Goal: Task Accomplishment & Management: Use online tool/utility

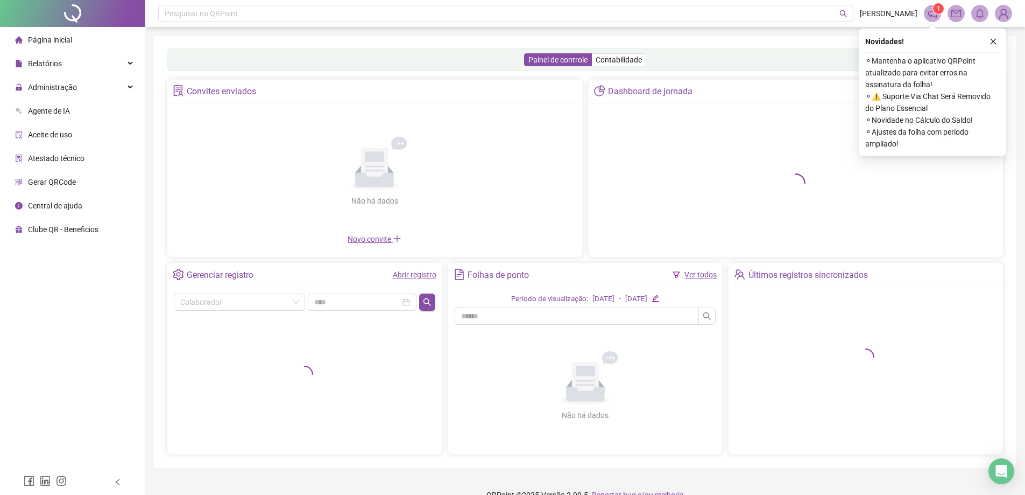
click at [995, 41] on icon "close" at bounding box center [994, 42] width 8 height 8
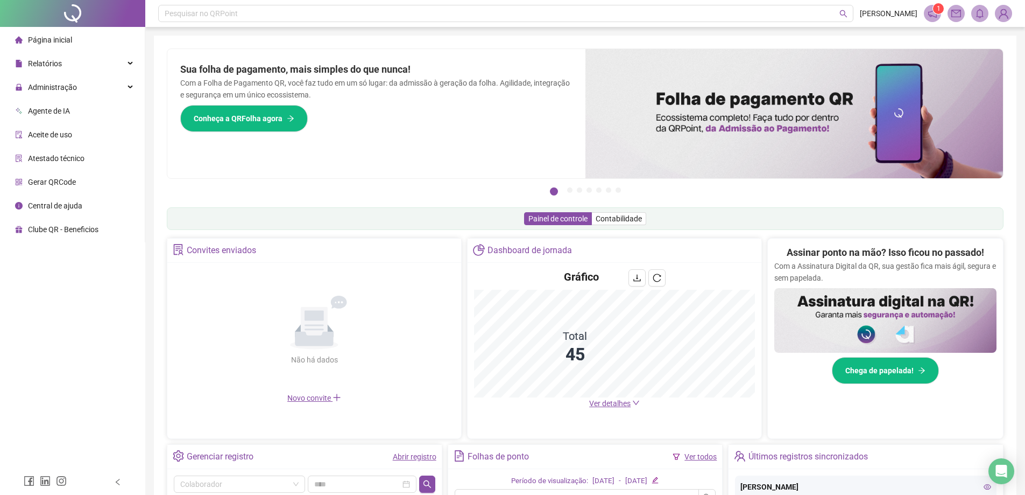
click at [994, 44] on div "Pague o QRPoint com Cartão de Crédito Sua assinatura: mais segurança, prática e…" at bounding box center [585, 345] width 863 height 619
click at [676, 170] on img at bounding box center [795, 113] width 418 height 129
click at [612, 143] on img at bounding box center [795, 113] width 418 height 129
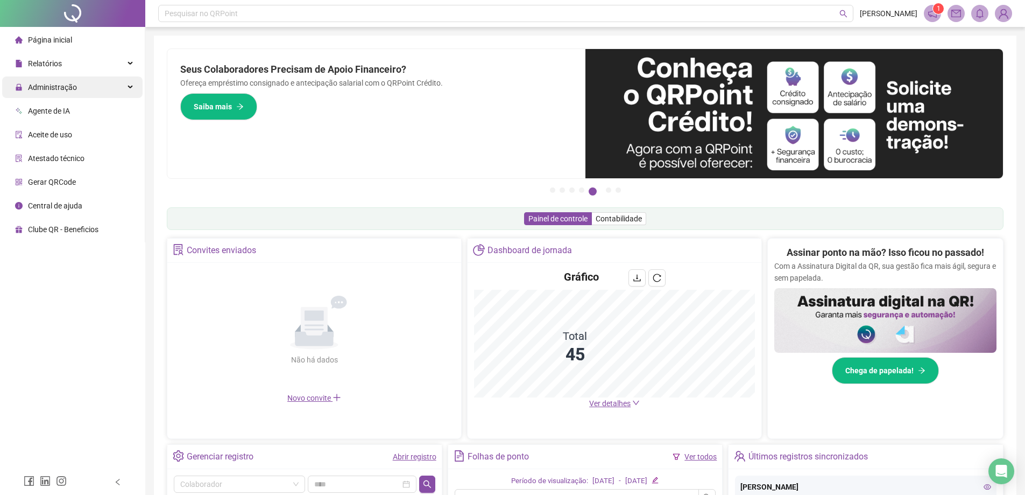
click at [52, 86] on span "Administração" at bounding box center [52, 87] width 49 height 9
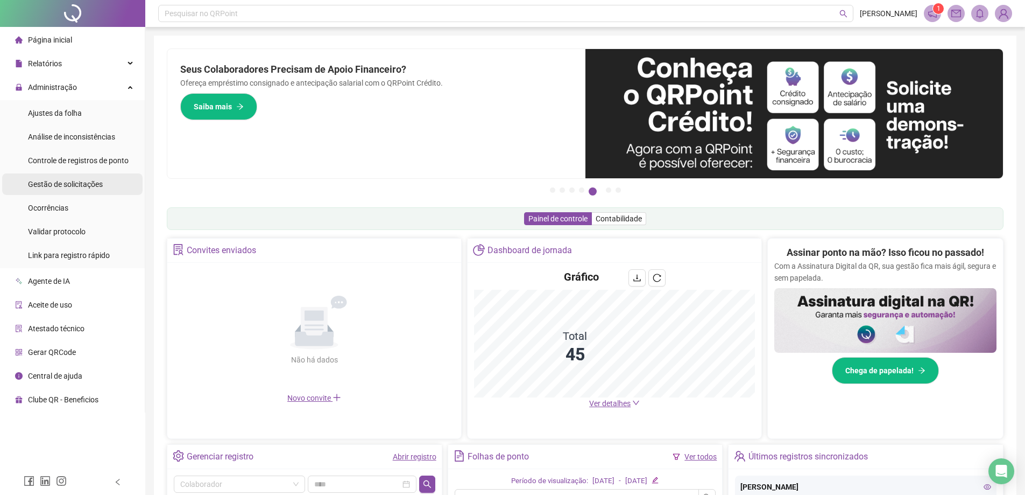
click at [63, 186] on span "Gestão de solicitações" at bounding box center [65, 184] width 75 height 9
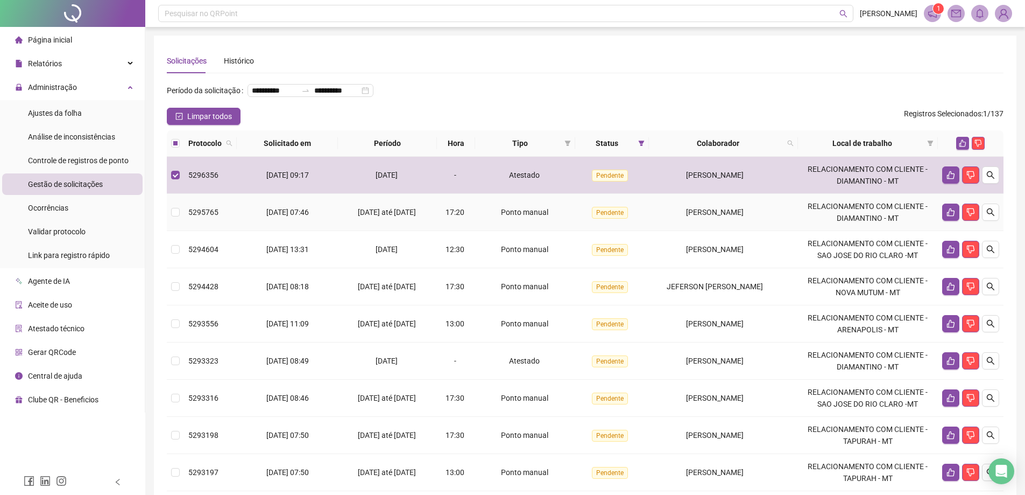
scroll to position [3, 0]
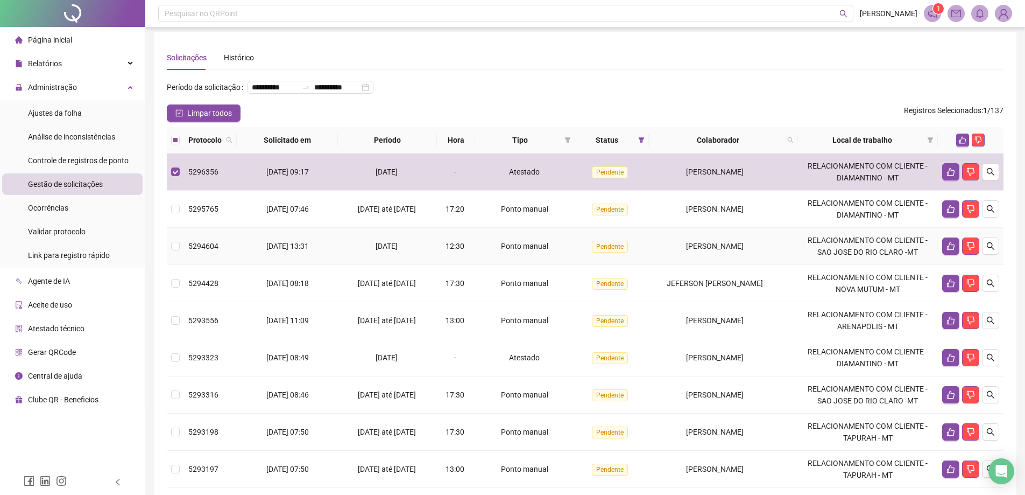
click at [173, 338] on td at bounding box center [175, 320] width 17 height 37
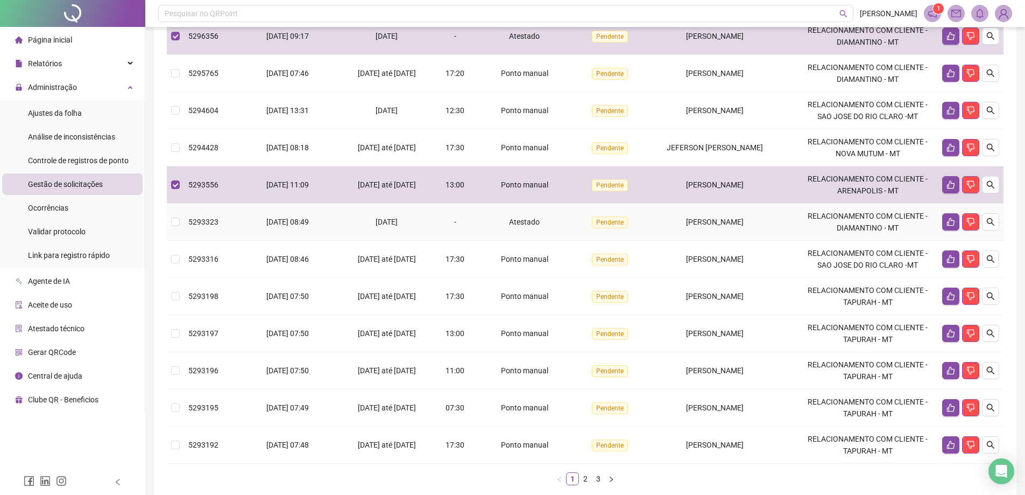
scroll to position [161, 0]
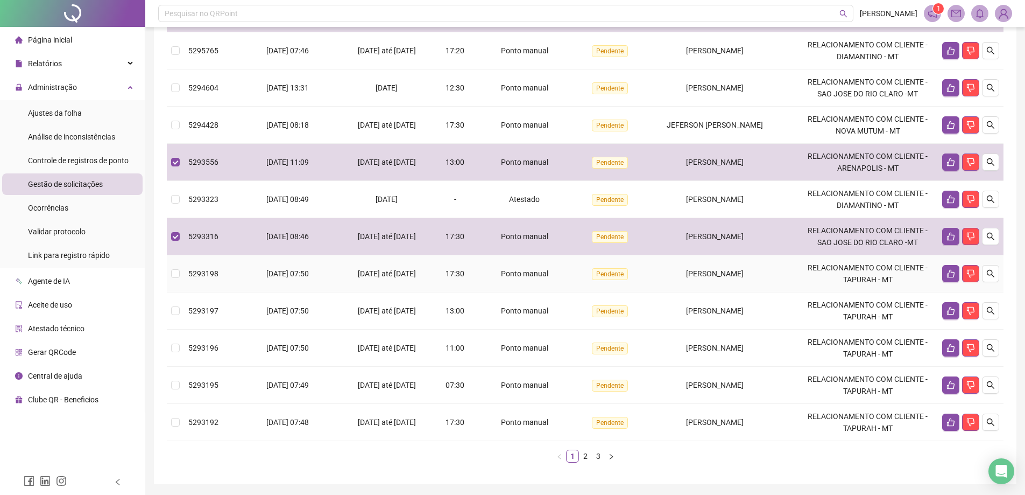
click at [181, 291] on td at bounding box center [175, 273] width 17 height 37
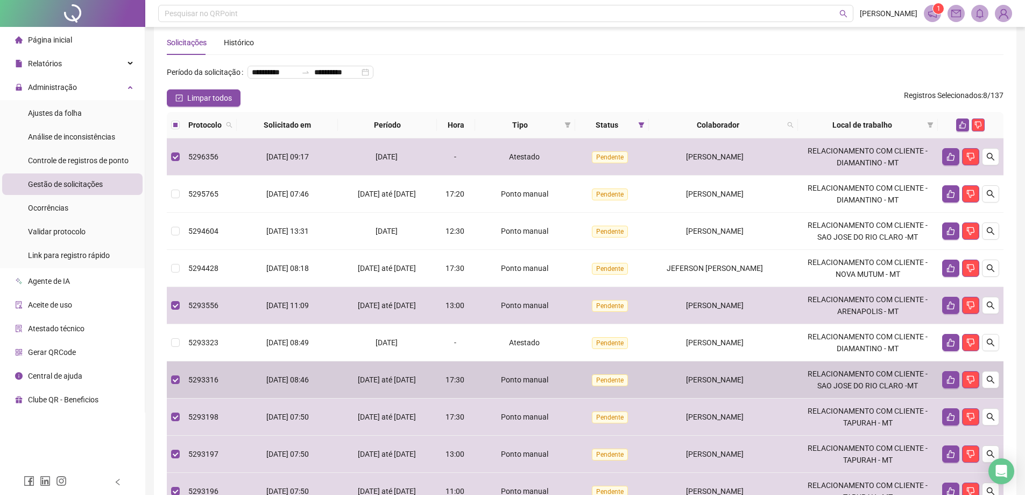
scroll to position [0, 0]
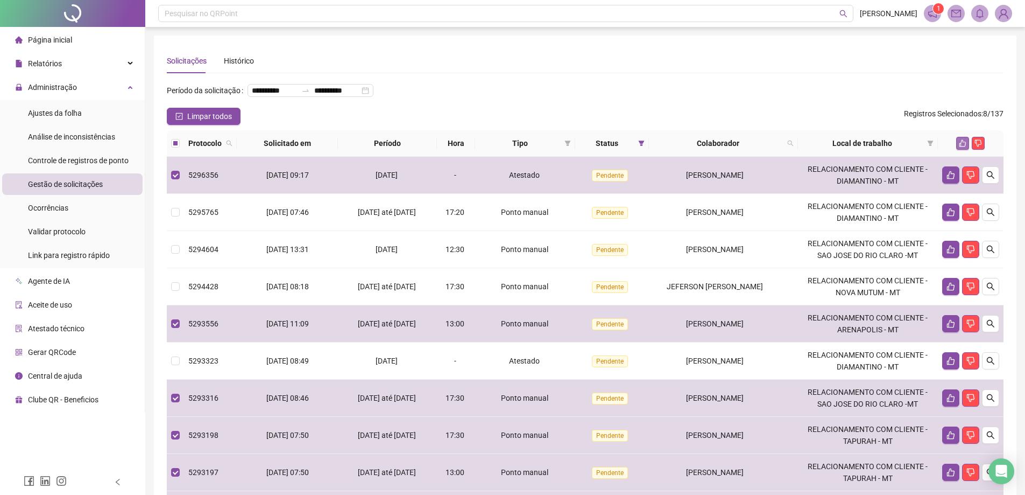
click at [960, 147] on icon "like" at bounding box center [963, 143] width 8 height 8
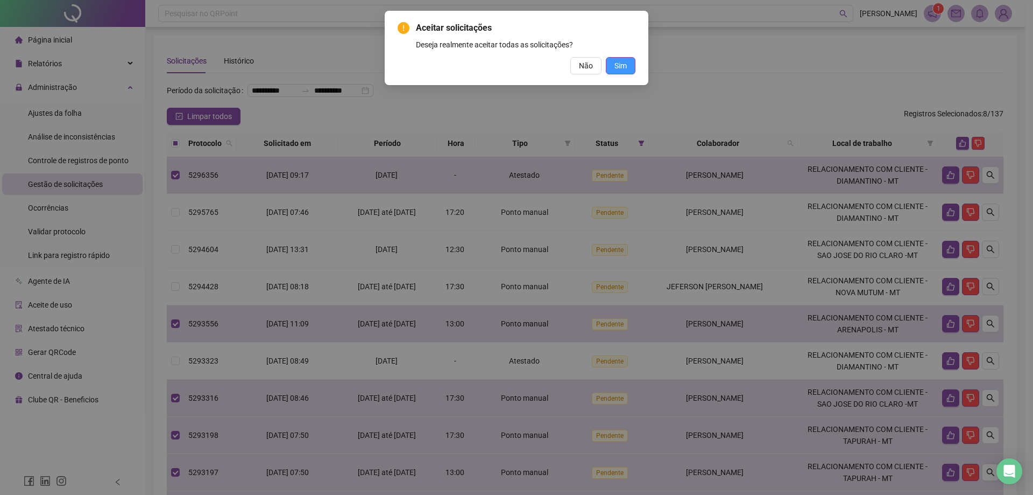
click at [623, 73] on button "Sim" at bounding box center [621, 65] width 30 height 17
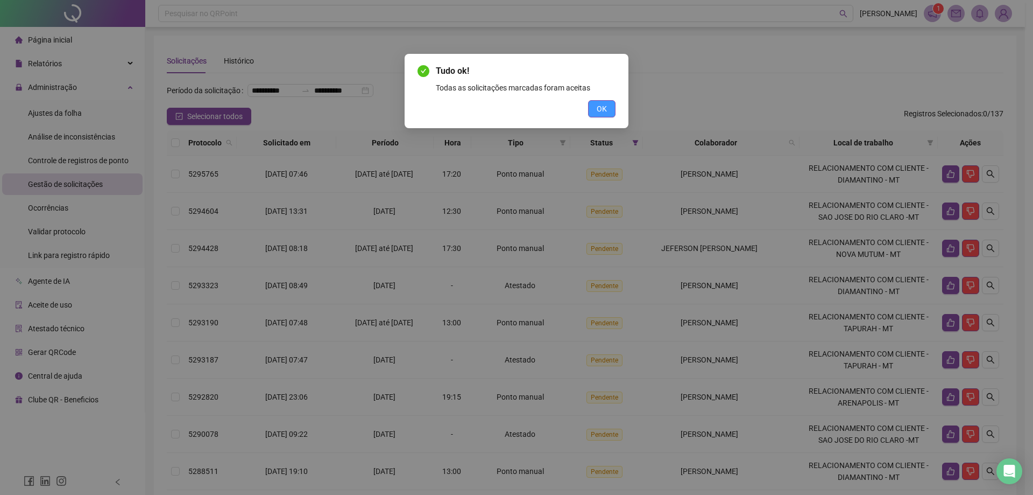
click at [608, 105] on button "OK" at bounding box center [601, 108] width 27 height 17
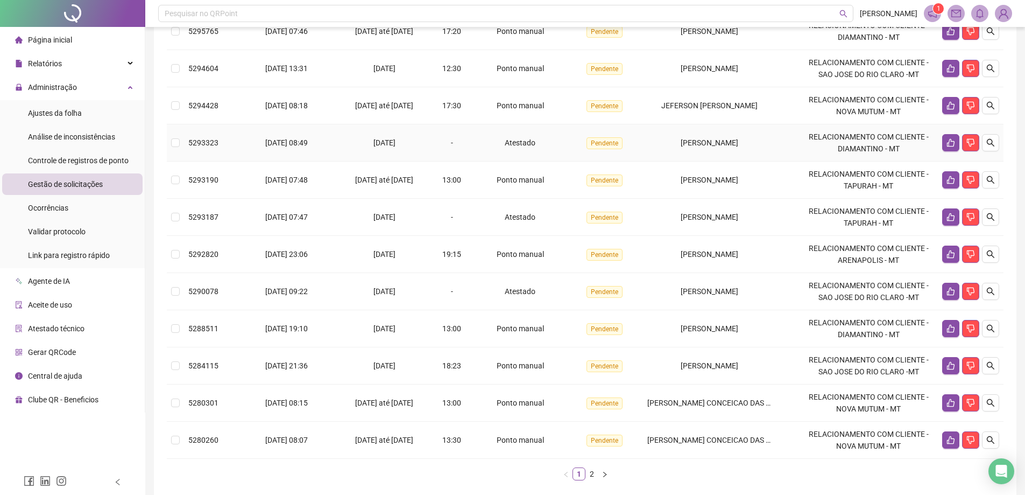
scroll to position [161, 0]
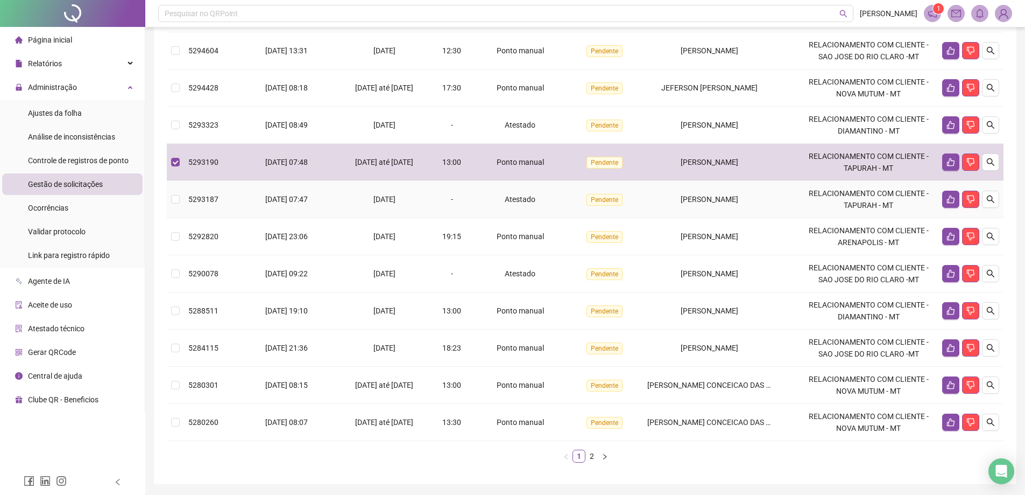
click at [177, 218] on td at bounding box center [175, 199] width 17 height 37
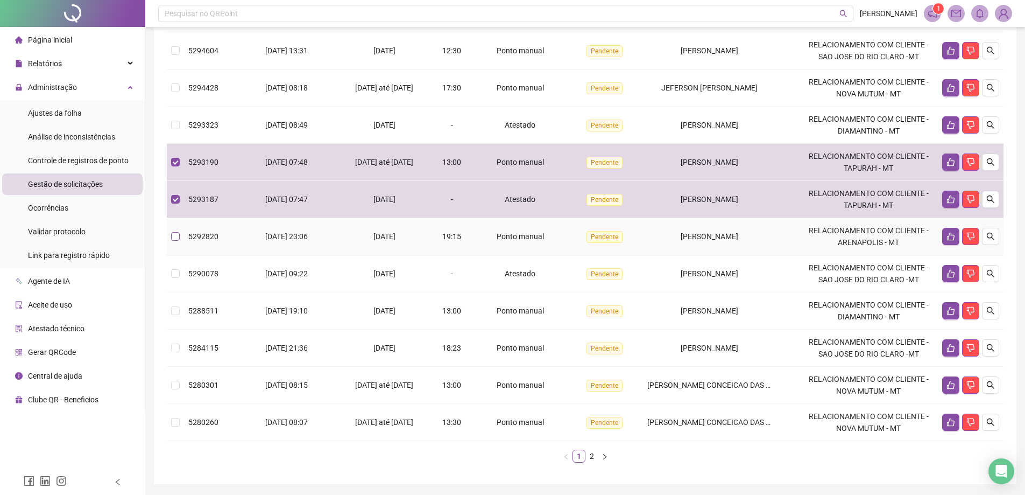
click at [179, 248] on td at bounding box center [175, 236] width 17 height 37
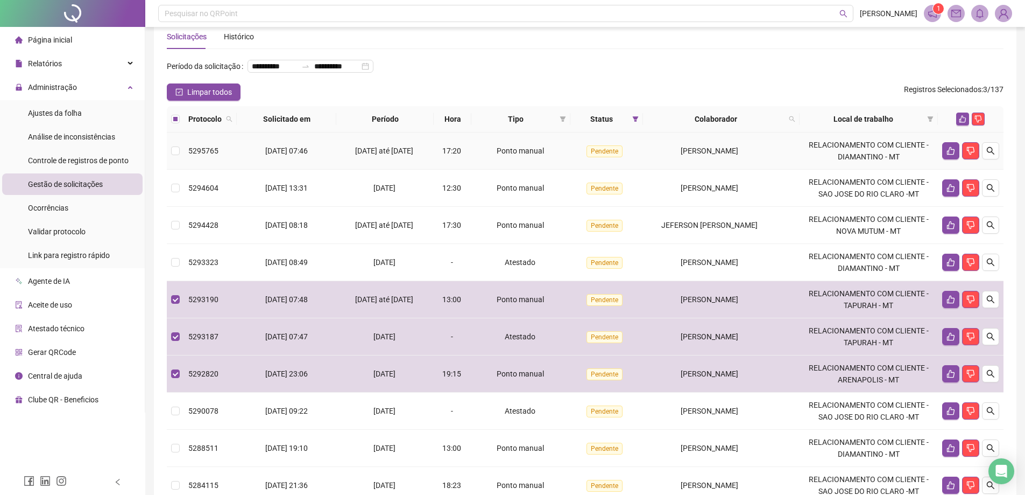
scroll to position [2, 0]
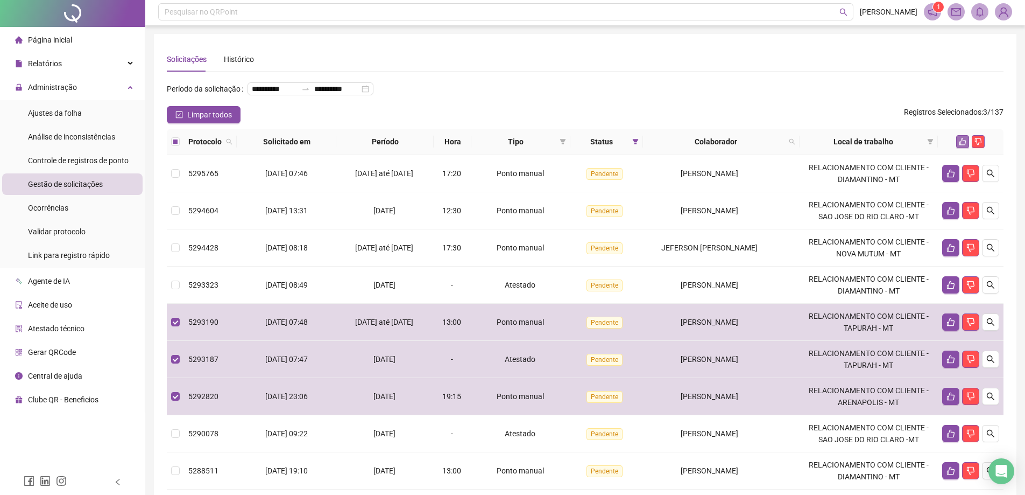
click at [961, 148] on button "button" at bounding box center [962, 141] width 13 height 13
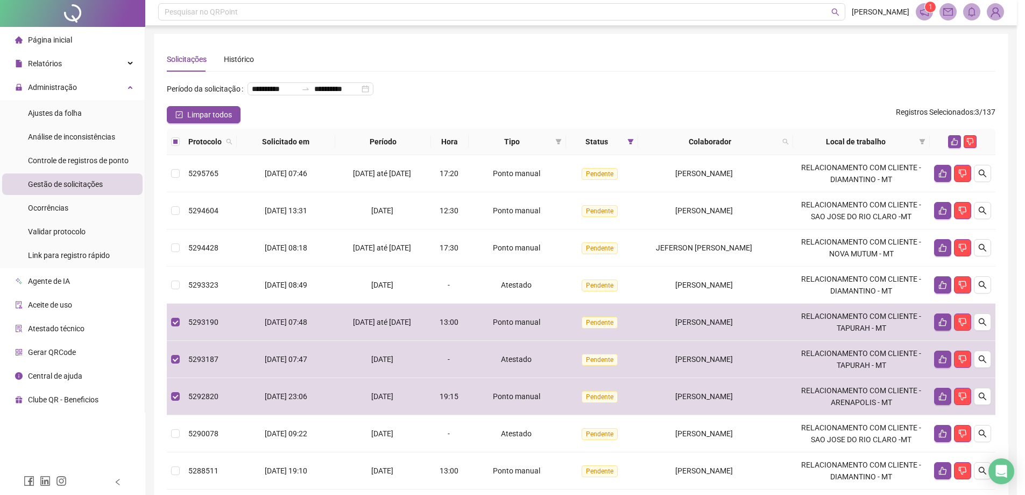
scroll to position [0, 0]
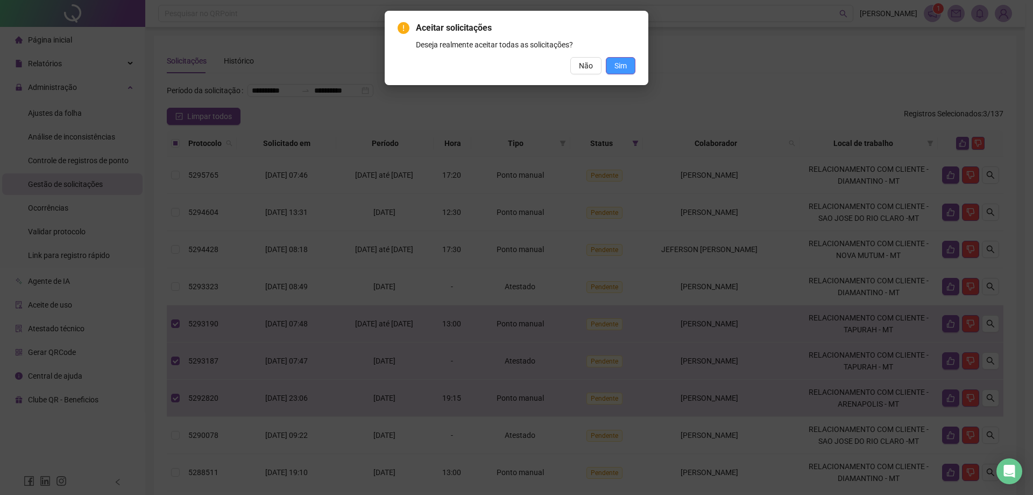
click at [634, 72] on button "Sim" at bounding box center [621, 65] width 30 height 17
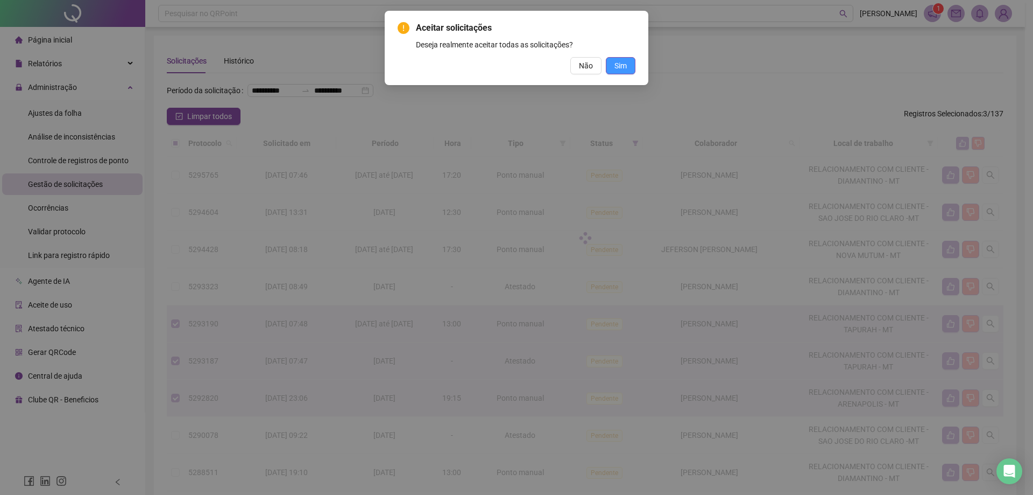
click at [618, 67] on span "Sim" at bounding box center [621, 66] width 12 height 12
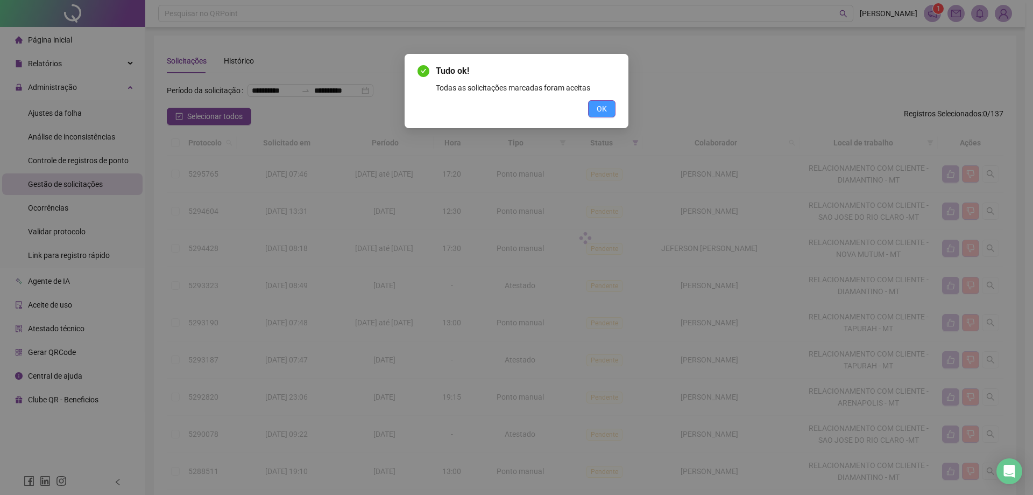
click at [601, 116] on button "OK" at bounding box center [601, 108] width 27 height 17
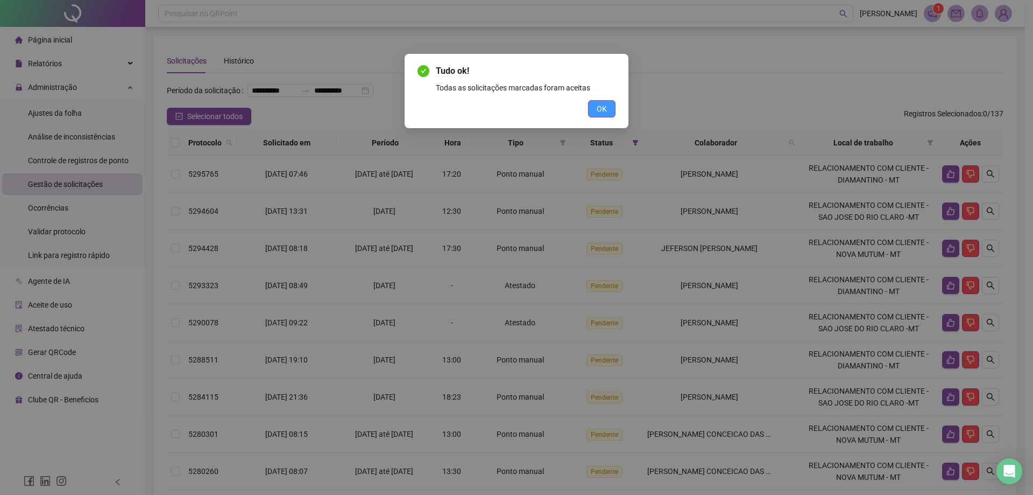
click at [596, 105] on button "OK" at bounding box center [601, 108] width 27 height 17
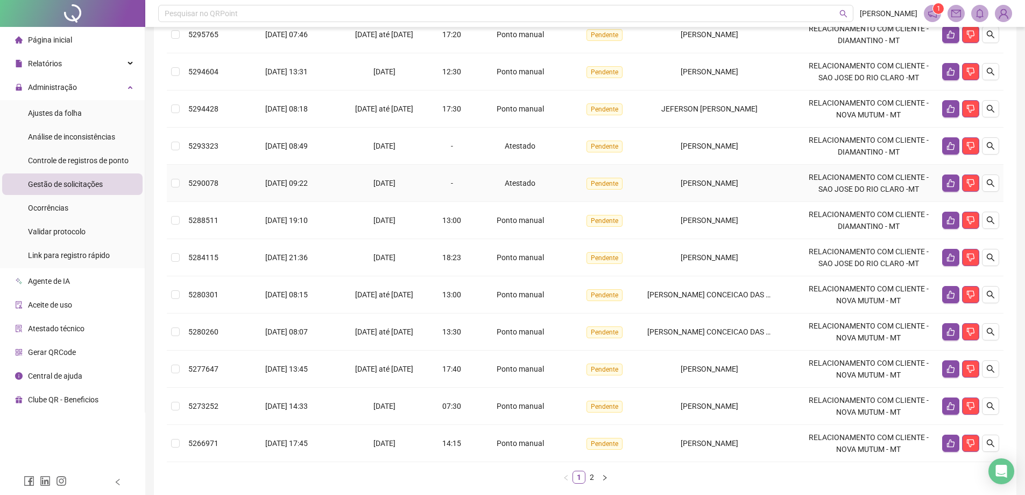
scroll to position [213, 0]
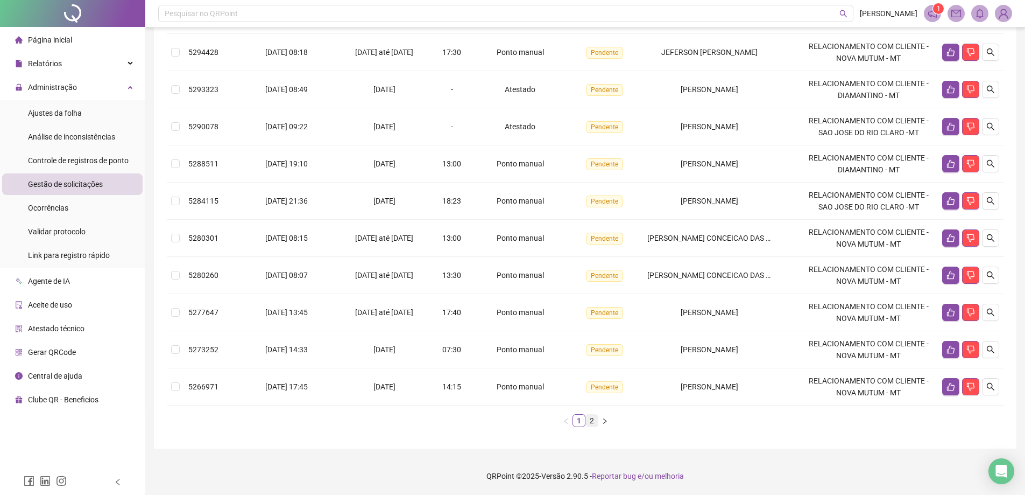
click at [593, 418] on link "2" at bounding box center [592, 420] width 12 height 12
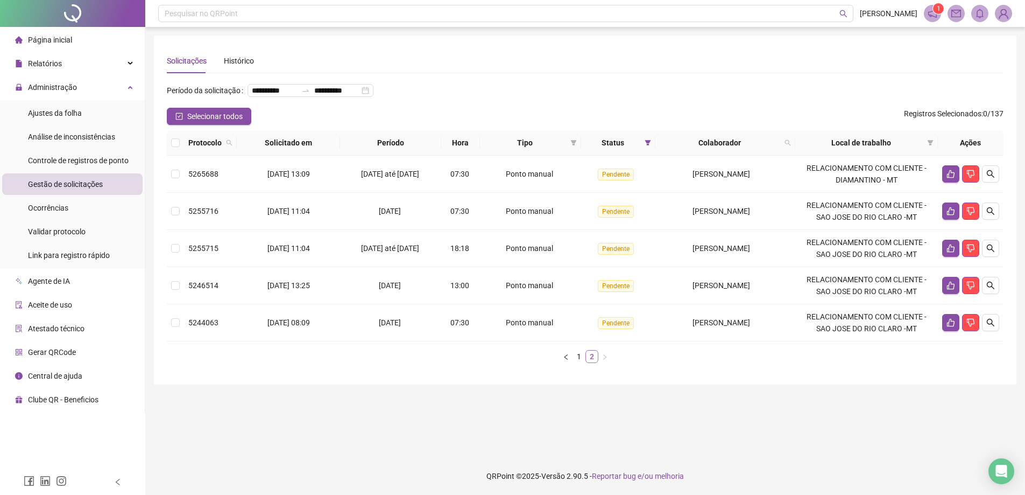
scroll to position [0, 0]
click at [580, 362] on link "1" at bounding box center [583, 356] width 12 height 12
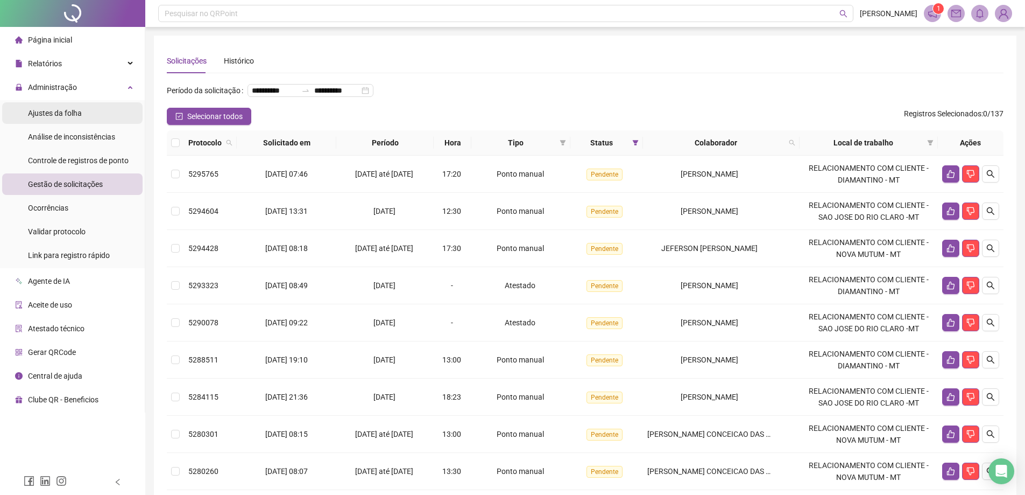
click at [65, 116] on span "Ajustes da folha" at bounding box center [55, 113] width 54 height 9
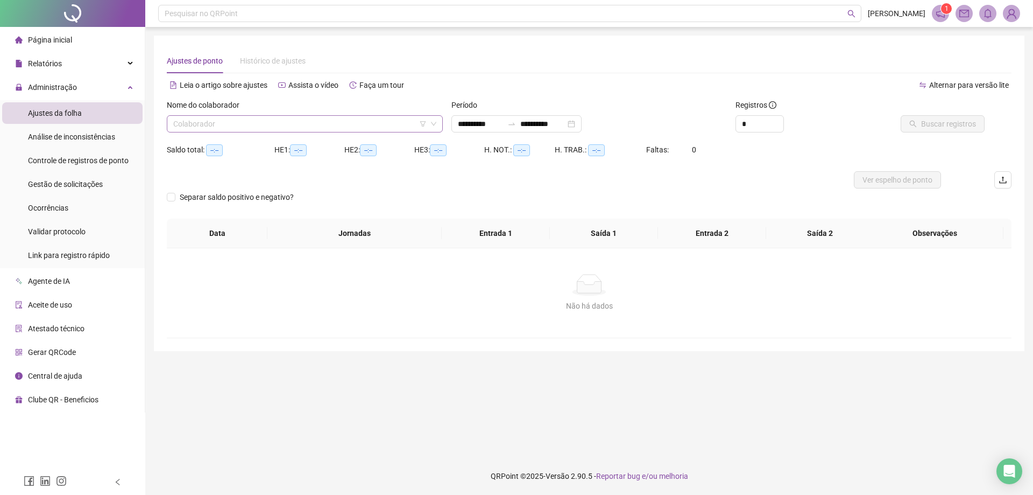
click at [220, 125] on input "search" at bounding box center [300, 124] width 254 height 16
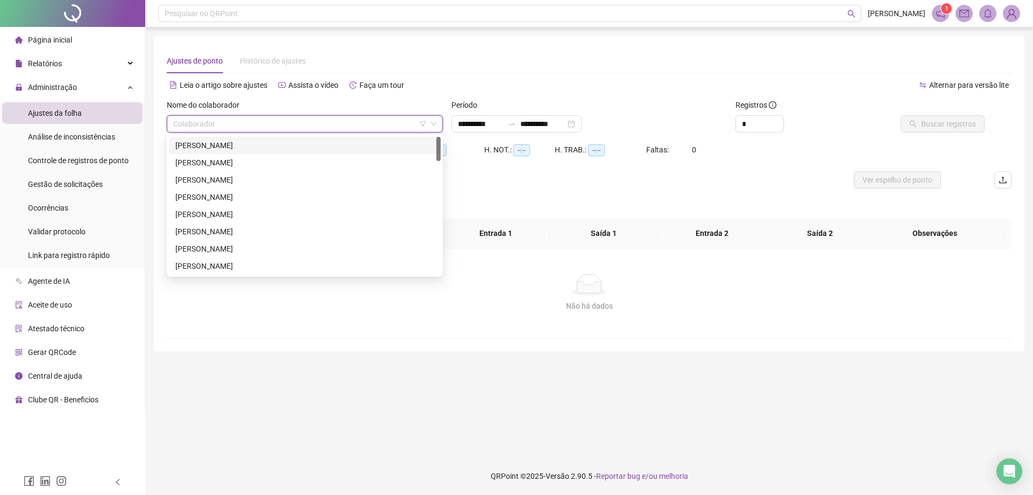
click at [218, 144] on div "[PERSON_NAME]" at bounding box center [304, 145] width 259 height 12
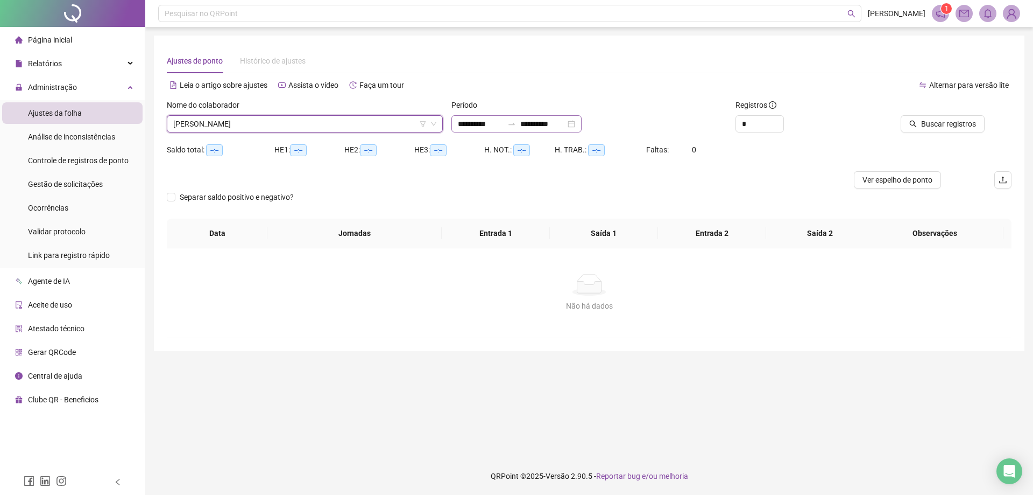
click at [453, 120] on div "**********" at bounding box center [517, 123] width 130 height 17
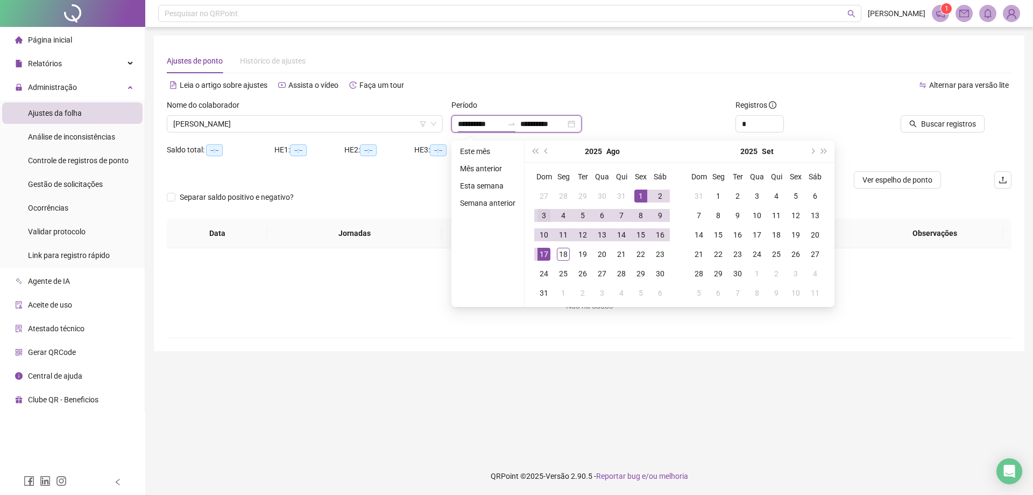
type input "**********"
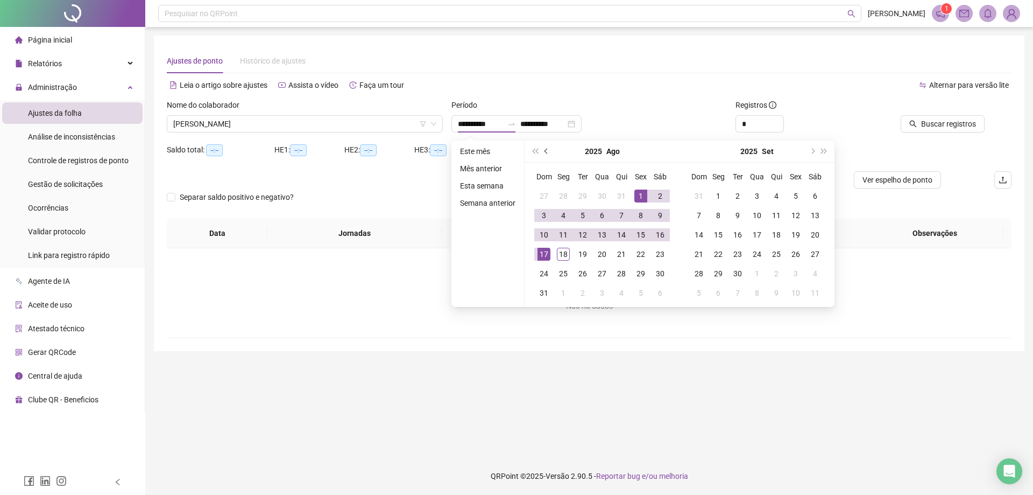
click at [541, 152] on button "prev-year" at bounding box center [547, 151] width 12 height 22
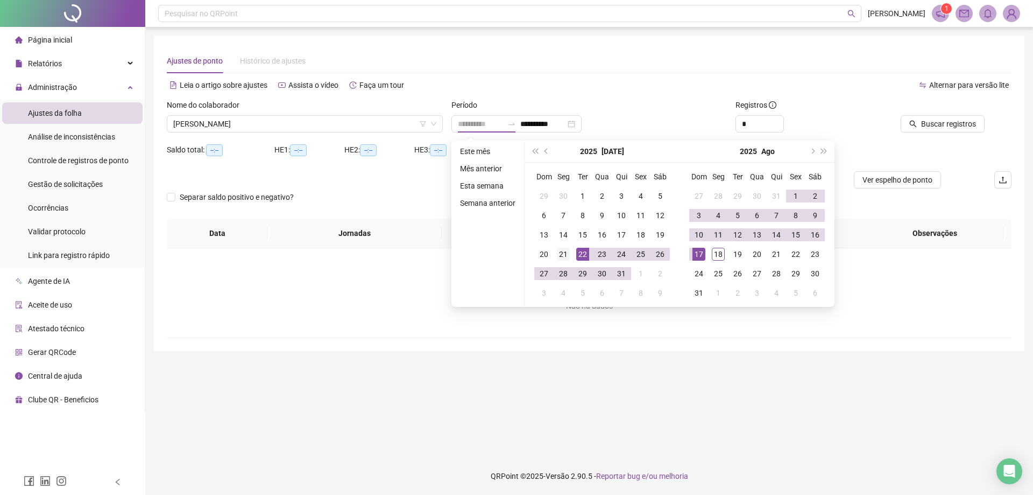
type input "**********"
click at [558, 256] on div "21" at bounding box center [563, 254] width 13 height 13
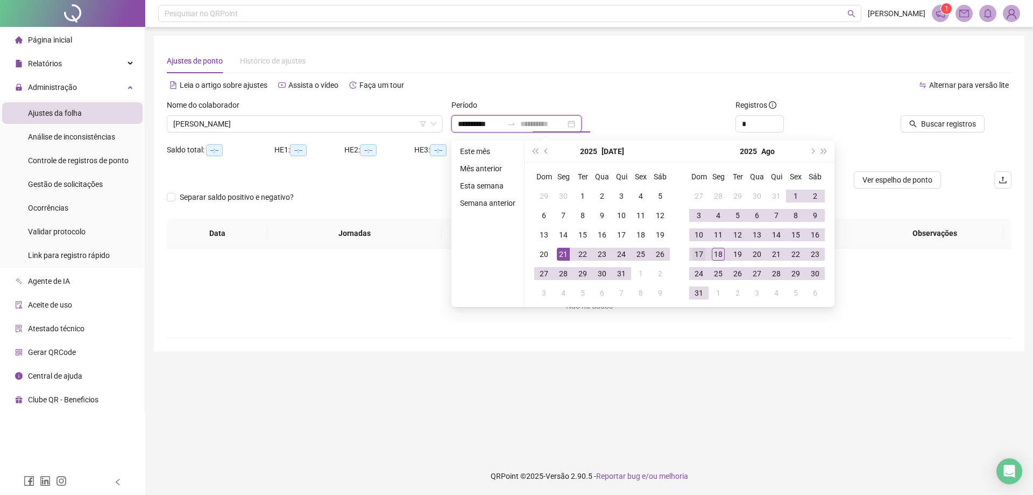
type input "**********"
click at [696, 254] on div "17" at bounding box center [699, 254] width 13 height 13
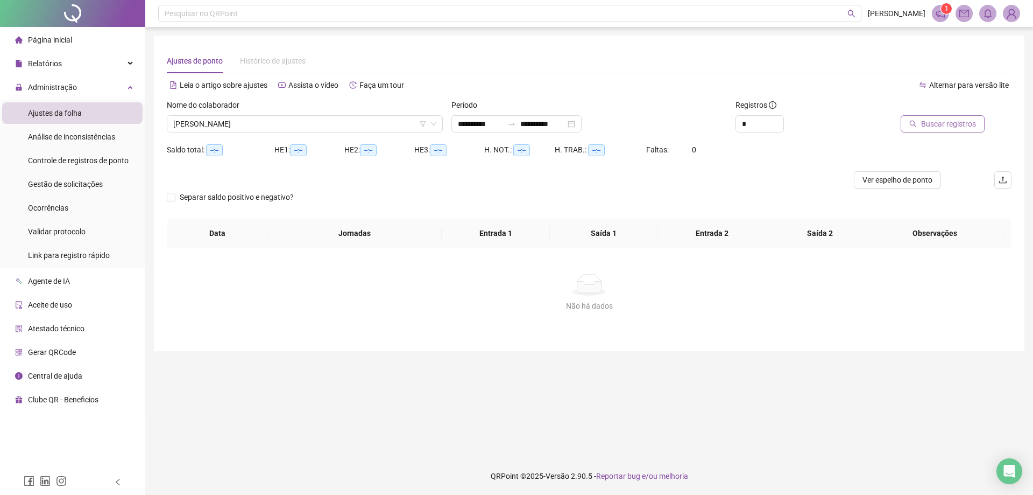
click at [949, 125] on span "Buscar registros" at bounding box center [948, 124] width 55 height 12
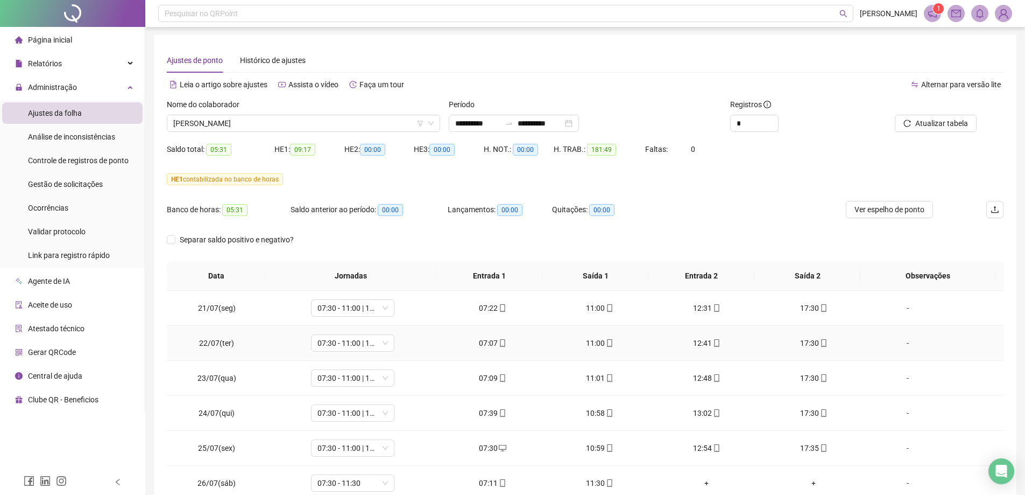
scroll to position [86, 0]
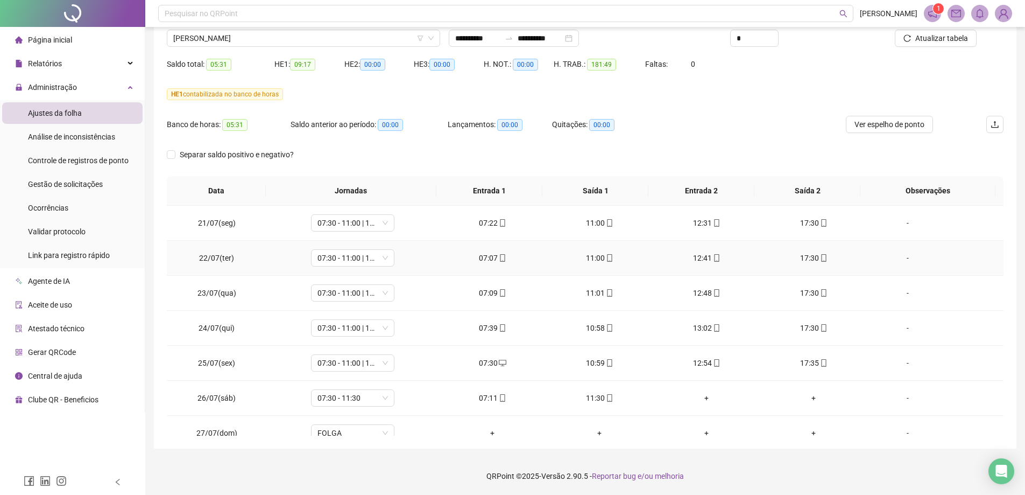
click at [737, 234] on td "12:31" at bounding box center [706, 223] width 107 height 35
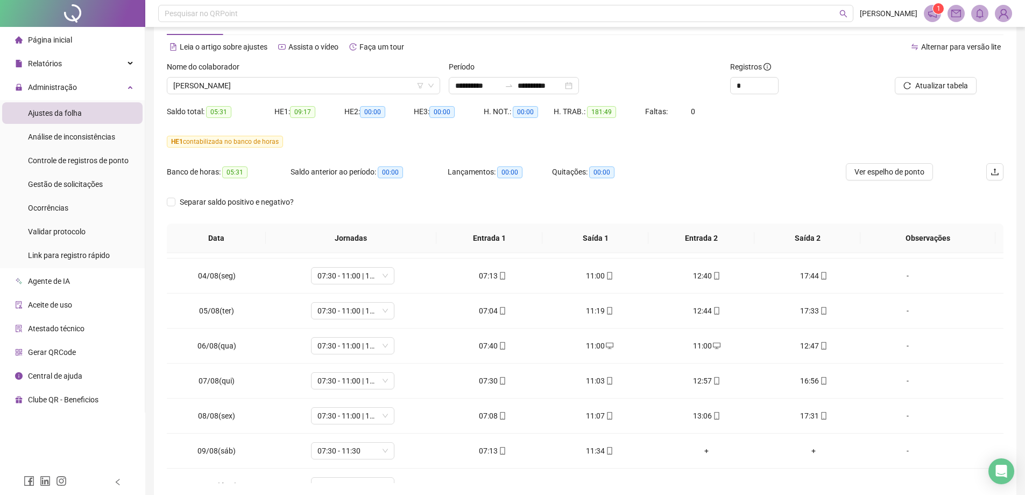
scroll to position [0, 0]
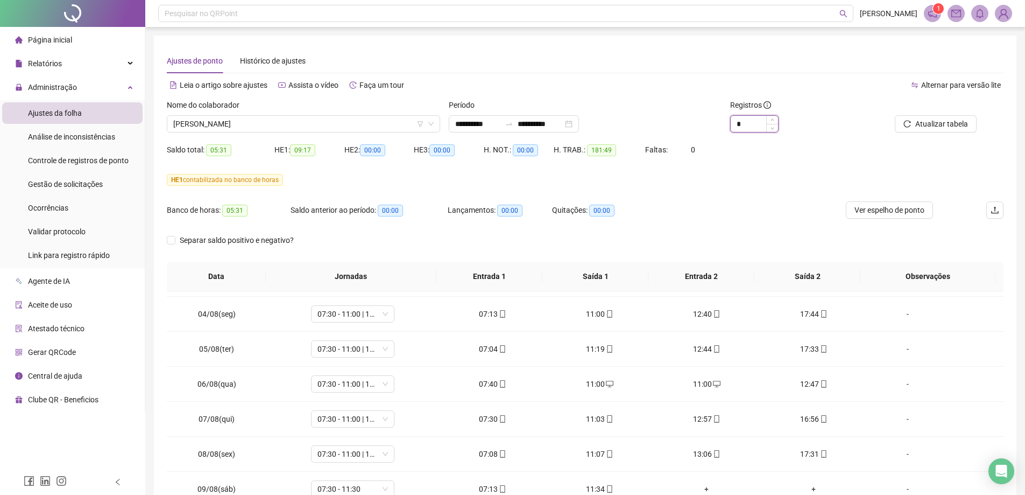
click at [756, 121] on input "*" at bounding box center [754, 124] width 47 height 16
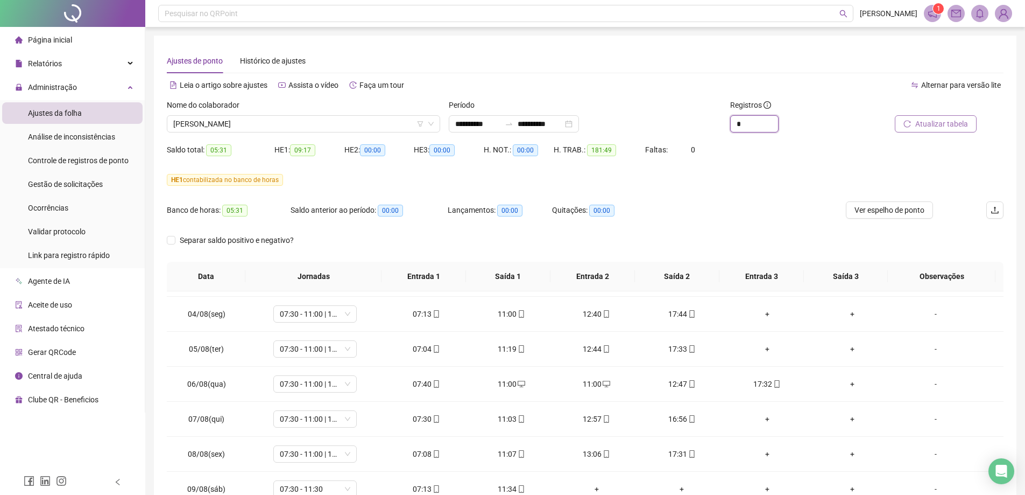
type input "*"
click at [971, 127] on button "Atualizar tabela" at bounding box center [936, 123] width 82 height 17
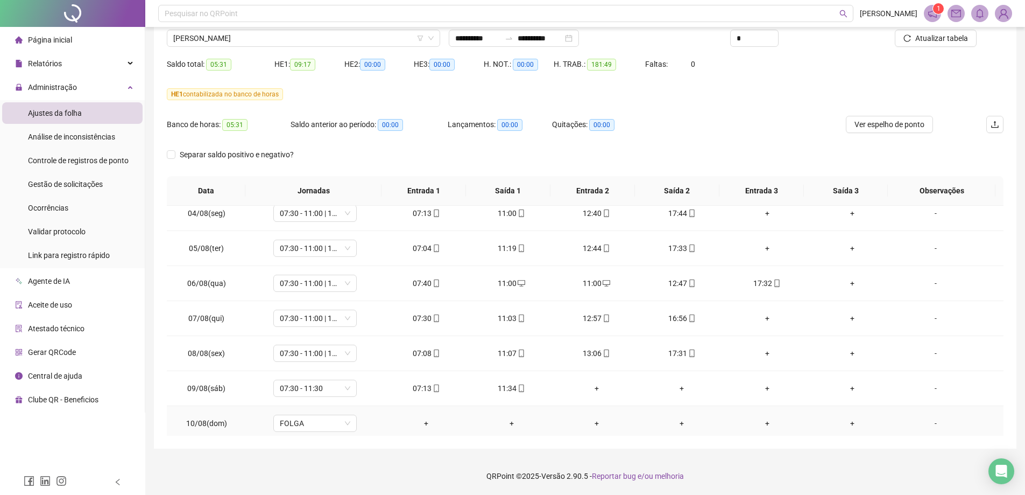
scroll to position [481, 0]
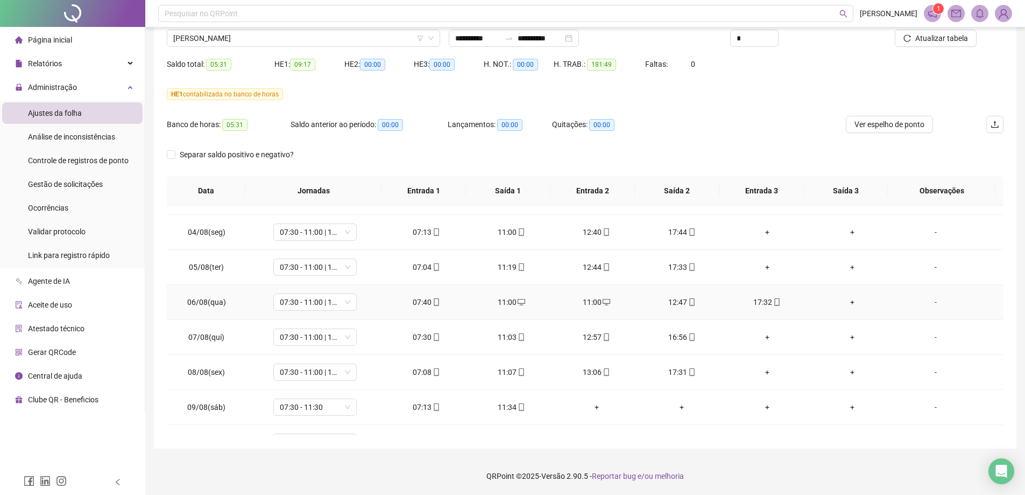
drag, startPoint x: 587, startPoint y: 302, endPoint x: 588, endPoint y: 307, distance: 5.4
click at [588, 308] on td "11:00" at bounding box center [596, 302] width 85 height 35
click at [587, 305] on div "11:00" at bounding box center [597, 302] width 68 height 12
type input "**********"
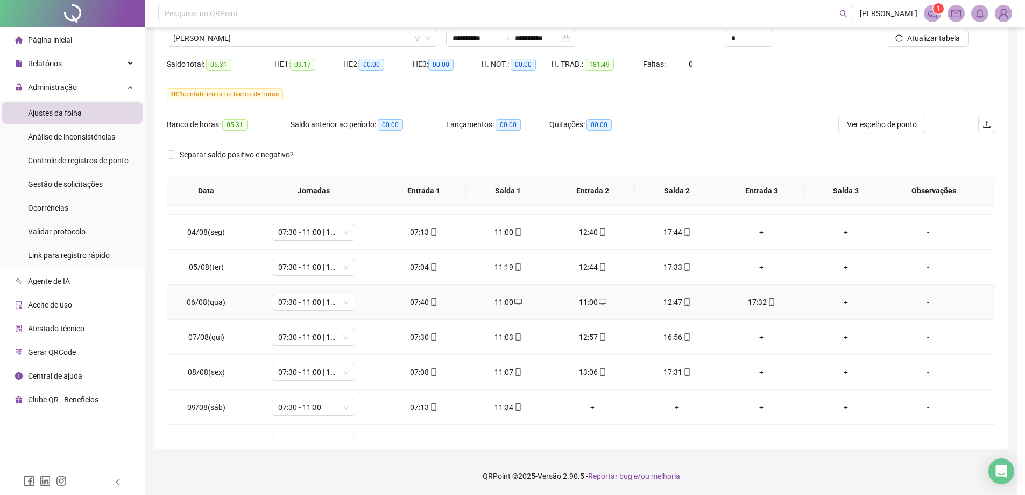
type input "**********"
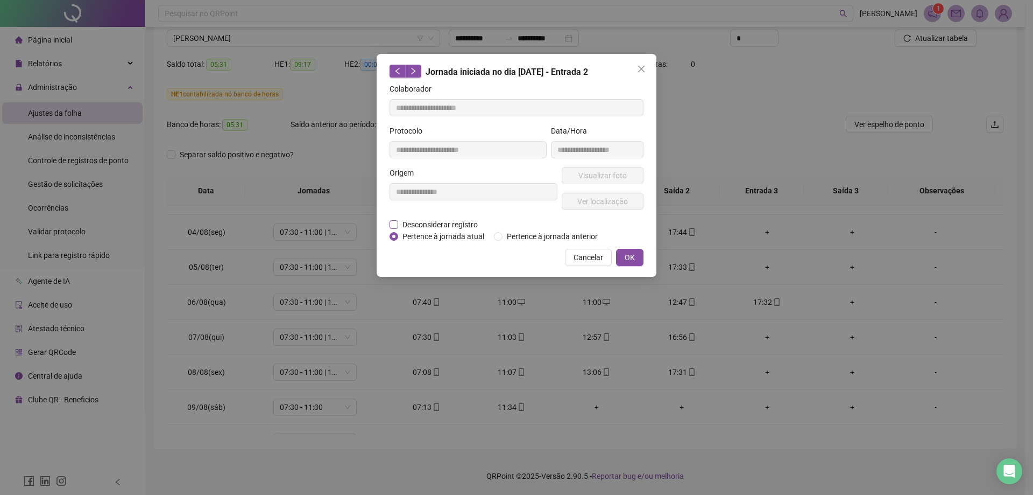
click at [470, 229] on span "Desconsiderar registro" at bounding box center [440, 225] width 84 height 12
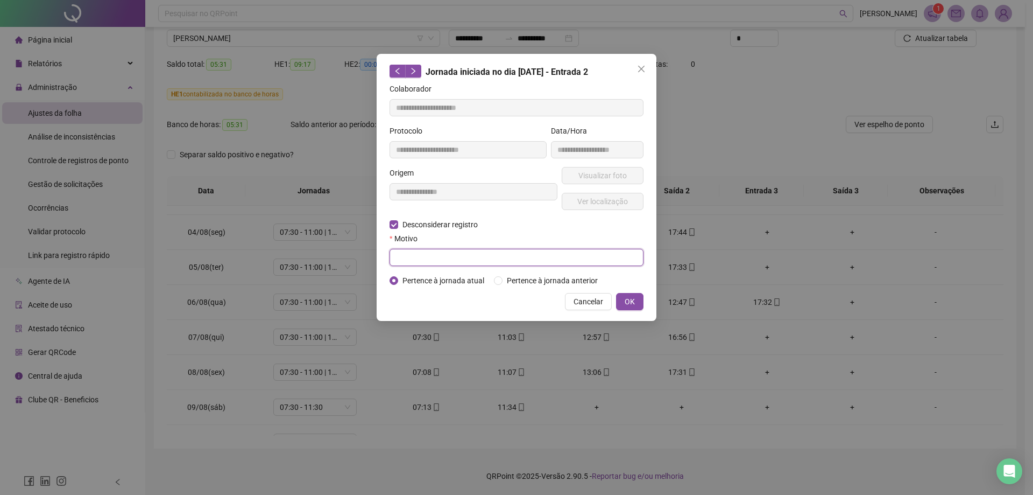
click at [437, 250] on input "text" at bounding box center [517, 257] width 254 height 17
type input "**********"
click at [637, 305] on button "OK" at bounding box center [629, 301] width 27 height 17
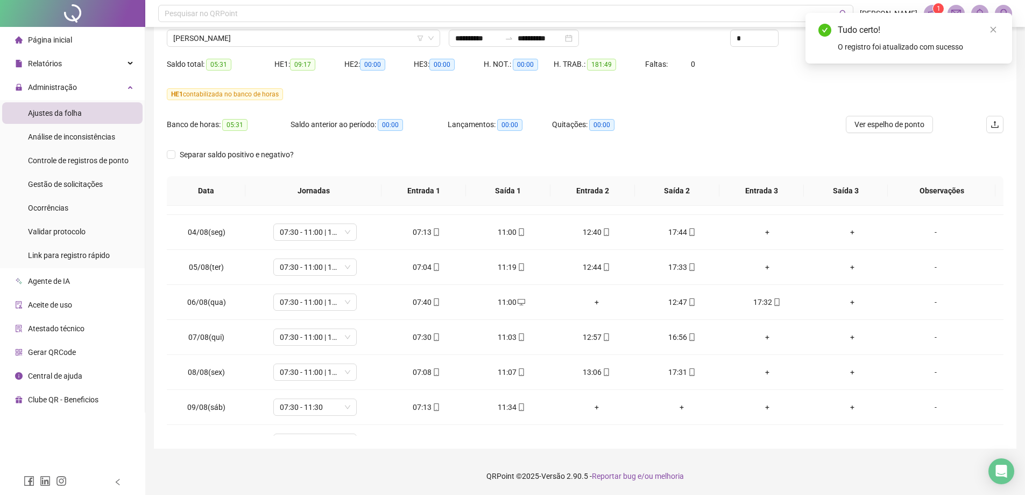
click at [1000, 33] on div "Tudo certo! O registro foi atualizado com sucesso" at bounding box center [909, 38] width 207 height 51
click at [996, 28] on icon "close" at bounding box center [994, 30] width 8 height 8
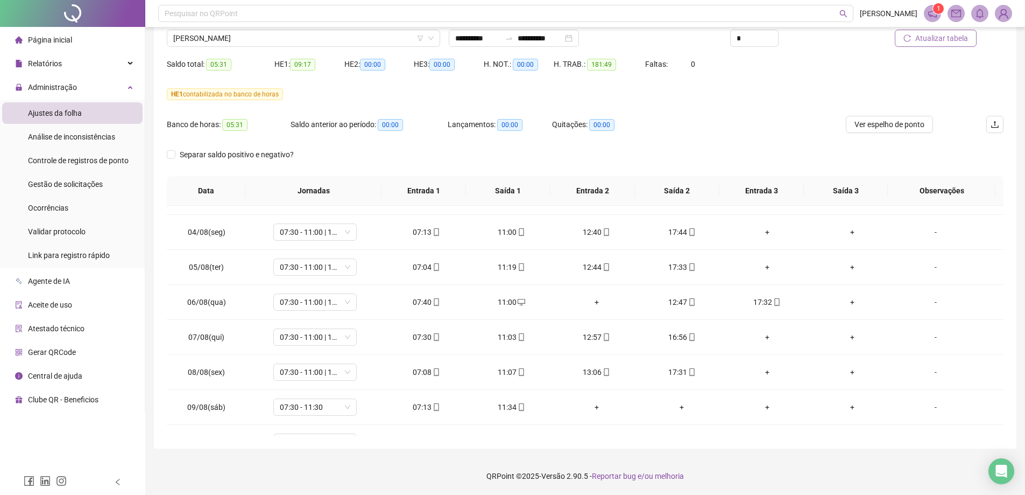
click at [948, 40] on span "Atualizar tabela" at bounding box center [942, 38] width 53 height 12
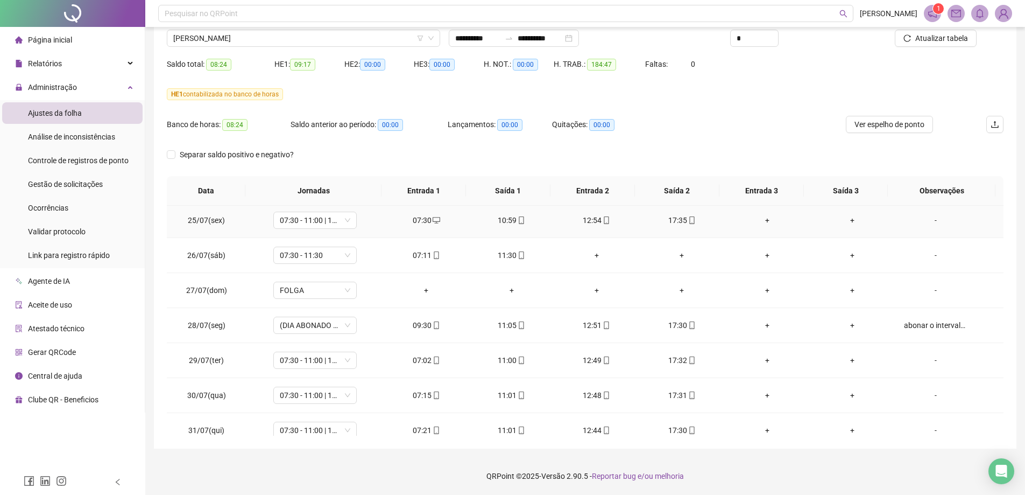
scroll to position [161, 0]
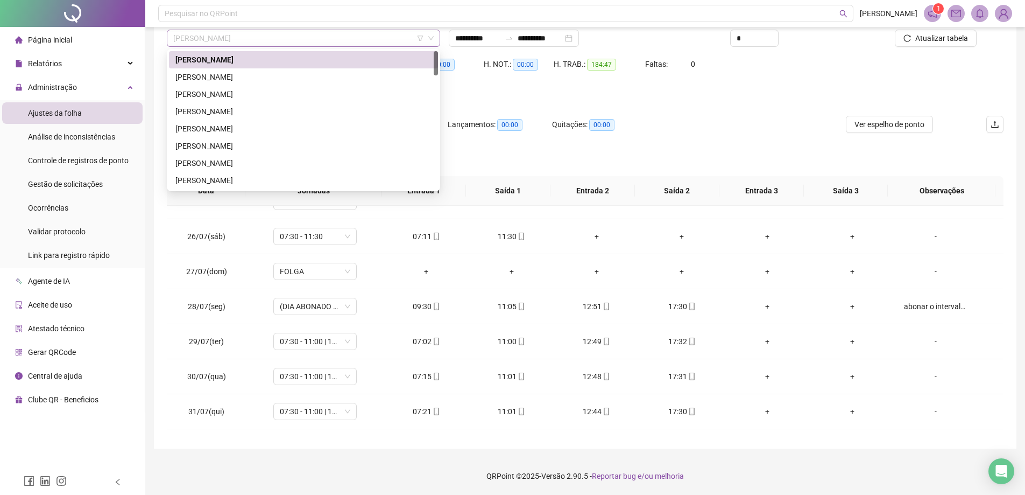
click at [230, 34] on span "[PERSON_NAME]" at bounding box center [303, 38] width 261 height 16
click at [219, 79] on div "[PERSON_NAME]" at bounding box center [303, 77] width 256 height 12
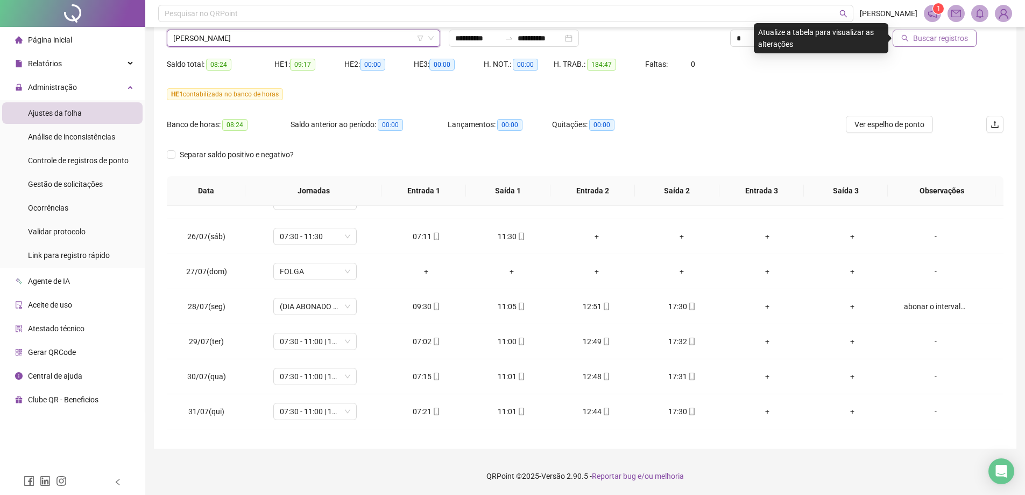
click at [951, 39] on span "Buscar registros" at bounding box center [940, 38] width 55 height 12
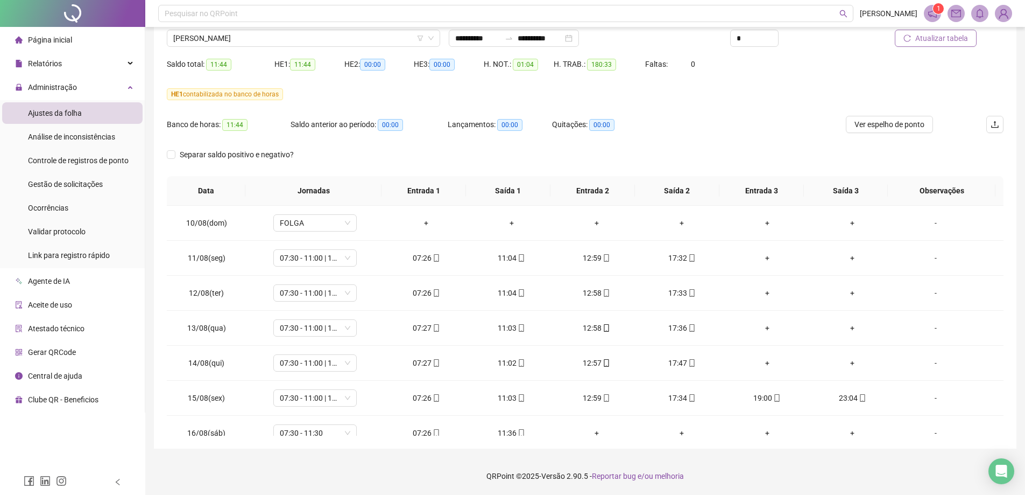
scroll to position [750, 0]
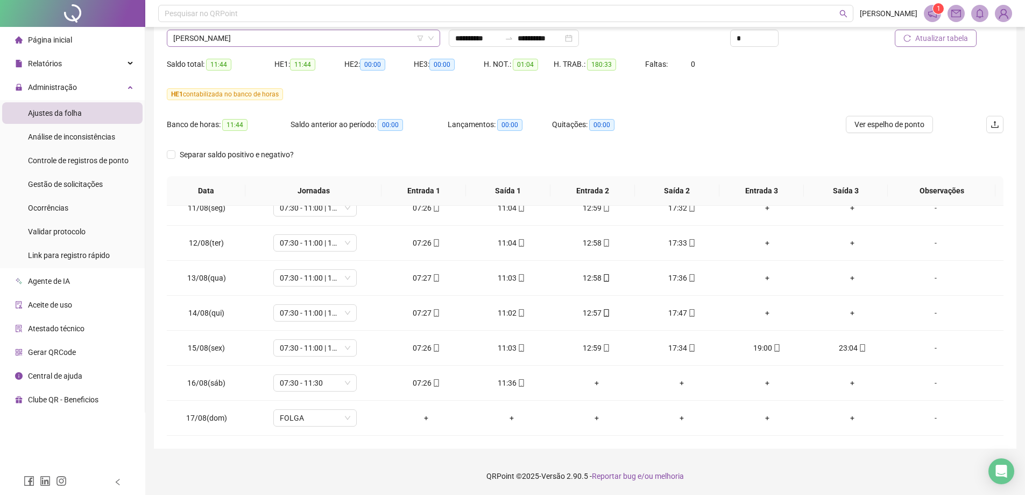
click at [241, 43] on span "[PERSON_NAME]" at bounding box center [303, 38] width 261 height 16
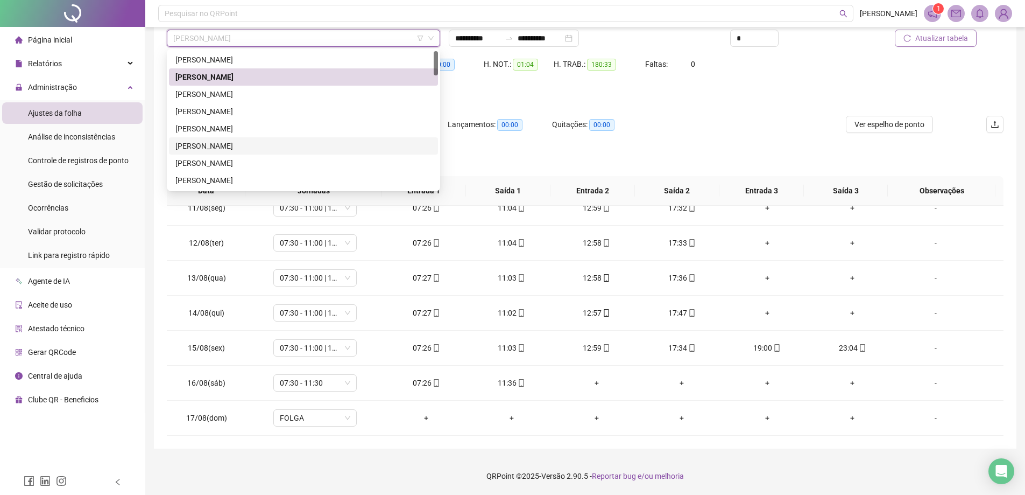
click at [215, 145] on div "[PERSON_NAME]" at bounding box center [303, 146] width 256 height 12
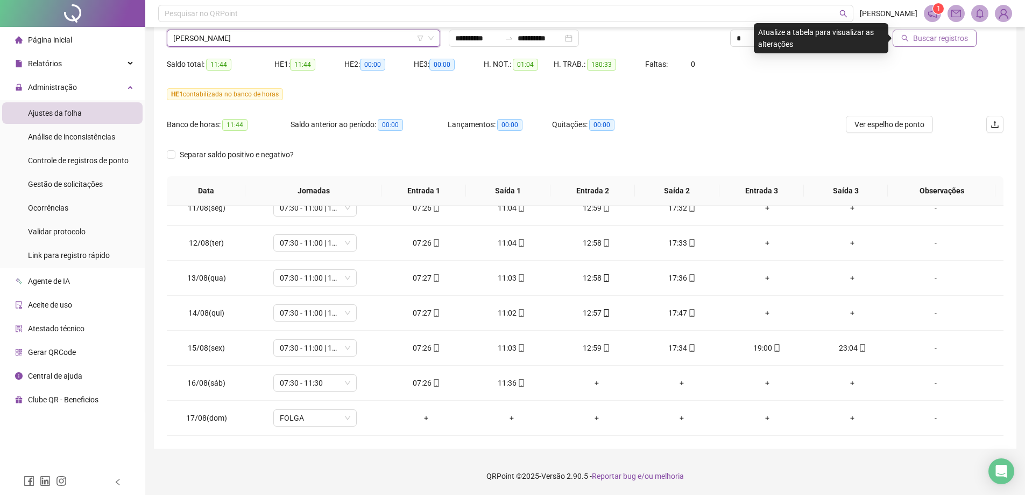
click at [936, 38] on span "Buscar registros" at bounding box center [940, 38] width 55 height 12
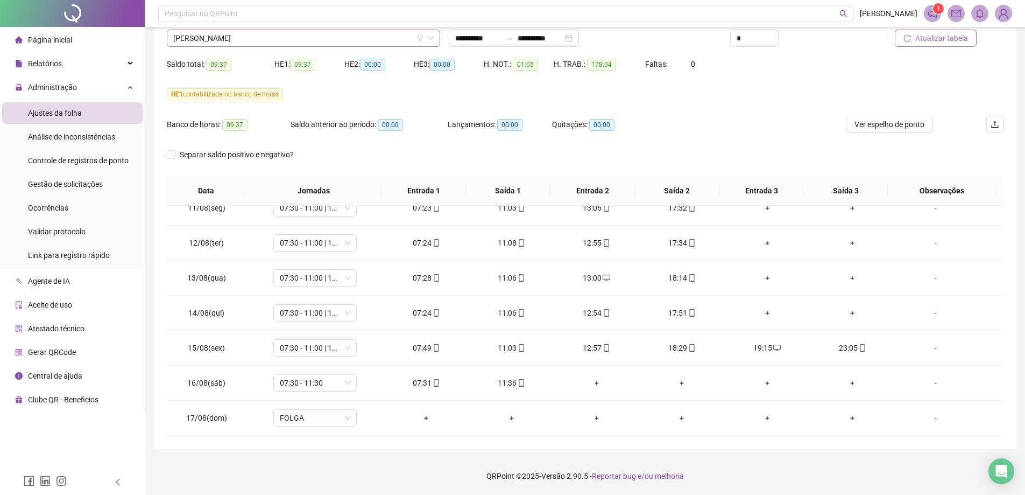
click at [257, 36] on span "[PERSON_NAME]" at bounding box center [303, 38] width 261 height 16
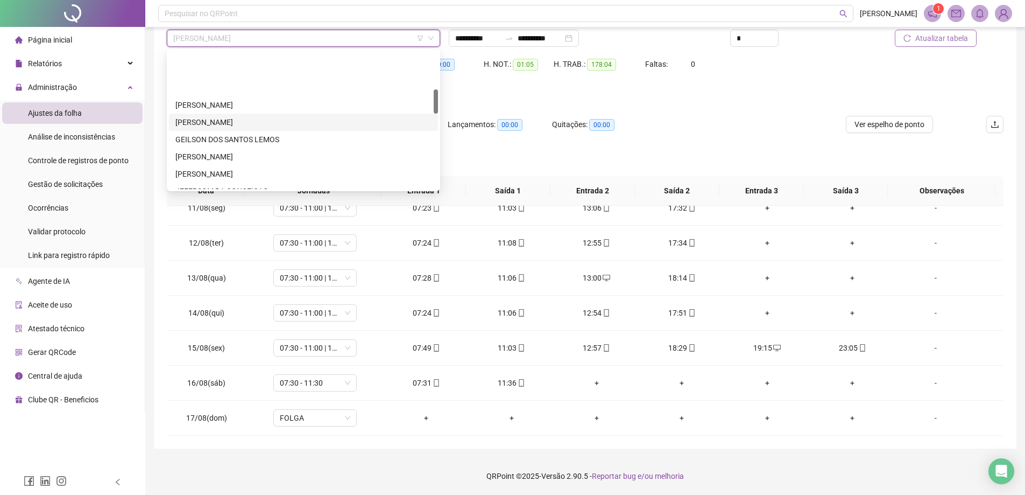
scroll to position [215, 0]
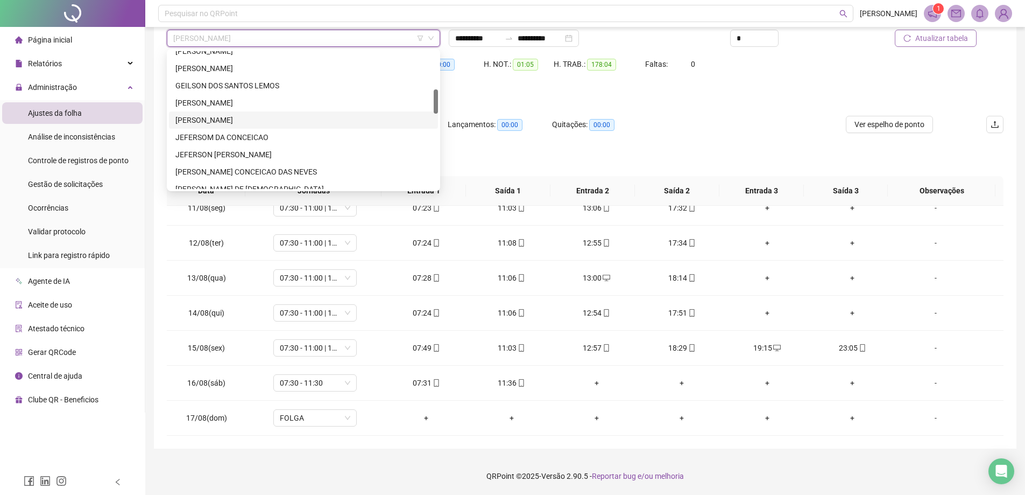
click at [202, 120] on div "[PERSON_NAME]" at bounding box center [303, 120] width 256 height 12
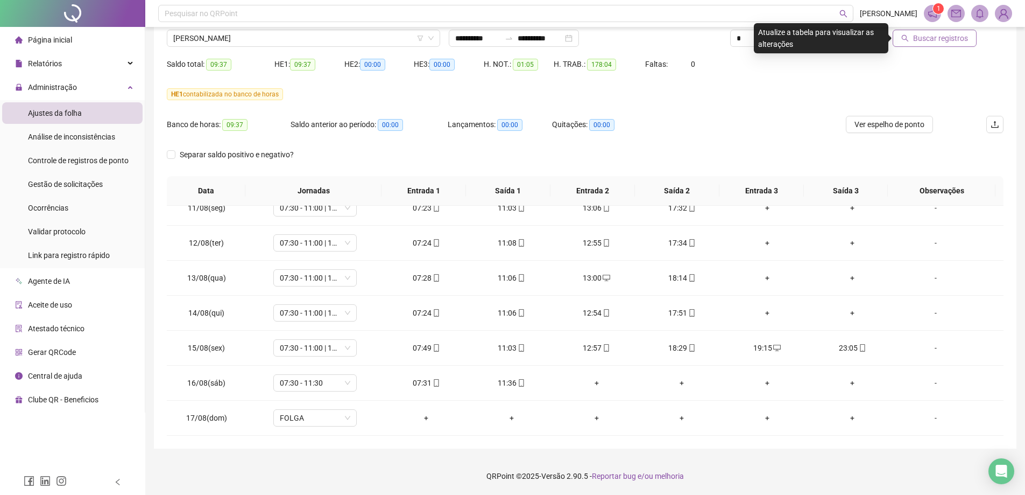
click at [939, 38] on span "Buscar registros" at bounding box center [940, 38] width 55 height 12
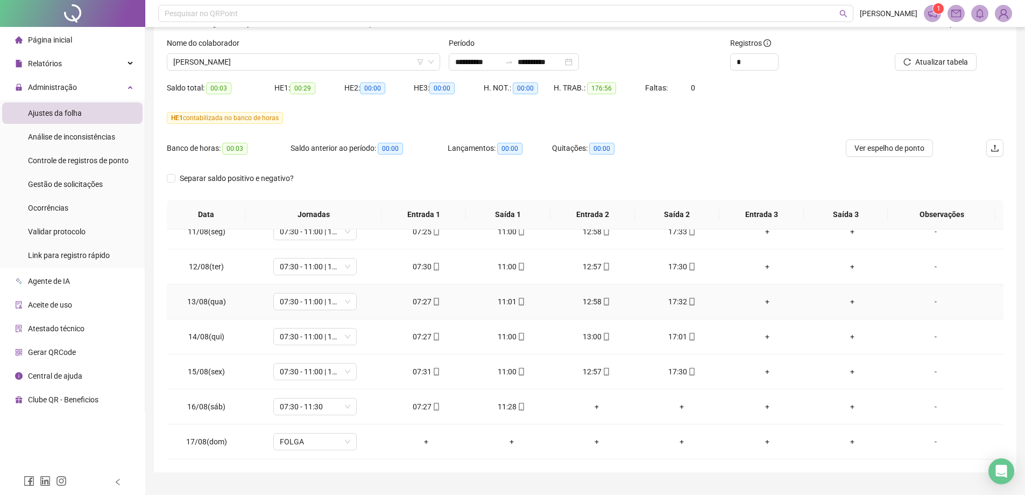
scroll to position [86, 0]
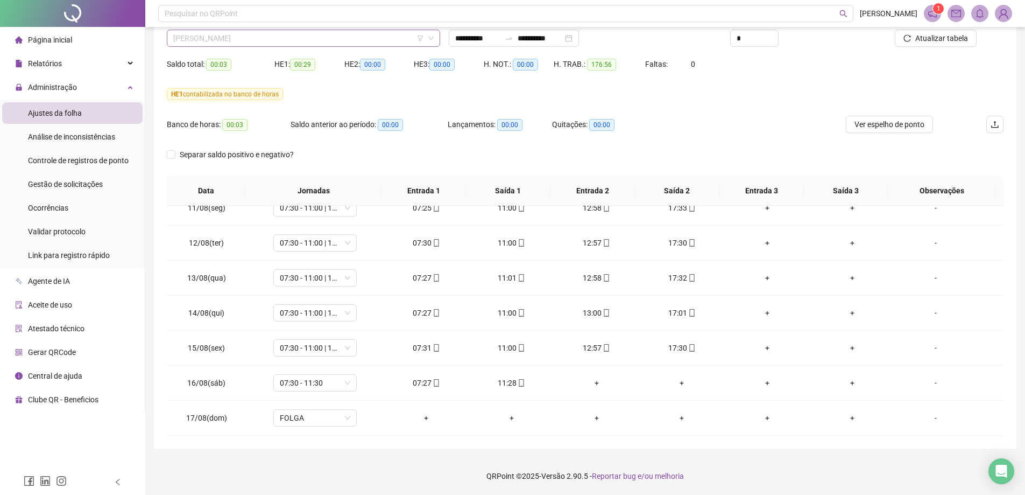
click at [263, 41] on span "[PERSON_NAME]" at bounding box center [303, 38] width 261 height 16
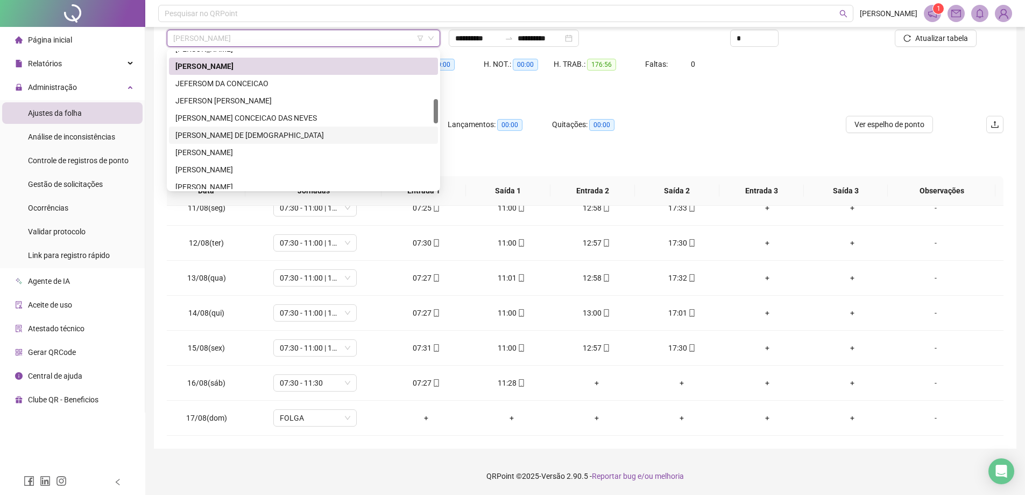
scroll to position [323, 0]
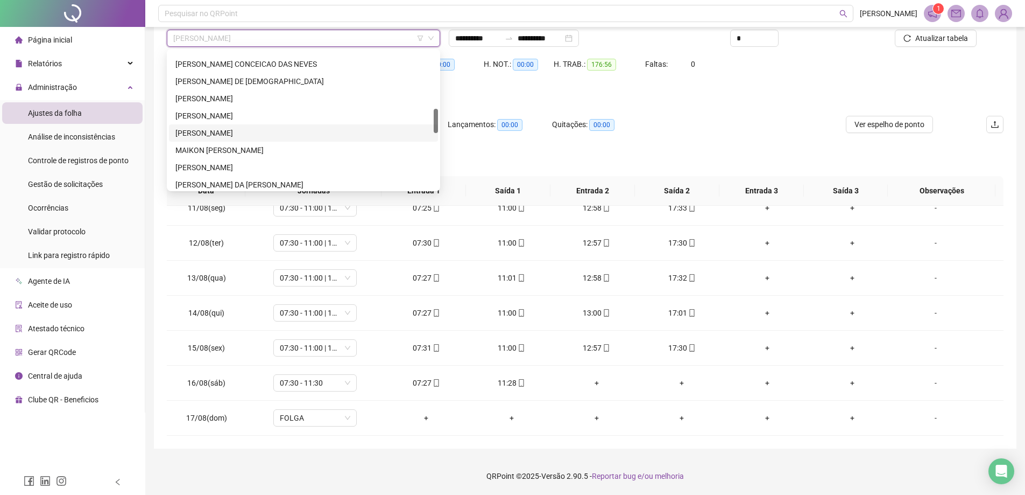
click at [220, 136] on div "[PERSON_NAME]" at bounding box center [303, 133] width 256 height 12
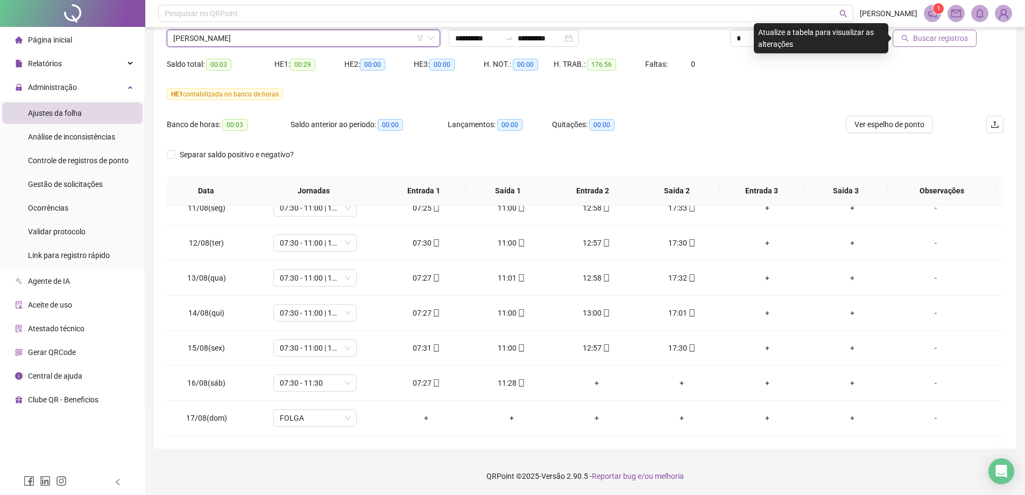
click at [917, 43] on span "Buscar registros" at bounding box center [940, 38] width 55 height 12
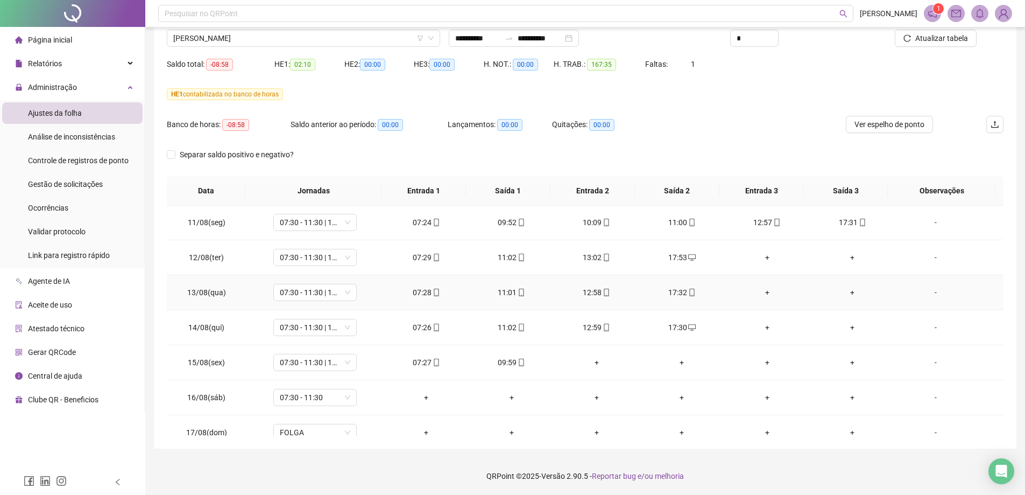
scroll to position [750, 0]
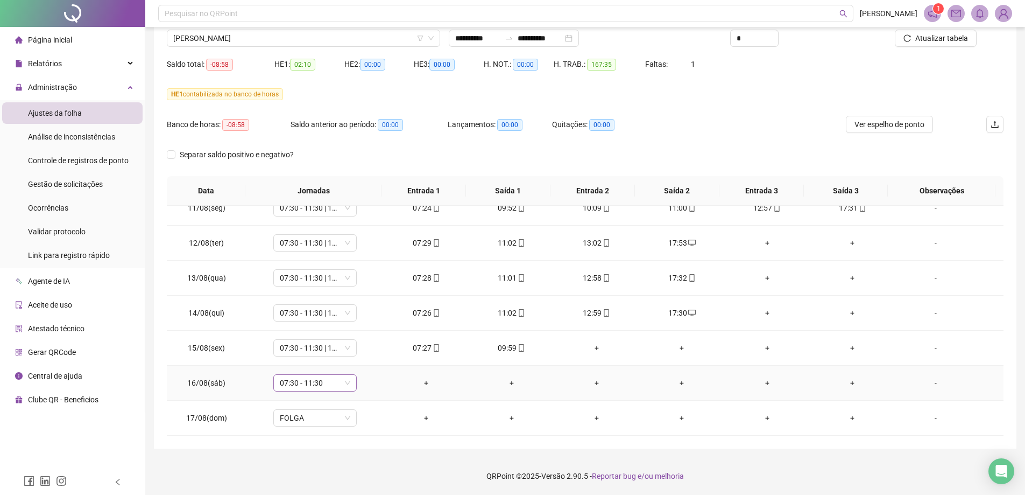
click at [343, 383] on span "07:30 - 11:30" at bounding box center [315, 383] width 71 height 16
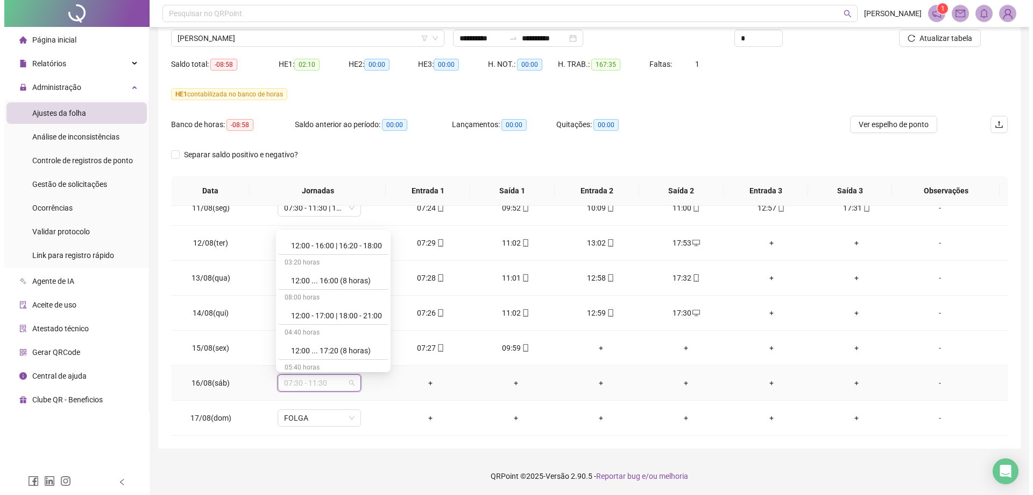
scroll to position [6405, 0]
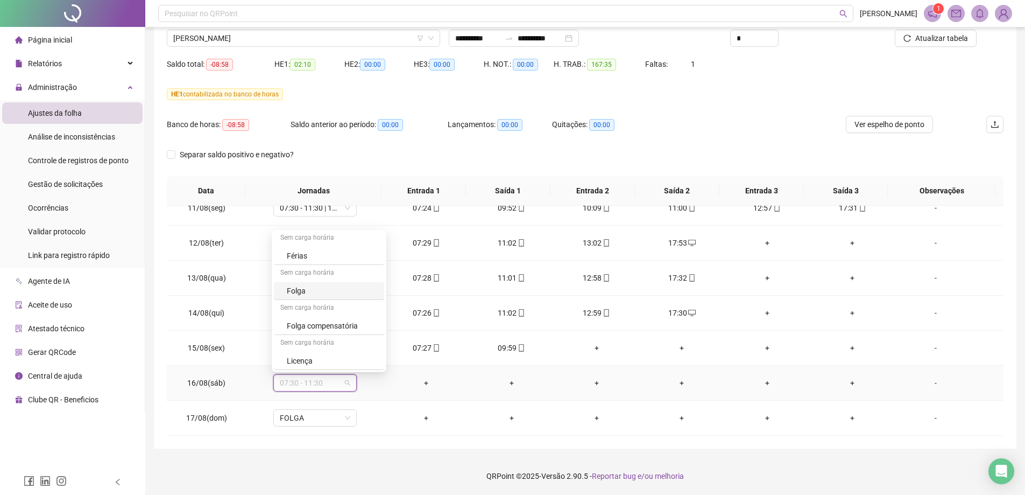
click at [305, 293] on div "Folga" at bounding box center [332, 291] width 91 height 12
click at [368, 354] on span "Sim" at bounding box center [364, 355] width 12 height 12
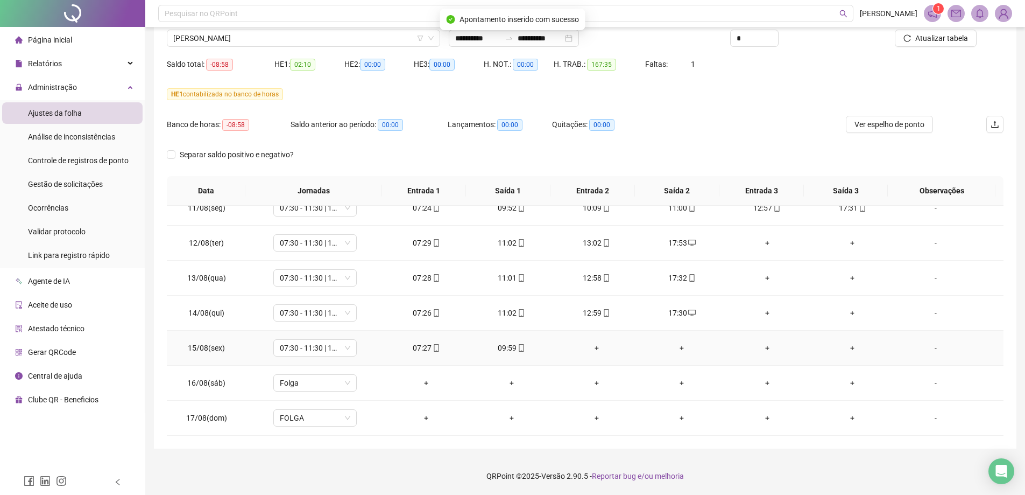
click at [925, 348] on div "-" at bounding box center [936, 348] width 64 height 12
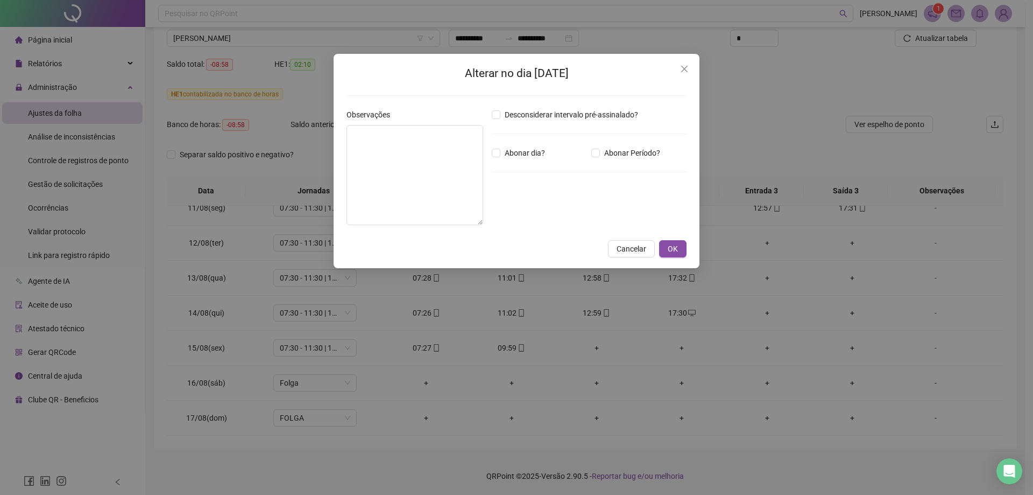
click at [922, 87] on div "Alterar no dia [DATE] Observações Desconsiderar intervalo pré-assinalado? Abona…" at bounding box center [516, 247] width 1033 height 495
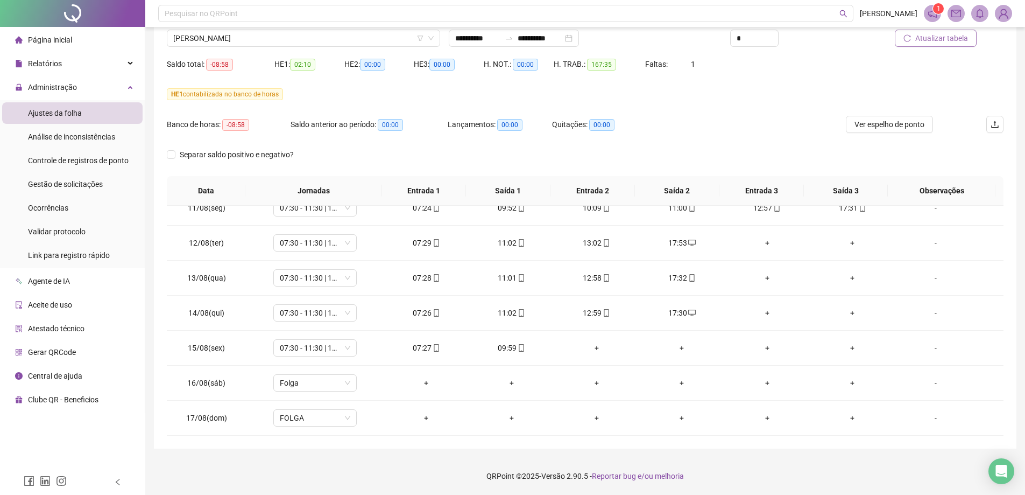
click at [939, 39] on span "Atualizar tabela" at bounding box center [942, 38] width 53 height 12
click at [930, 350] on div "-" at bounding box center [936, 348] width 64 height 12
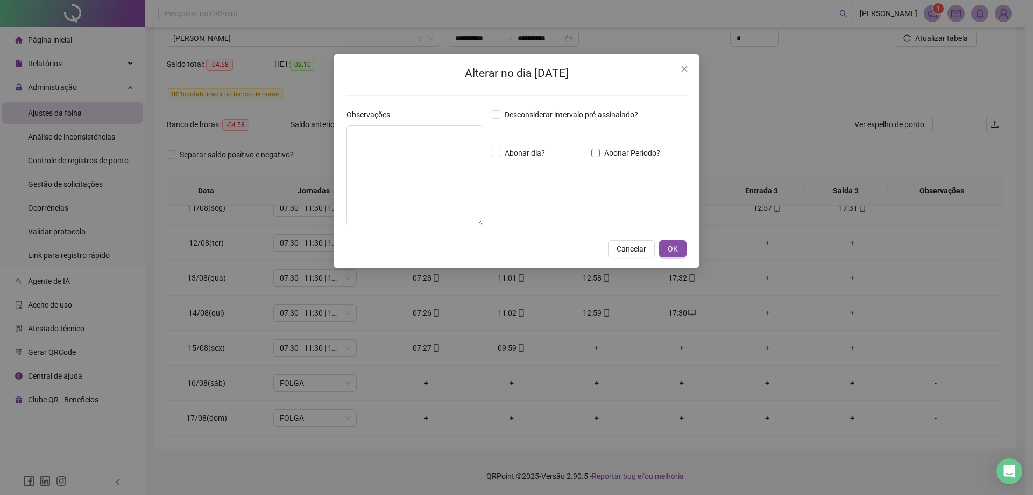
click at [623, 156] on span "Abonar Período?" at bounding box center [632, 153] width 65 height 12
click at [537, 209] on input "*****" at bounding box center [519, 212] width 43 height 13
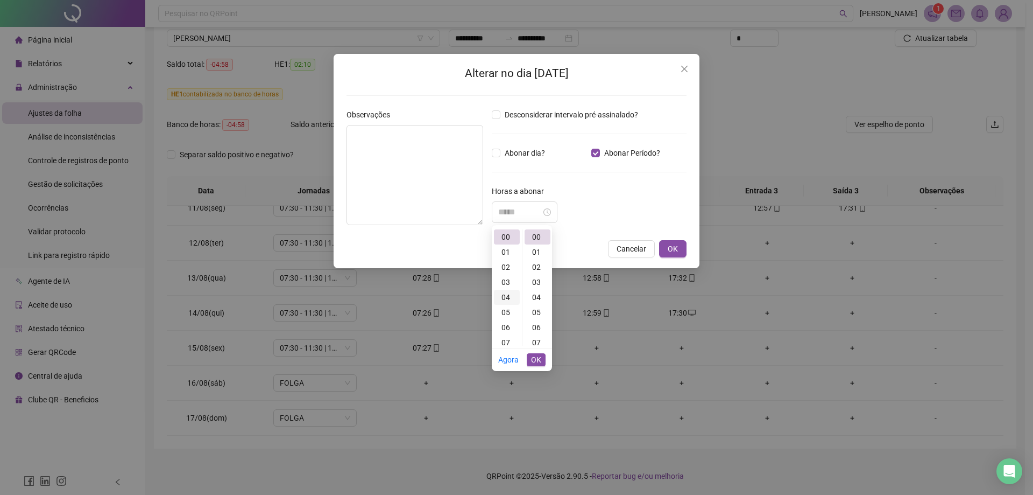
click at [513, 297] on div "04" at bounding box center [507, 297] width 26 height 15
click at [539, 302] on div "58" at bounding box center [538, 303] width 26 height 15
type input "*****"
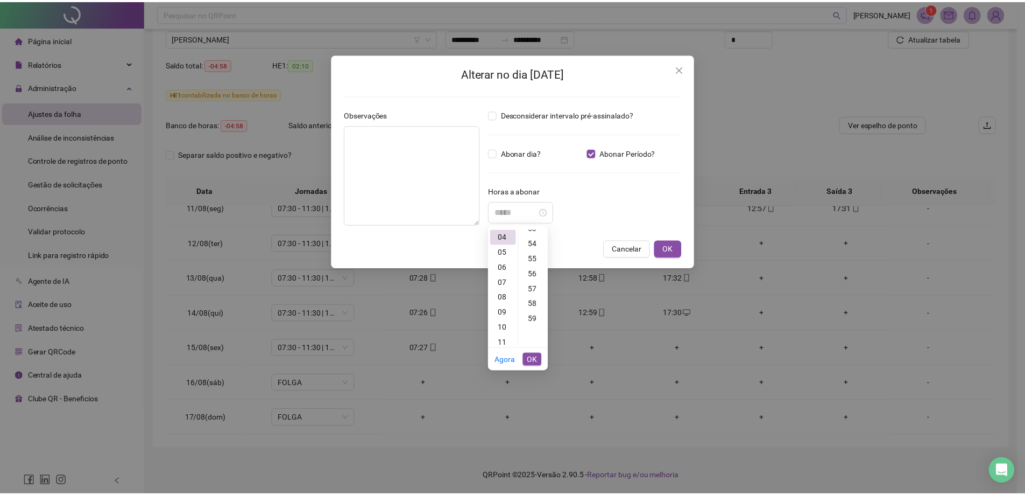
scroll to position [874, 0]
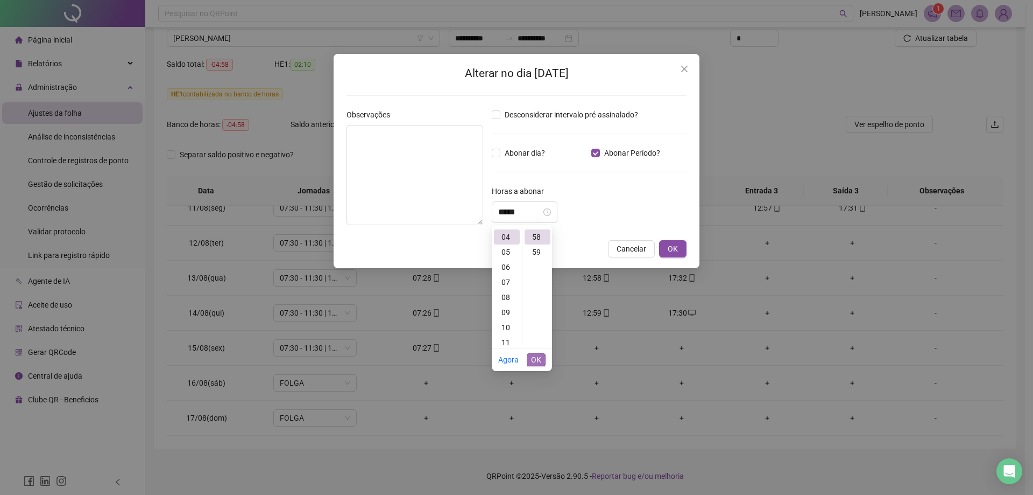
click at [536, 357] on span "OK" at bounding box center [536, 360] width 10 height 12
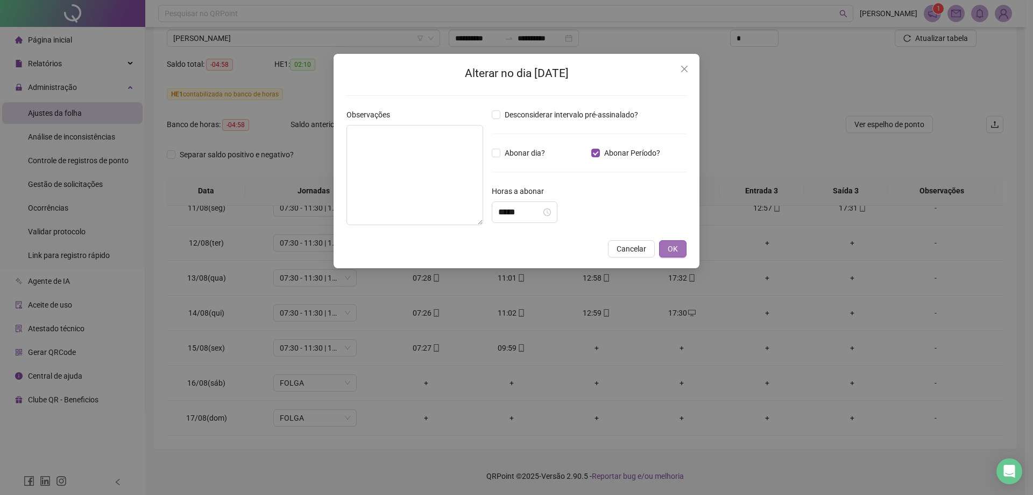
click at [684, 252] on button "OK" at bounding box center [672, 248] width 27 height 17
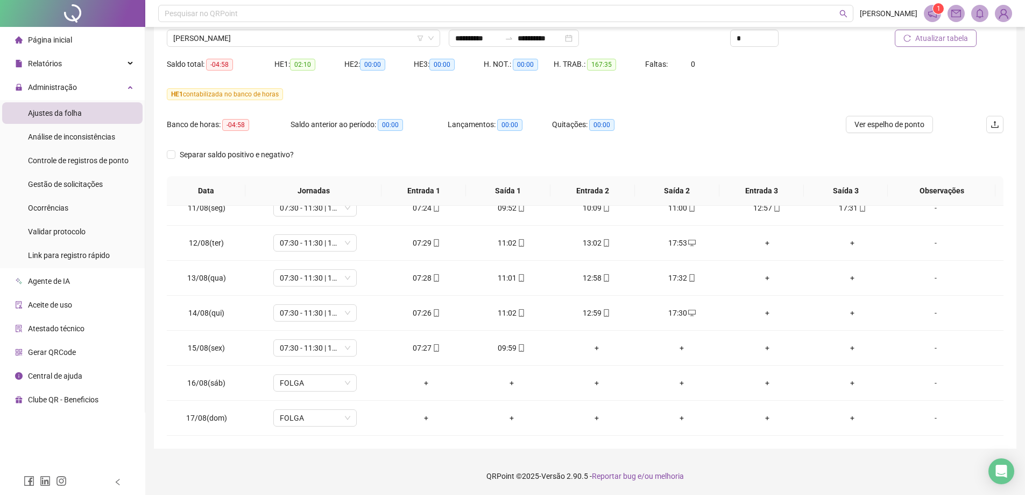
click at [952, 40] on span "Atualizar tabela" at bounding box center [942, 38] width 53 height 12
click at [249, 33] on span "[PERSON_NAME]" at bounding box center [303, 38] width 261 height 16
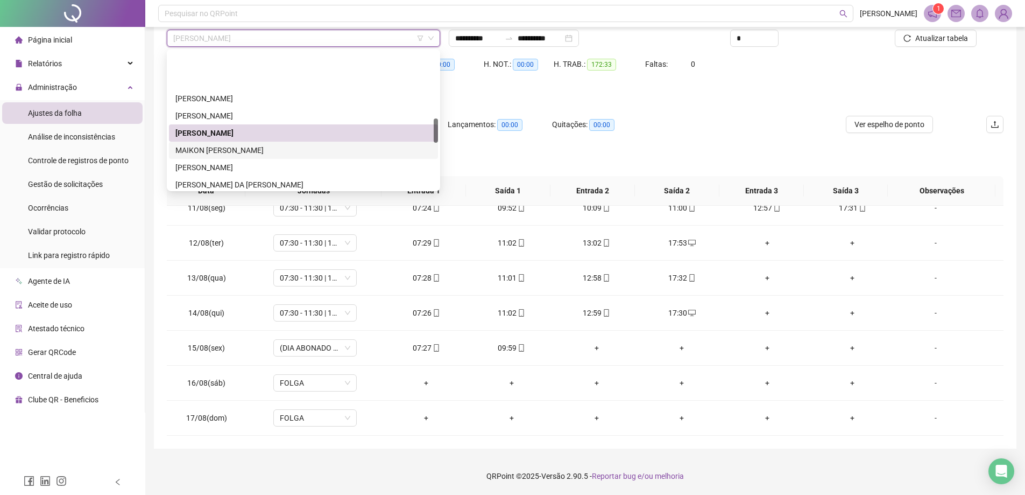
scroll to position [377, 0]
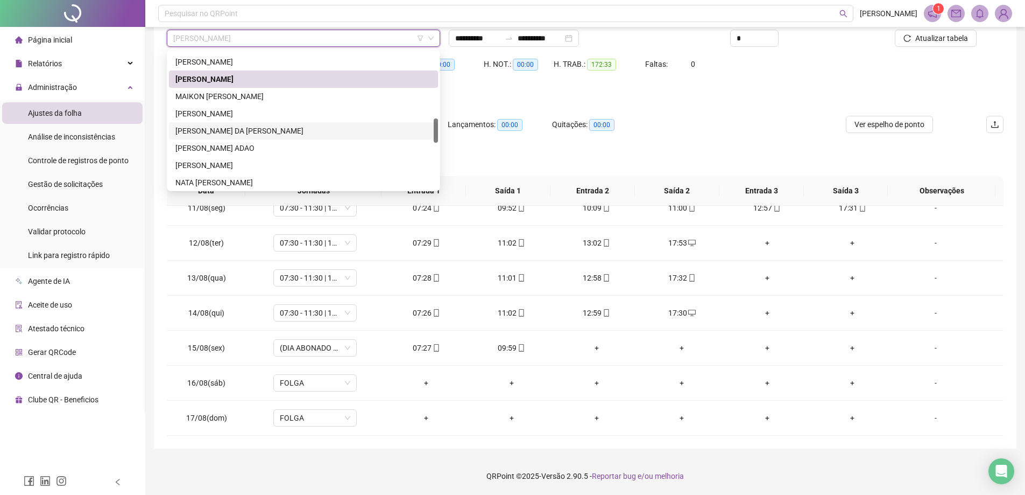
click at [228, 133] on div "[PERSON_NAME] DA [PERSON_NAME]" at bounding box center [303, 131] width 256 height 12
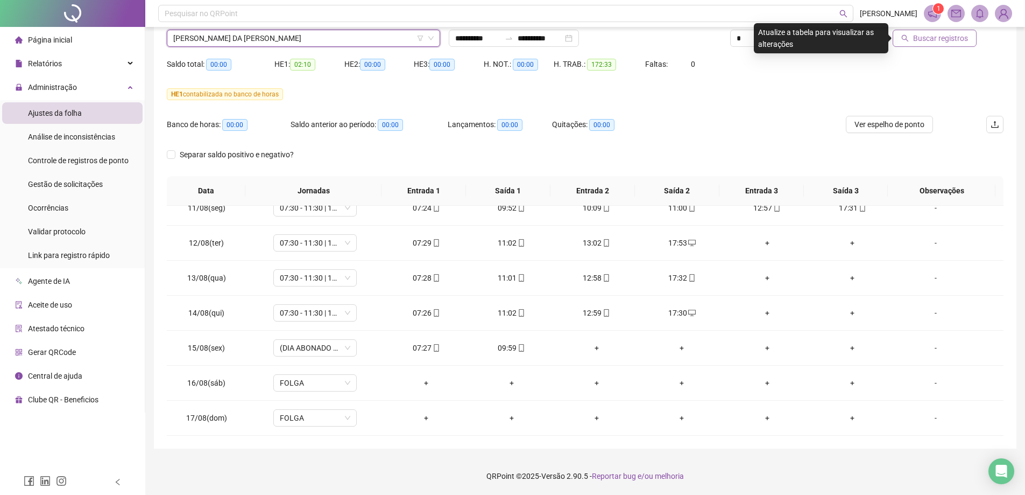
click at [941, 39] on span "Buscar registros" at bounding box center [940, 38] width 55 height 12
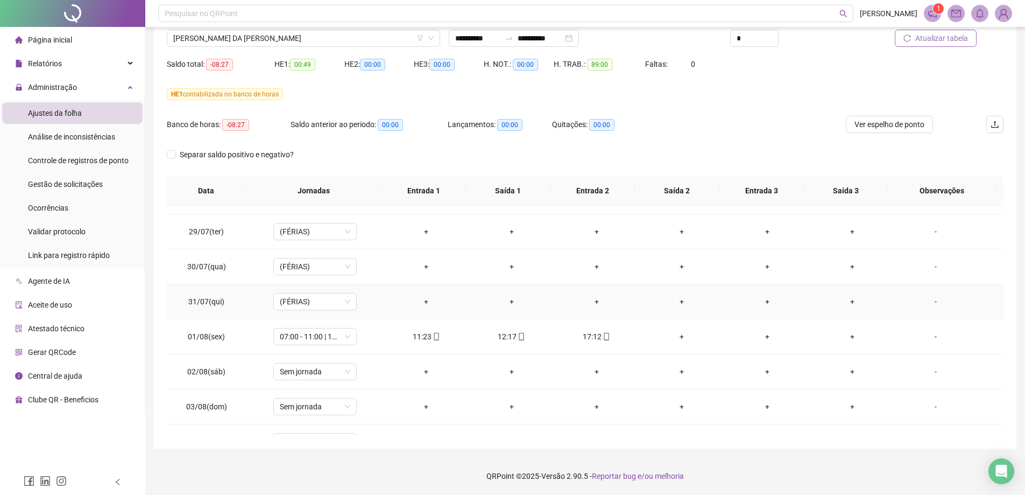
scroll to position [265, 0]
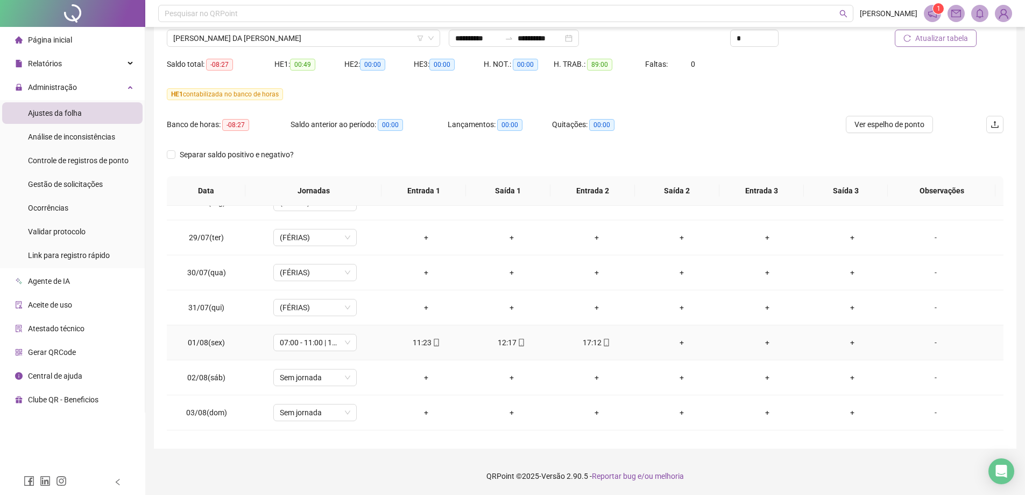
click at [672, 342] on div "+" at bounding box center [682, 342] width 68 height 12
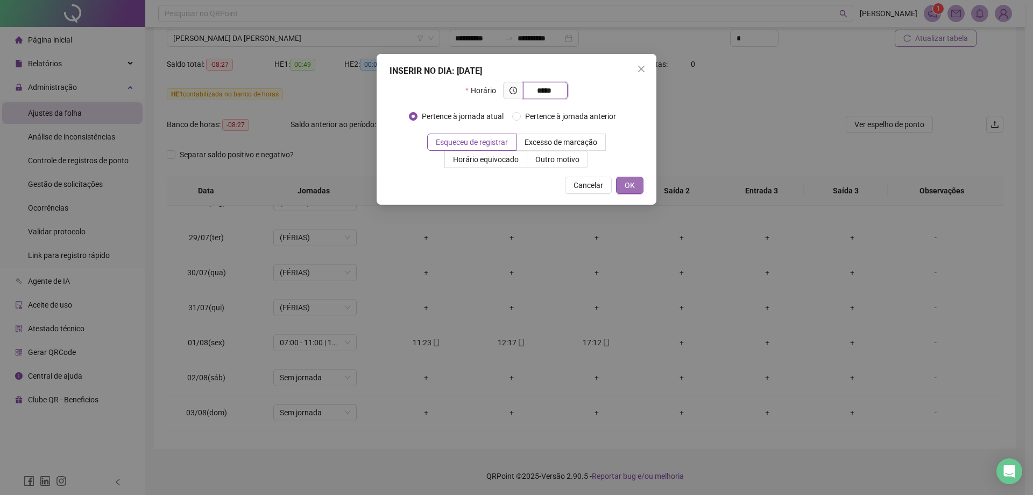
type input "*****"
click at [638, 177] on button "OK" at bounding box center [629, 185] width 27 height 17
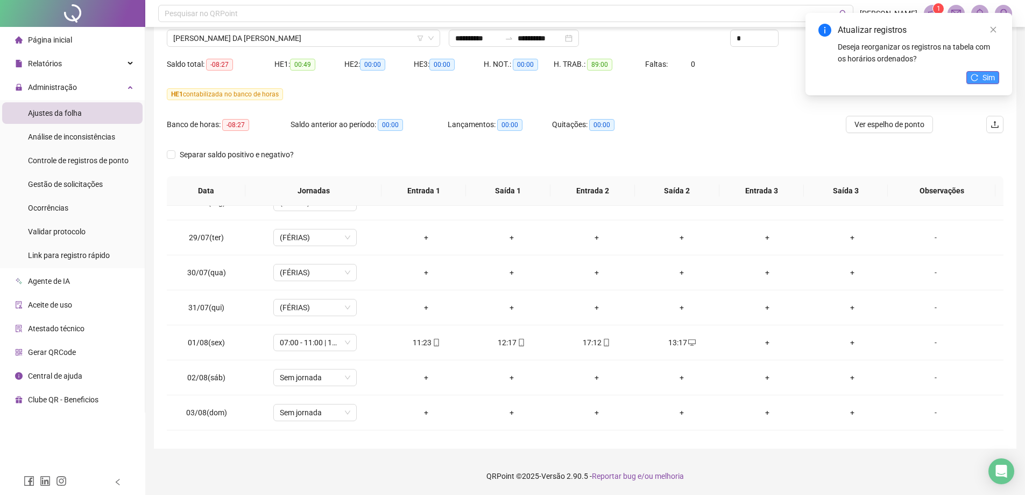
click at [988, 76] on span "Sim" at bounding box center [989, 78] width 12 height 12
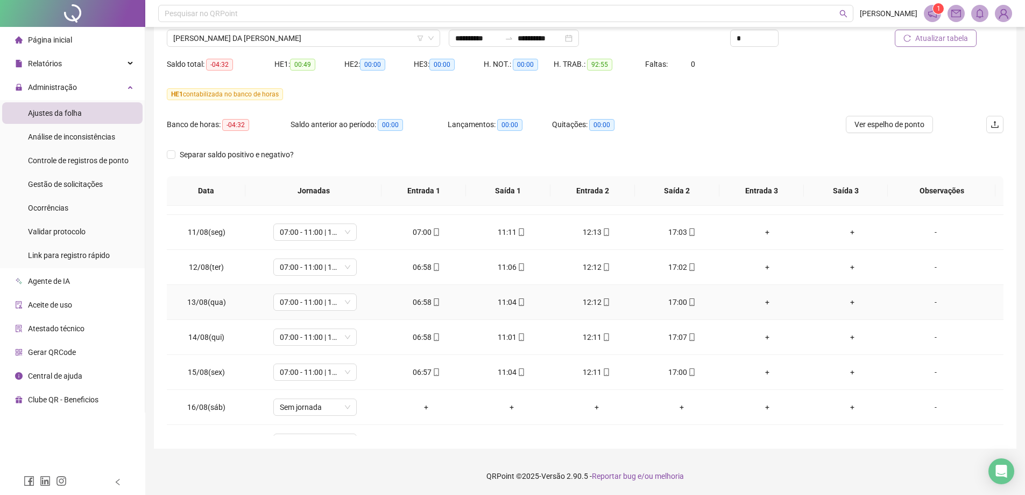
scroll to position [750, 0]
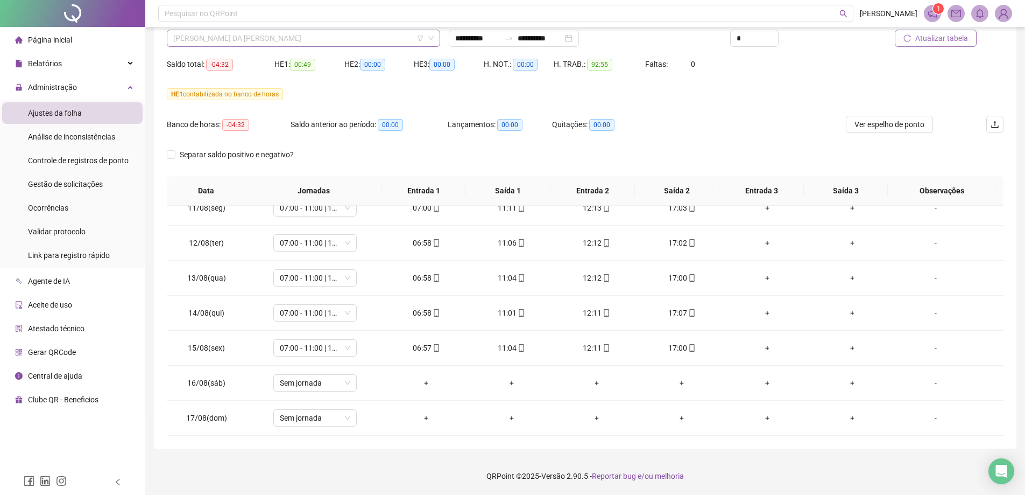
click at [259, 45] on span "[PERSON_NAME] DA [PERSON_NAME]" at bounding box center [303, 38] width 261 height 16
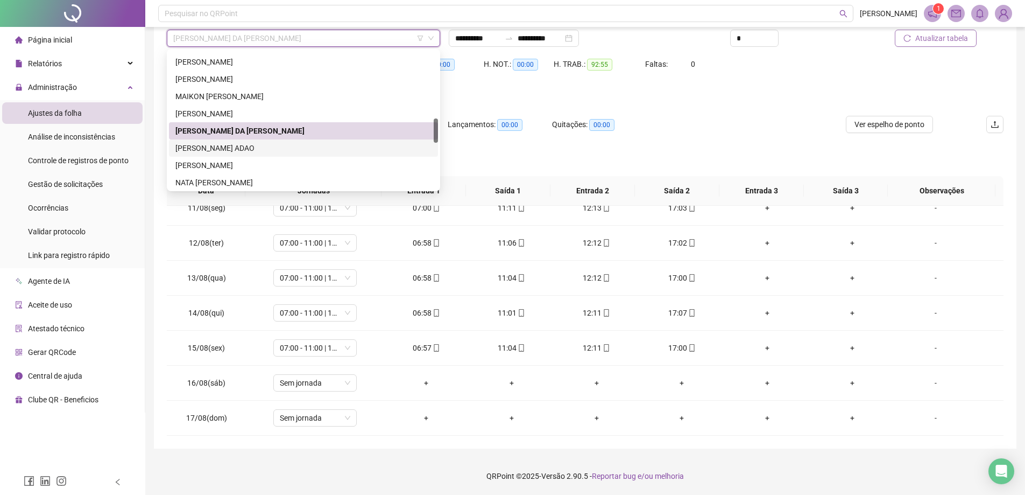
click at [227, 151] on div "[PERSON_NAME] ADAO" at bounding box center [303, 148] width 256 height 12
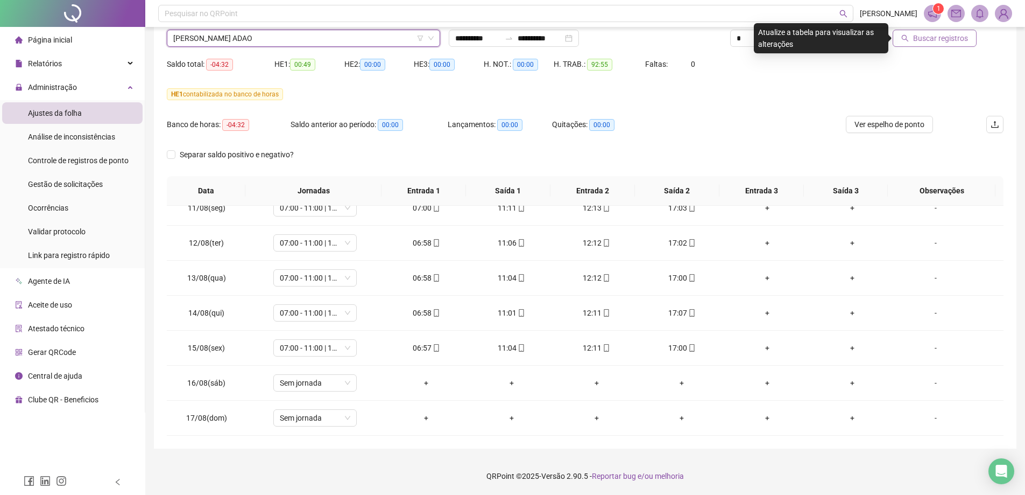
click at [925, 45] on button "Buscar registros" at bounding box center [935, 38] width 84 height 17
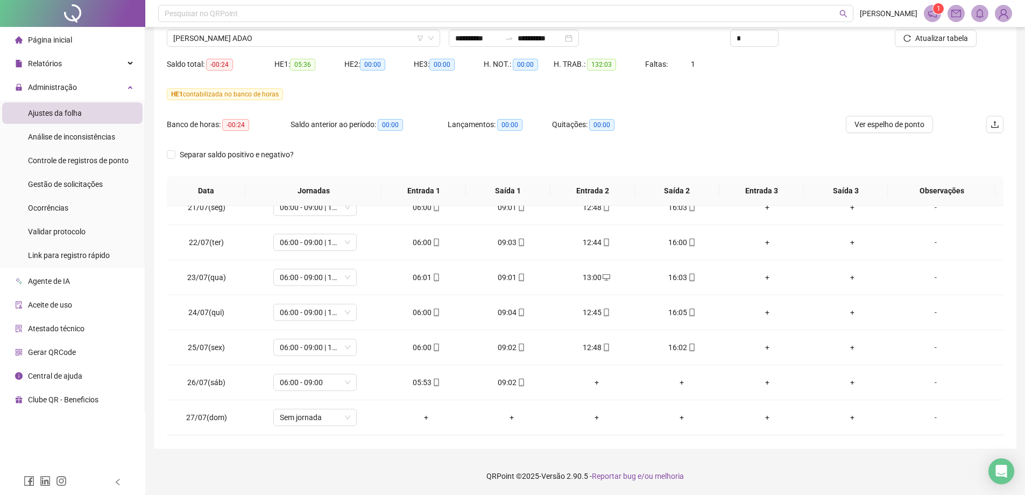
scroll to position [0, 0]
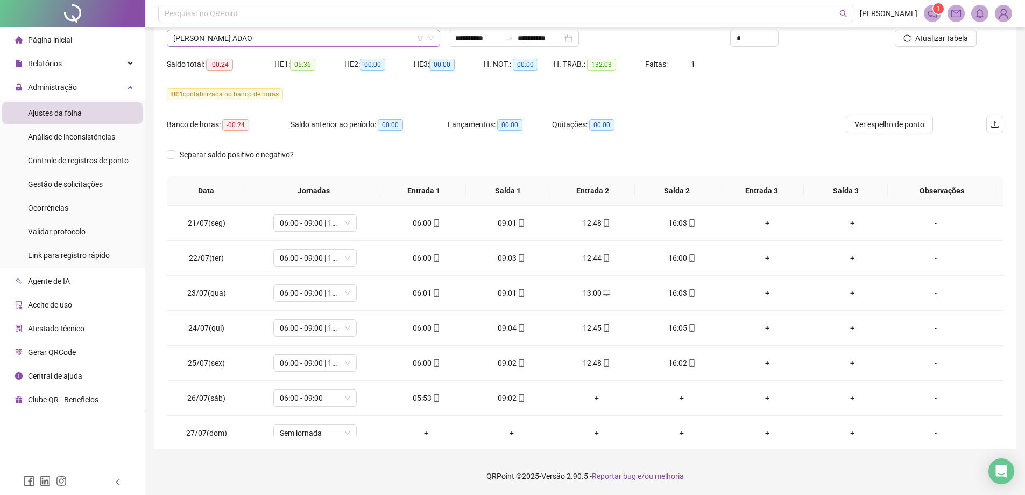
click at [236, 45] on span "[PERSON_NAME] ADAO" at bounding box center [303, 38] width 261 height 16
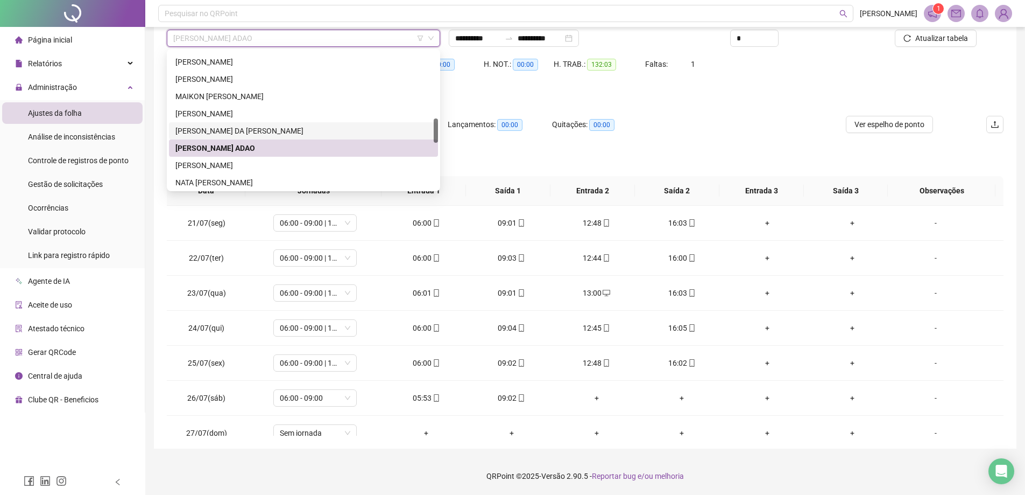
scroll to position [431, 0]
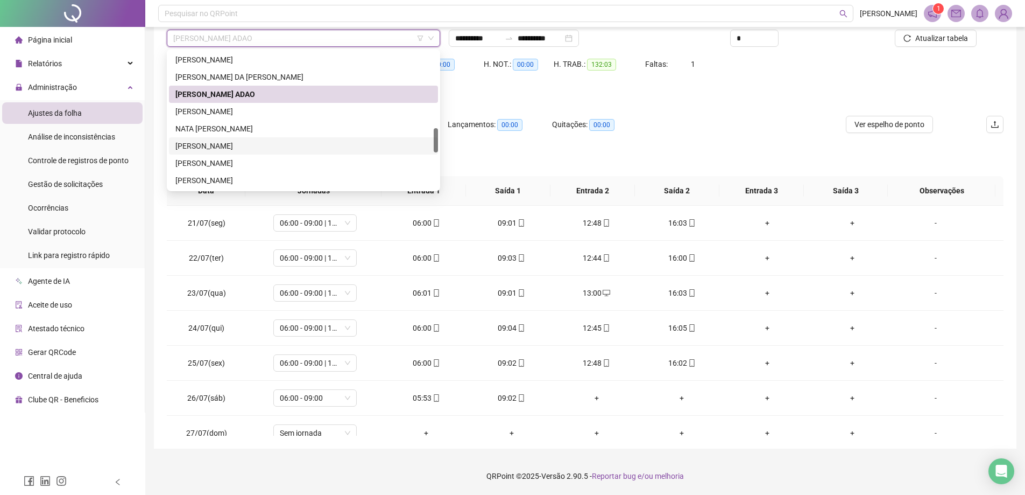
click at [213, 146] on div "[PERSON_NAME]" at bounding box center [303, 146] width 256 height 12
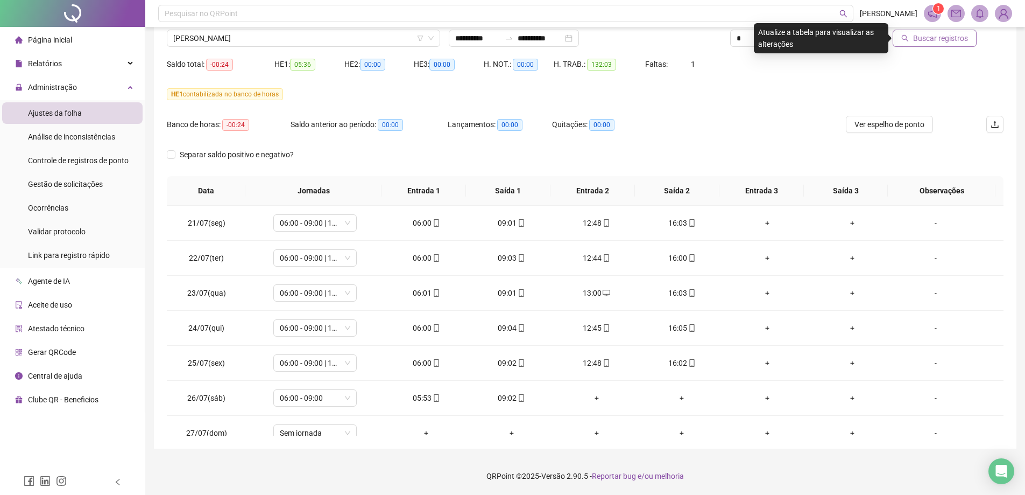
click at [938, 43] on span "Buscar registros" at bounding box center [940, 38] width 55 height 12
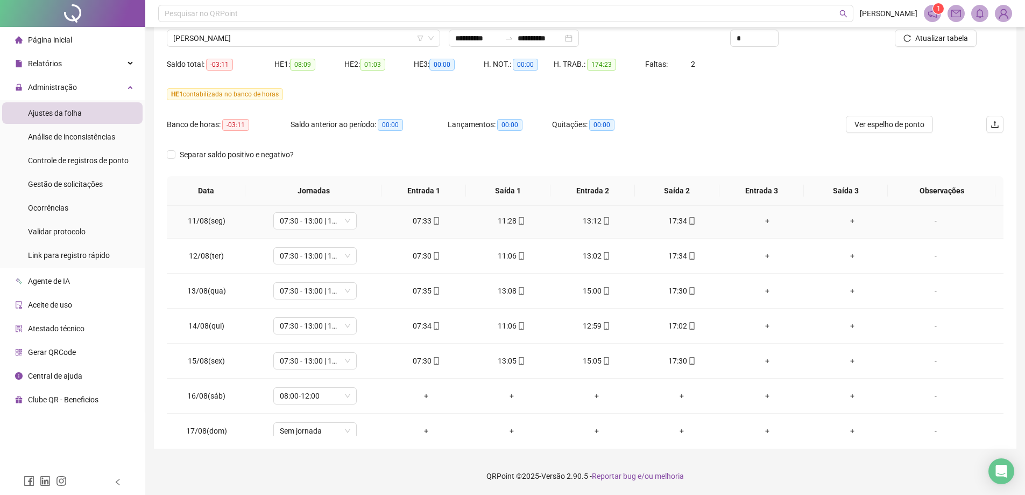
scroll to position [750, 0]
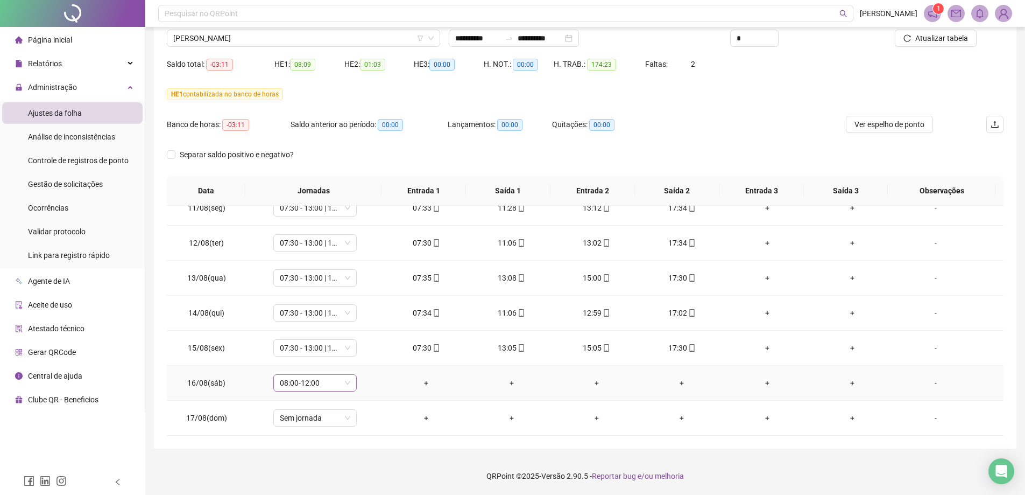
click at [343, 382] on span "08:00-12:00" at bounding box center [315, 383] width 71 height 16
click at [304, 293] on div "Folga" at bounding box center [332, 291] width 91 height 12
click at [367, 363] on div "Confirmar alteração da jornada? Não Sim" at bounding box center [314, 347] width 133 height 42
click at [366, 359] on span "Sim" at bounding box center [364, 355] width 12 height 12
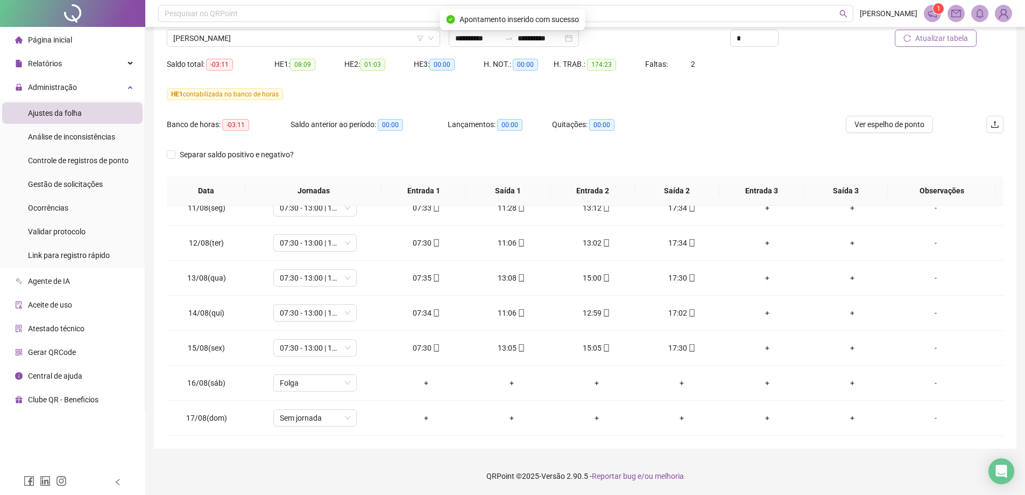
click at [953, 38] on span "Atualizar tabela" at bounding box center [942, 38] width 53 height 12
click at [235, 41] on span "[PERSON_NAME]" at bounding box center [303, 38] width 261 height 16
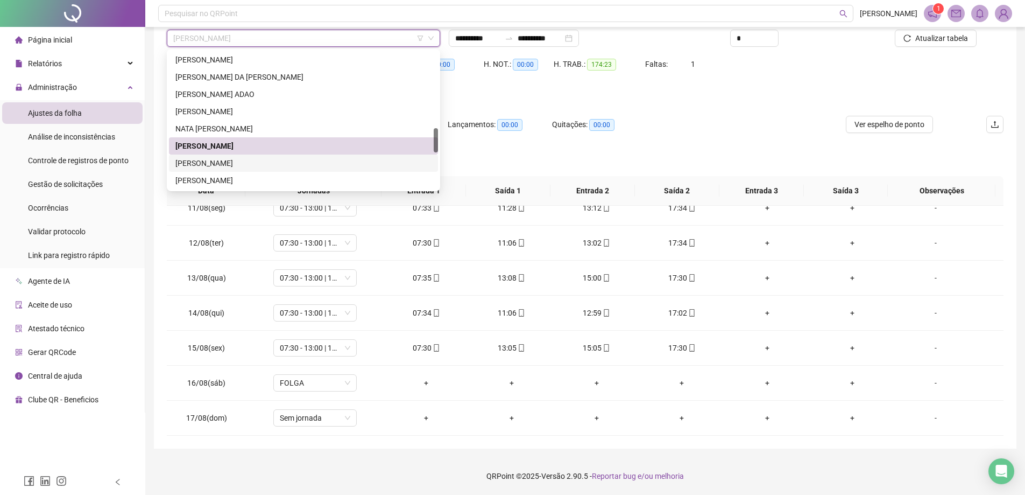
click at [212, 166] on div "[PERSON_NAME]" at bounding box center [303, 163] width 256 height 12
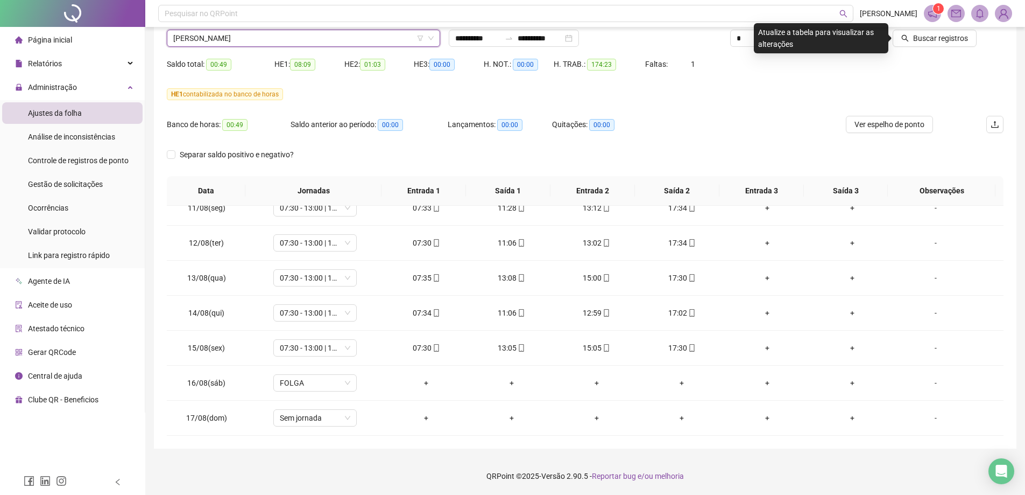
click at [936, 47] on div "Buscar registros" at bounding box center [937, 34] width 141 height 42
click at [937, 46] on button "Buscar registros" at bounding box center [935, 38] width 84 height 17
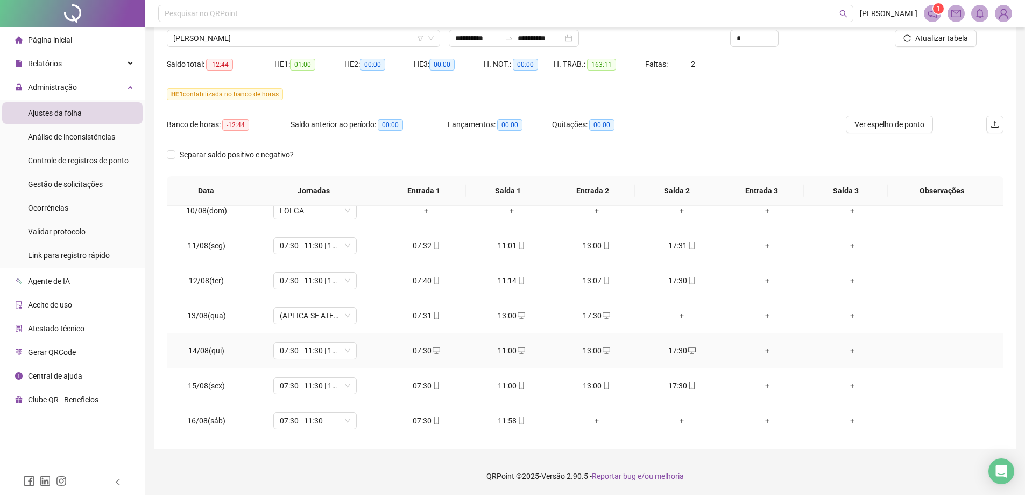
scroll to position [696, 0]
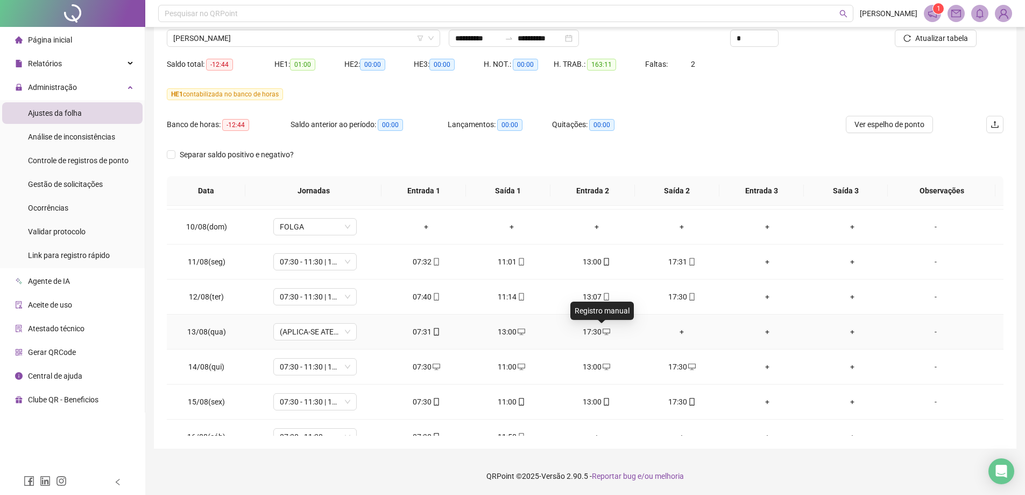
click at [602, 332] on span "desktop" at bounding box center [606, 332] width 9 height 8
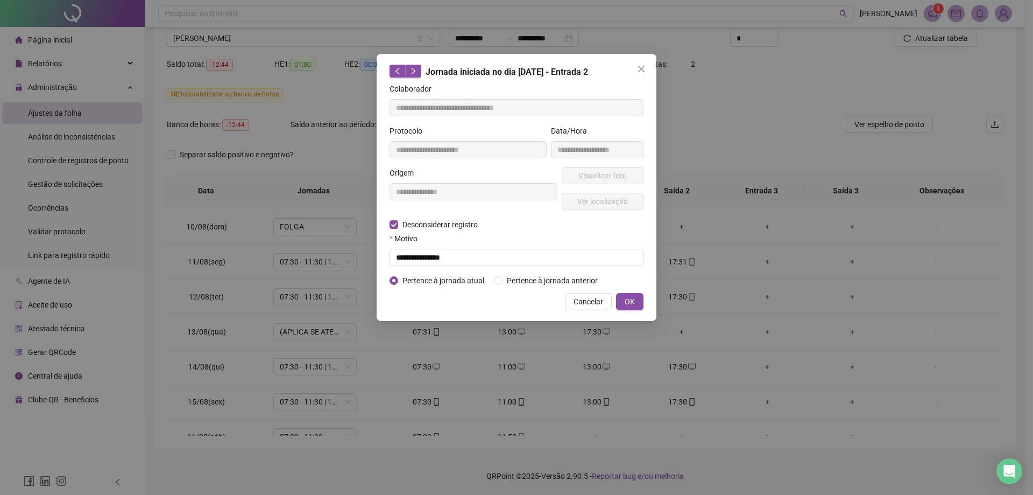
type input "**********"
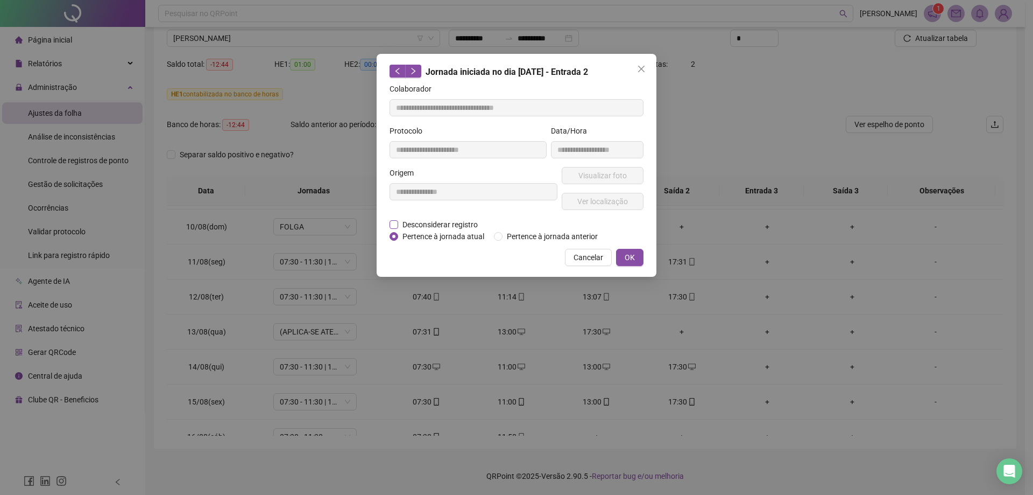
click at [453, 228] on span "Desconsiderar registro" at bounding box center [440, 225] width 84 height 12
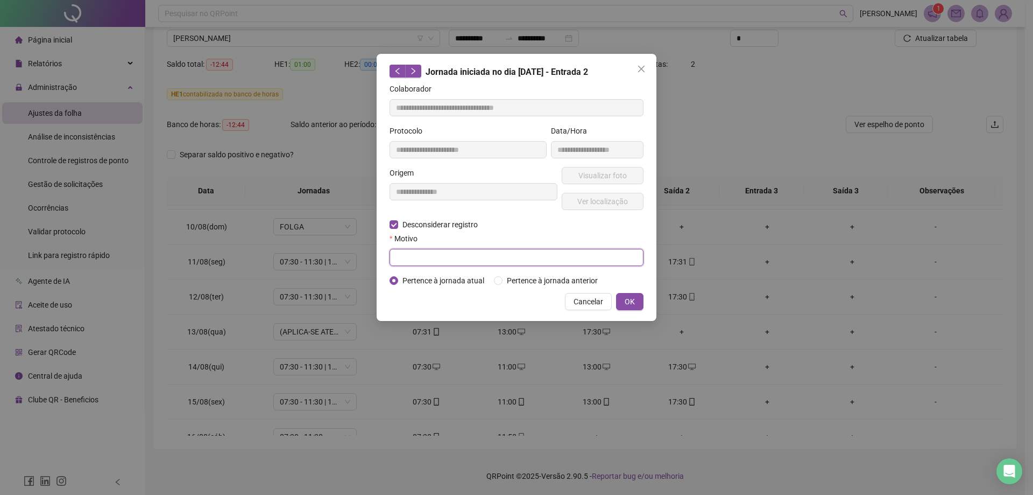
click at [434, 254] on input "text" at bounding box center [517, 257] width 254 height 17
type input "*"
click at [433, 255] on input "**********" at bounding box center [517, 257] width 254 height 17
click at [432, 255] on input "**********" at bounding box center [517, 257] width 254 height 17
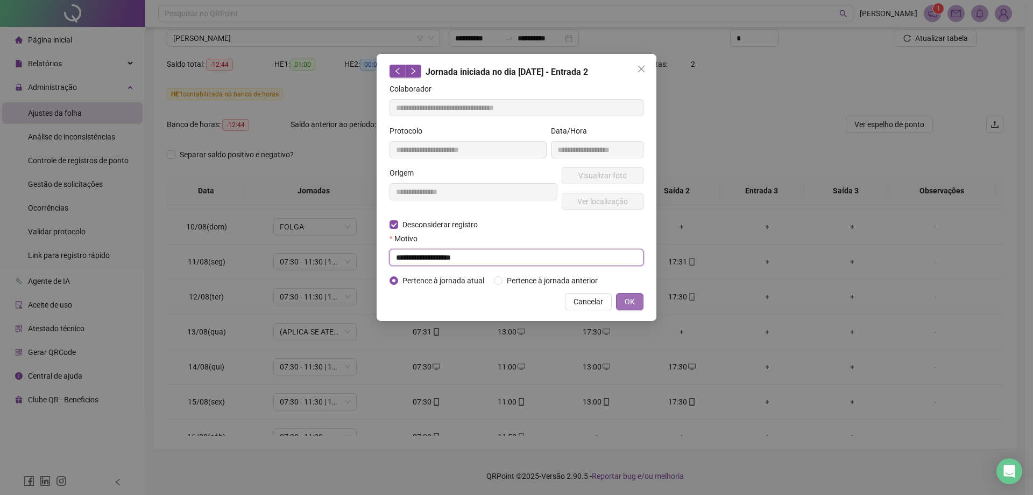
type input "**********"
click at [631, 300] on span "OK" at bounding box center [630, 301] width 10 height 12
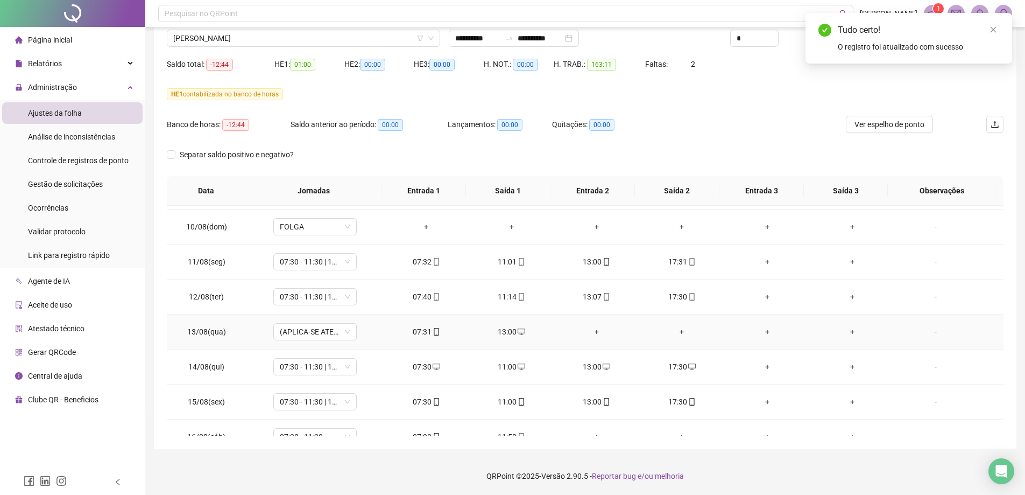
click at [505, 335] on div "13:00" at bounding box center [511, 332] width 68 height 12
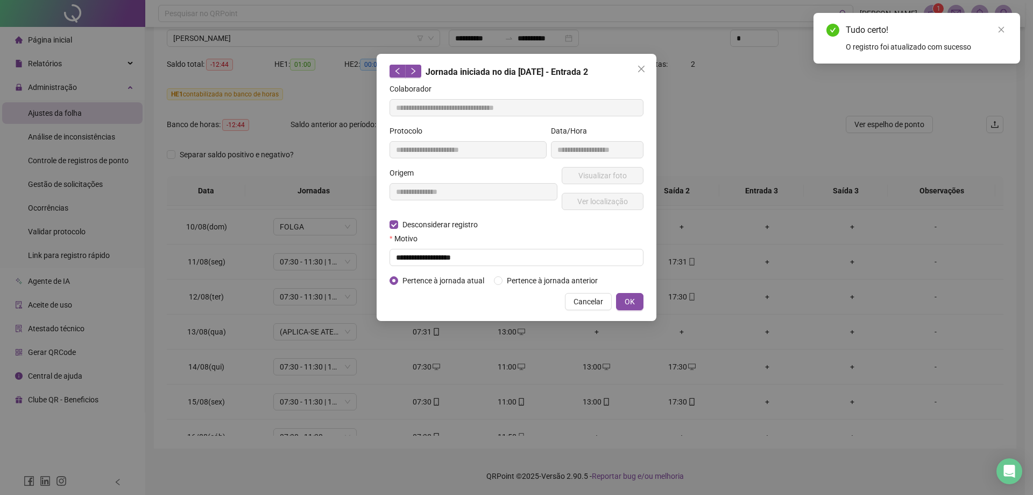
type input "**********"
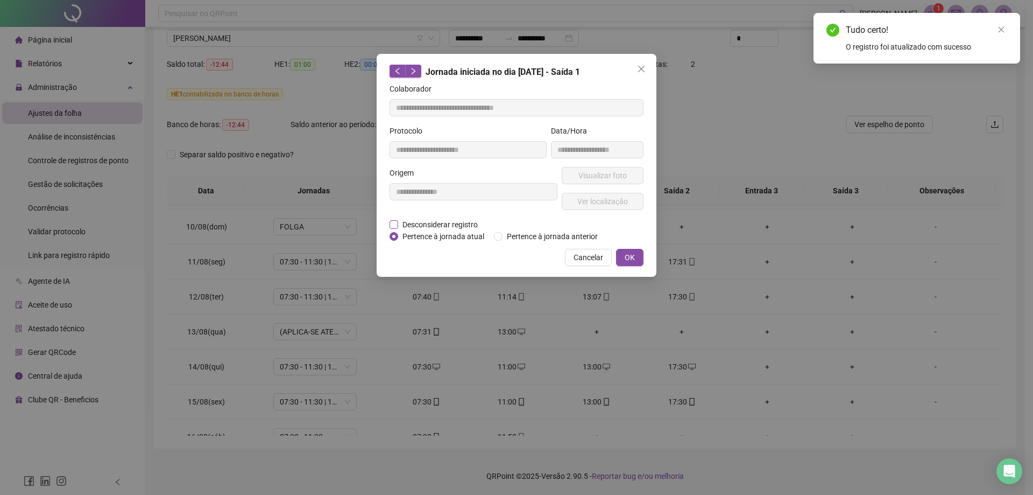
click at [452, 220] on span "Desconsiderar registro" at bounding box center [440, 225] width 84 height 12
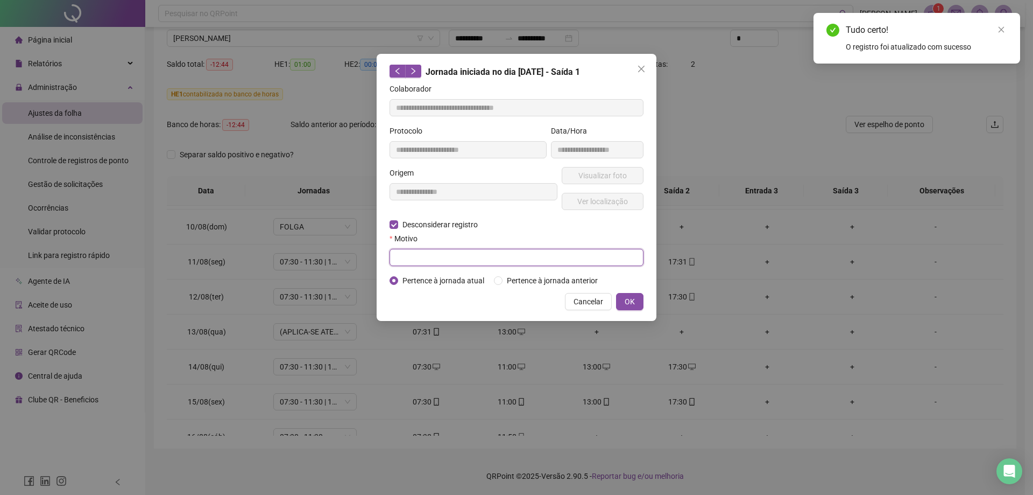
click at [420, 258] on input "text" at bounding box center [517, 257] width 254 height 17
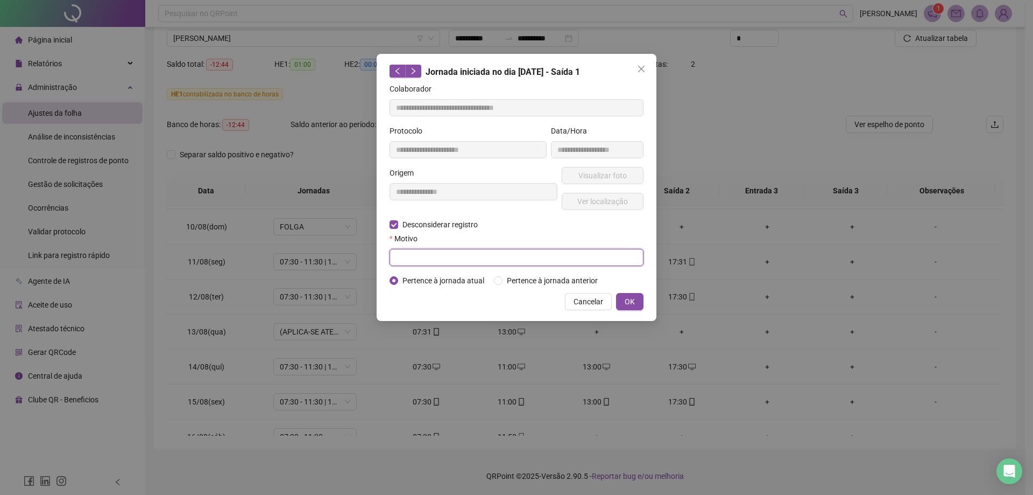
paste input "**********"
type input "**********"
click at [629, 308] on button "OK" at bounding box center [629, 301] width 27 height 17
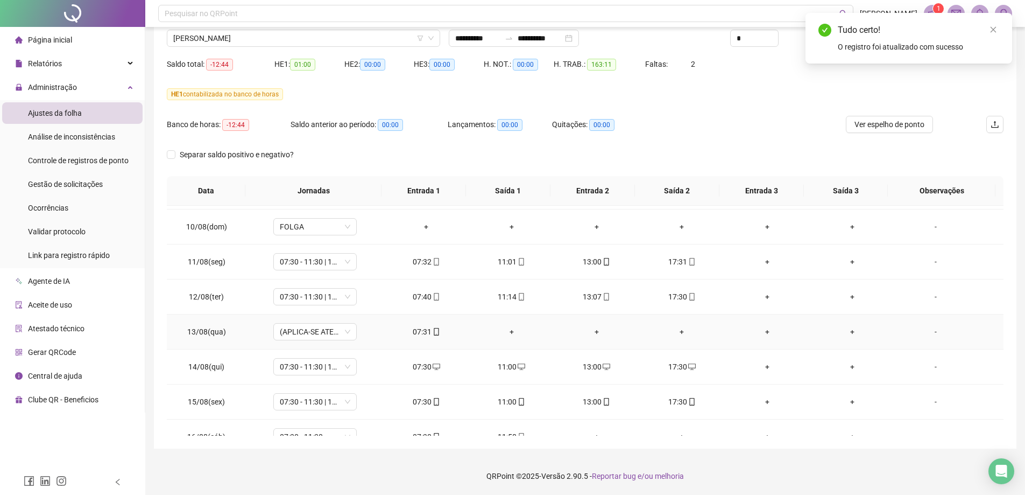
click at [423, 336] on div "07:31" at bounding box center [426, 332] width 68 height 12
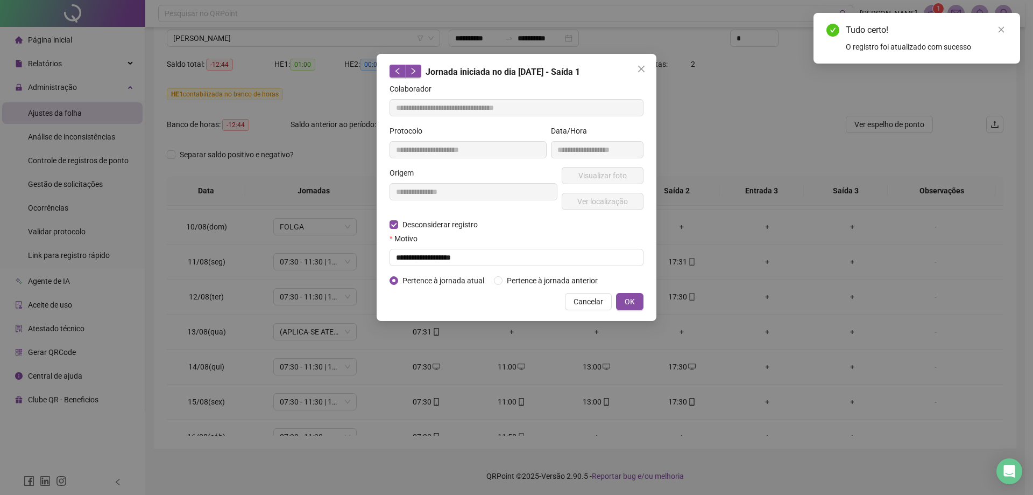
type input "**********"
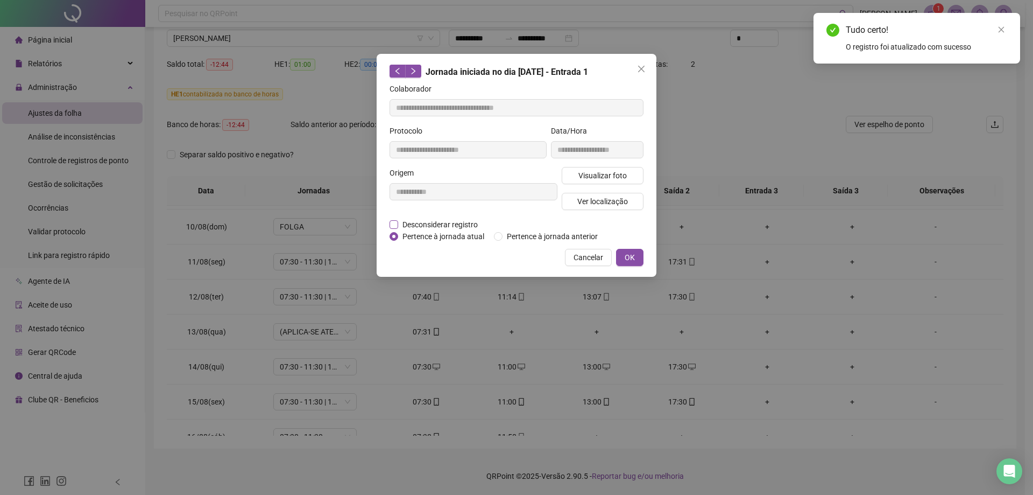
click at [475, 225] on span "Desconsiderar registro" at bounding box center [440, 225] width 84 height 12
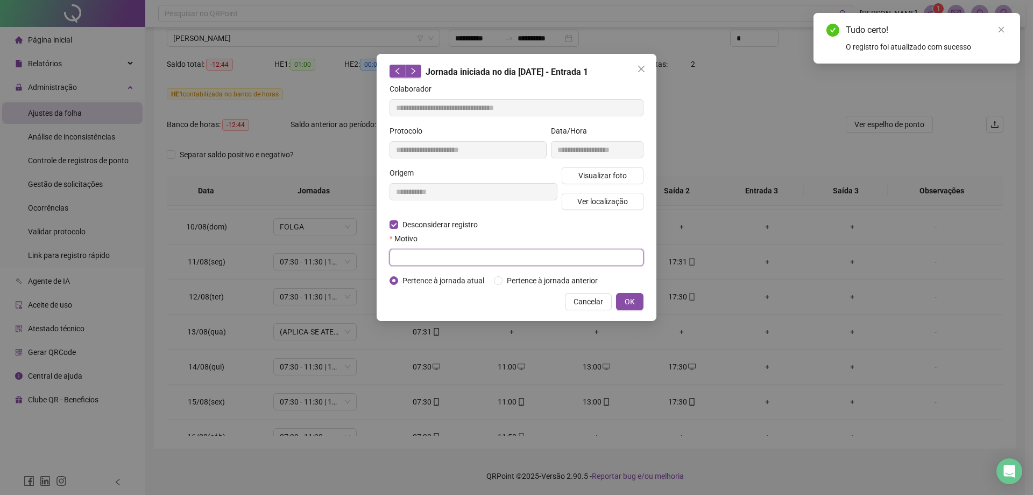
click at [445, 249] on input "text" at bounding box center [517, 257] width 254 height 17
paste input "**********"
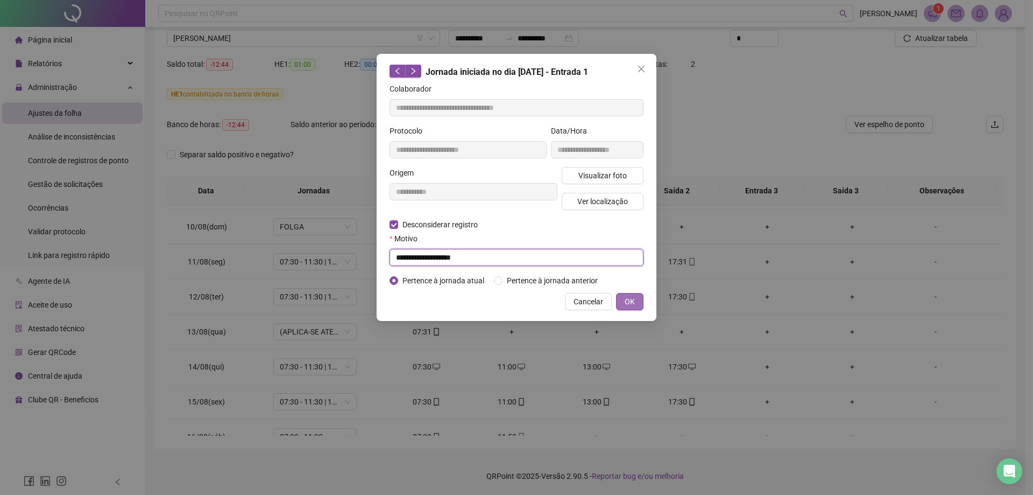
type input "**********"
click at [622, 301] on button "OK" at bounding box center [629, 301] width 27 height 17
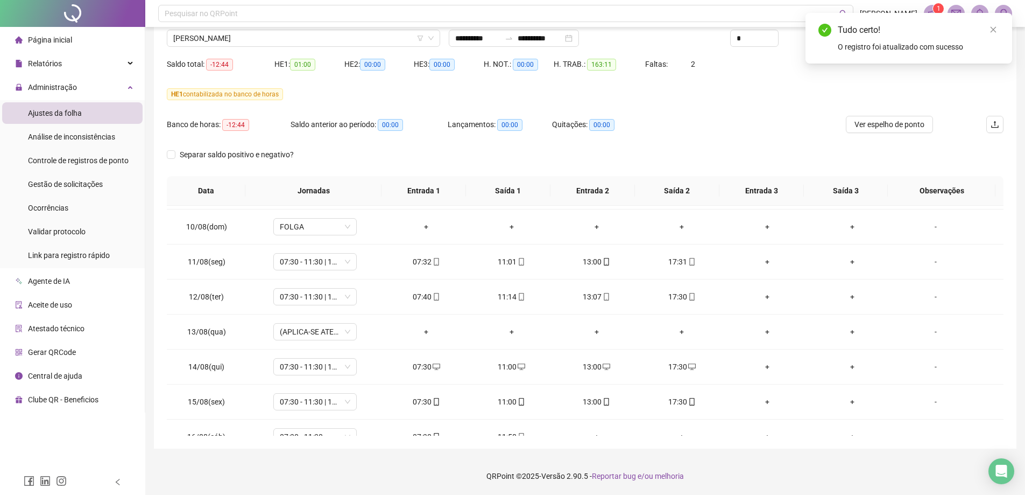
click at [1002, 36] on div "Tudo certo! O registro foi atualizado com sucesso" at bounding box center [909, 38] width 207 height 51
click at [1000, 30] on div "Tudo certo! O registro foi atualizado com sucesso" at bounding box center [909, 38] width 207 height 51
click at [997, 29] on icon "close" at bounding box center [994, 30] width 8 height 8
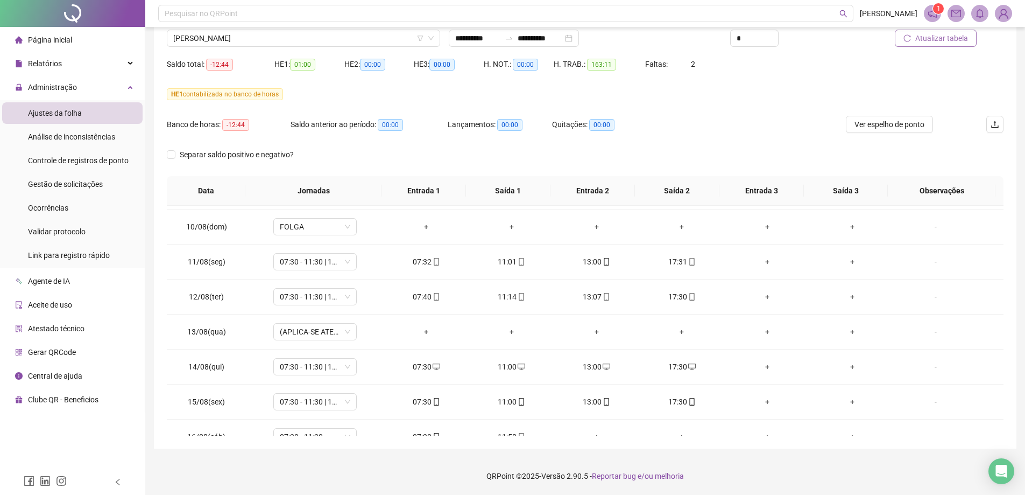
click at [951, 44] on button "Atualizar tabela" at bounding box center [936, 38] width 82 height 17
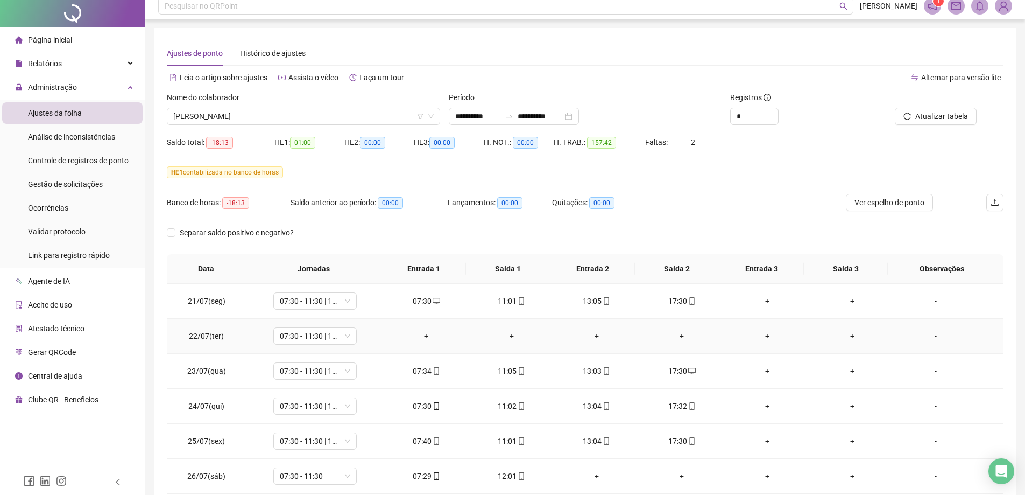
scroll to position [0, 0]
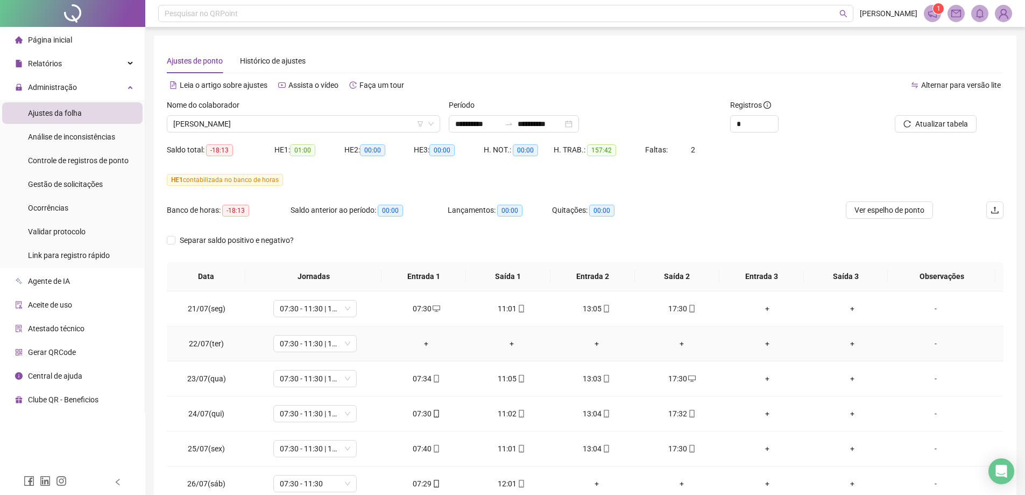
drag, startPoint x: 345, startPoint y: 346, endPoint x: 355, endPoint y: 353, distance: 12.4
click at [346, 346] on span "07:30 - 11:30 | 13:00 - 17:00" at bounding box center [315, 343] width 71 height 16
click at [303, 254] on div "Folga" at bounding box center [332, 251] width 91 height 12
click at [361, 311] on span "Sim" at bounding box center [364, 315] width 12 height 12
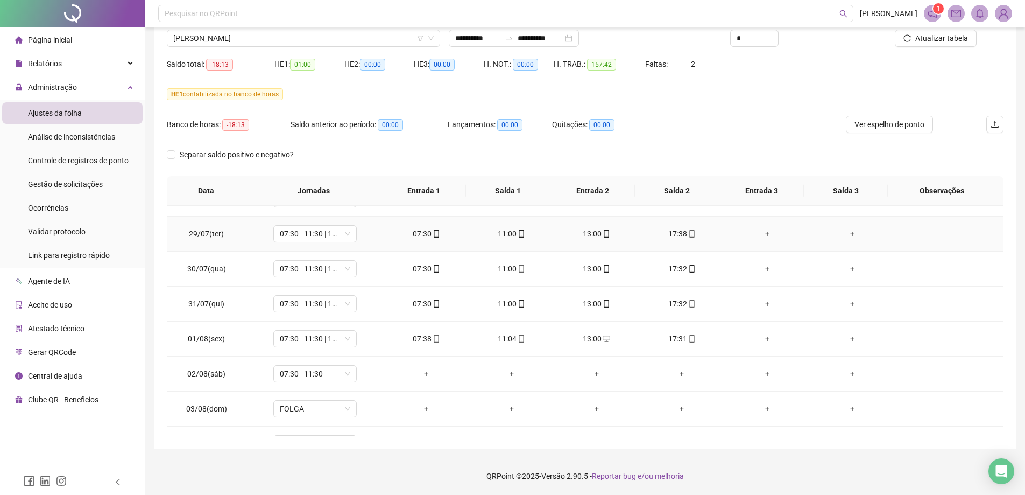
scroll to position [323, 0]
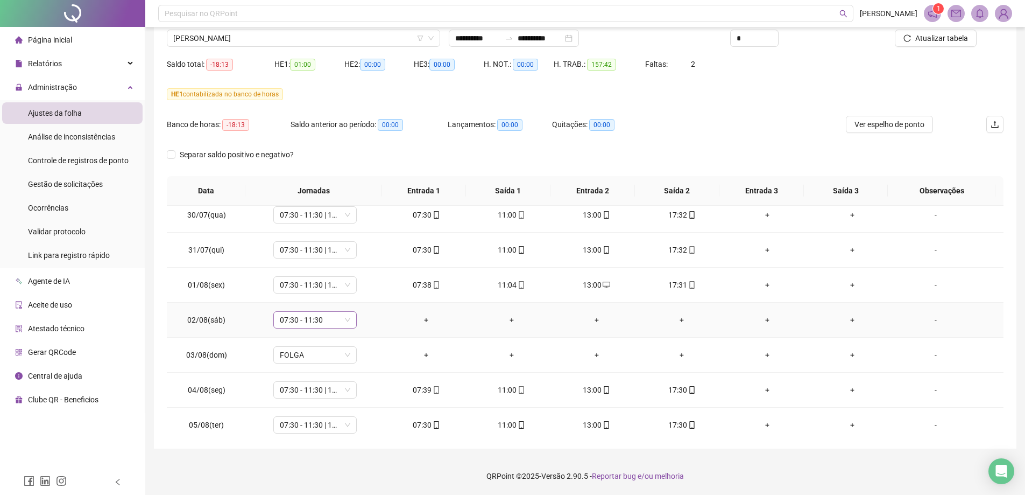
click at [345, 321] on span "07:30 - 11:30" at bounding box center [315, 320] width 71 height 16
click at [305, 392] on div "Folga" at bounding box center [332, 391] width 91 height 12
click at [362, 293] on span "Sim" at bounding box center [364, 292] width 12 height 12
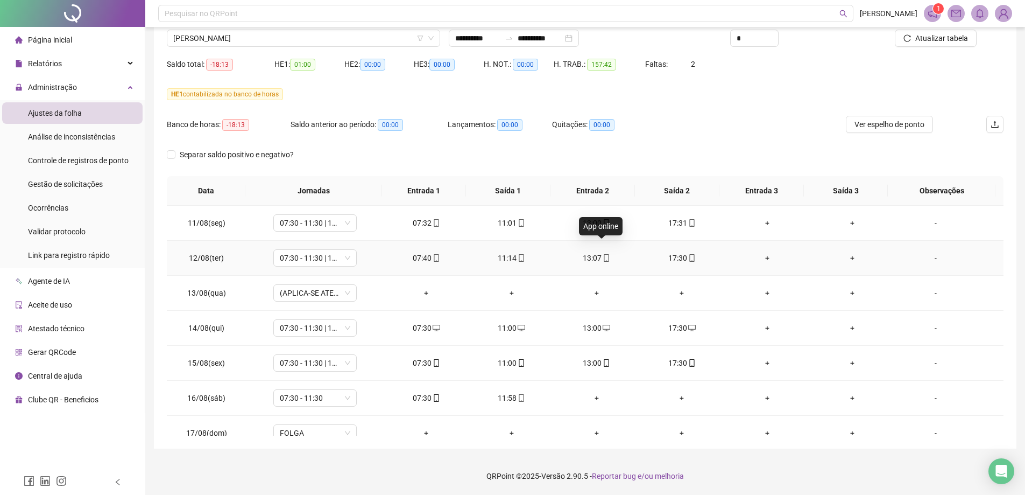
scroll to position [750, 0]
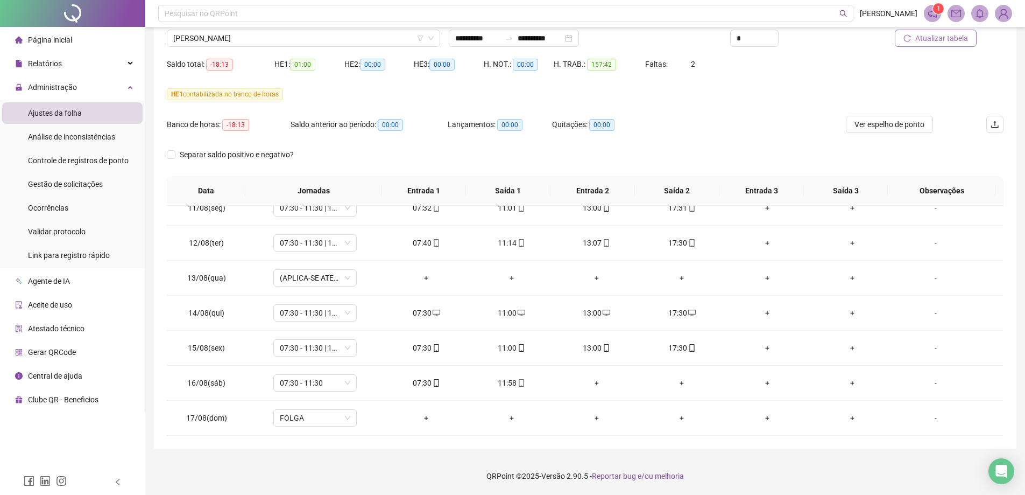
click at [962, 43] on span "Atualizar tabela" at bounding box center [942, 38] width 53 height 12
click at [261, 36] on span "[PERSON_NAME]" at bounding box center [303, 38] width 261 height 16
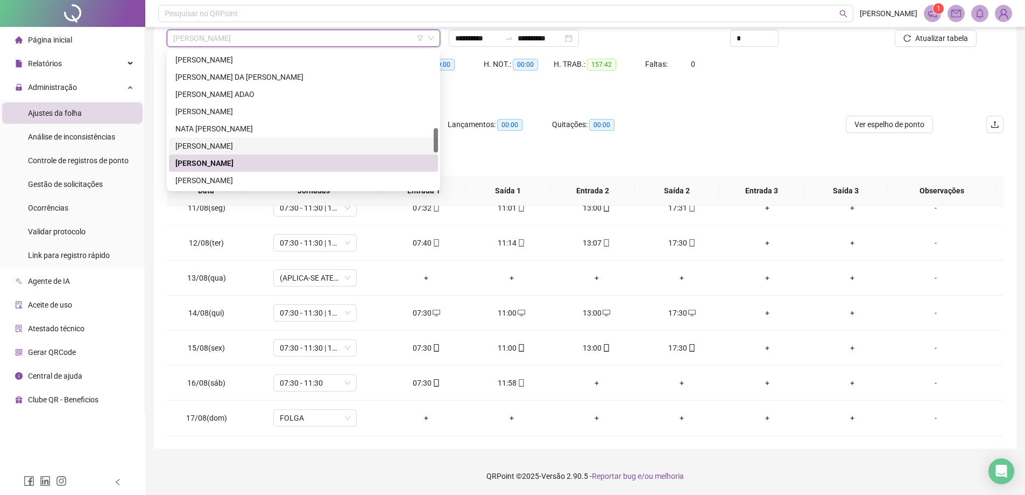
scroll to position [484, 0]
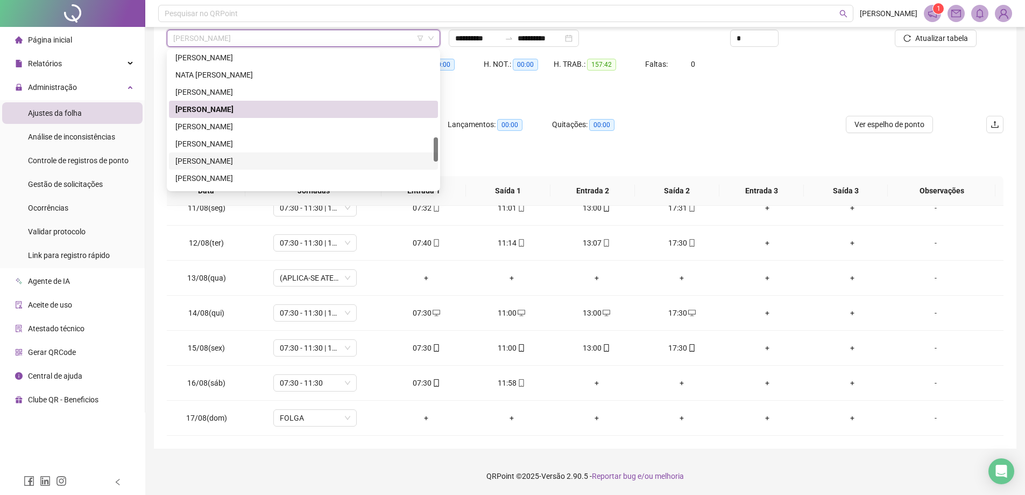
click at [230, 158] on div "[PERSON_NAME]" at bounding box center [303, 161] width 256 height 12
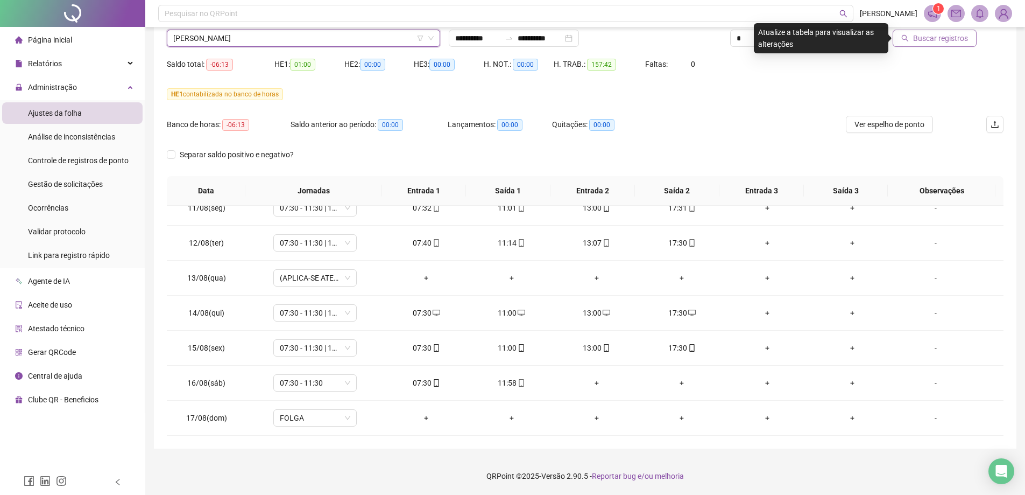
click at [940, 41] on span "Buscar registros" at bounding box center [940, 38] width 55 height 12
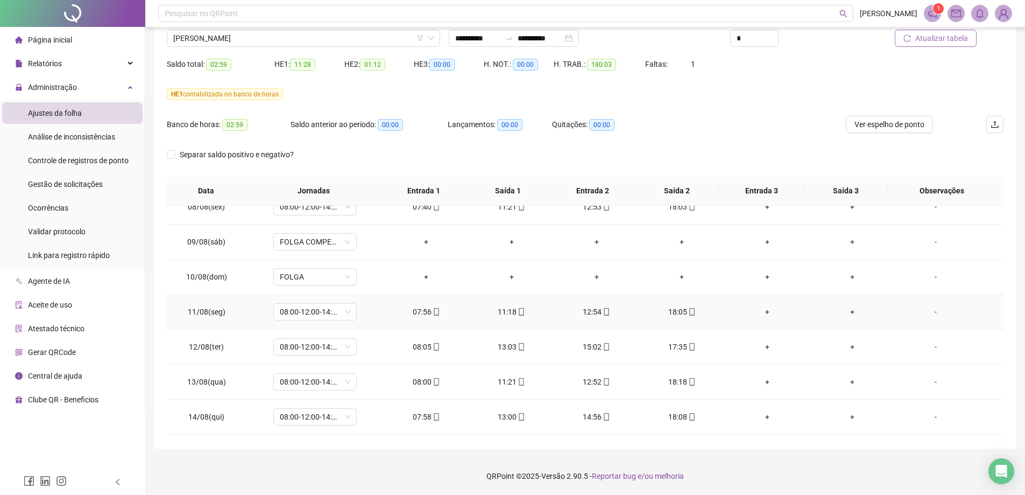
scroll to position [750, 0]
click at [273, 41] on span "[PERSON_NAME]" at bounding box center [303, 38] width 261 height 16
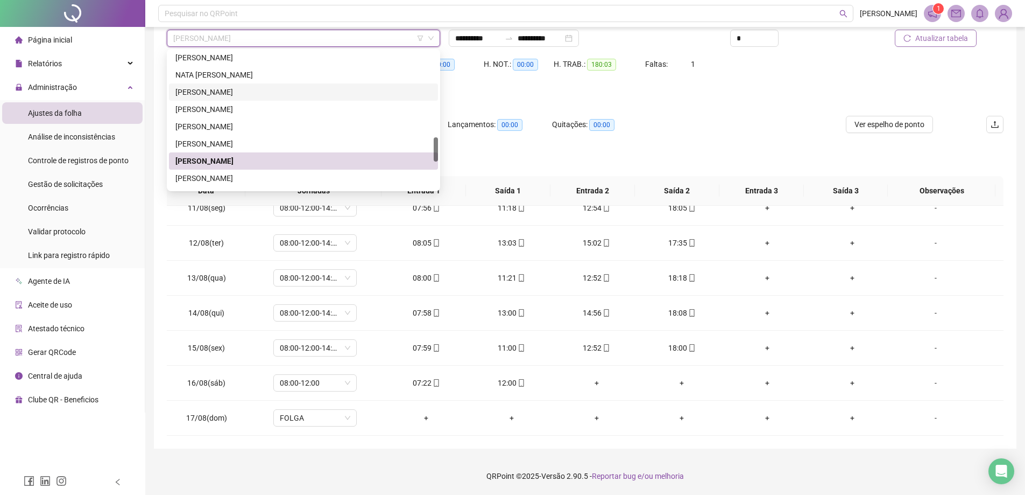
scroll to position [538, 0]
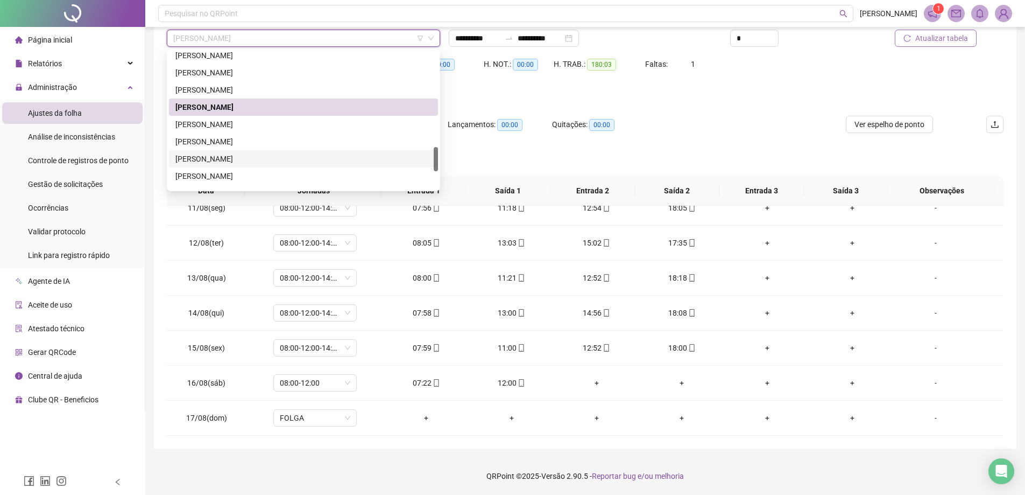
click at [218, 155] on div "[PERSON_NAME]" at bounding box center [303, 159] width 256 height 12
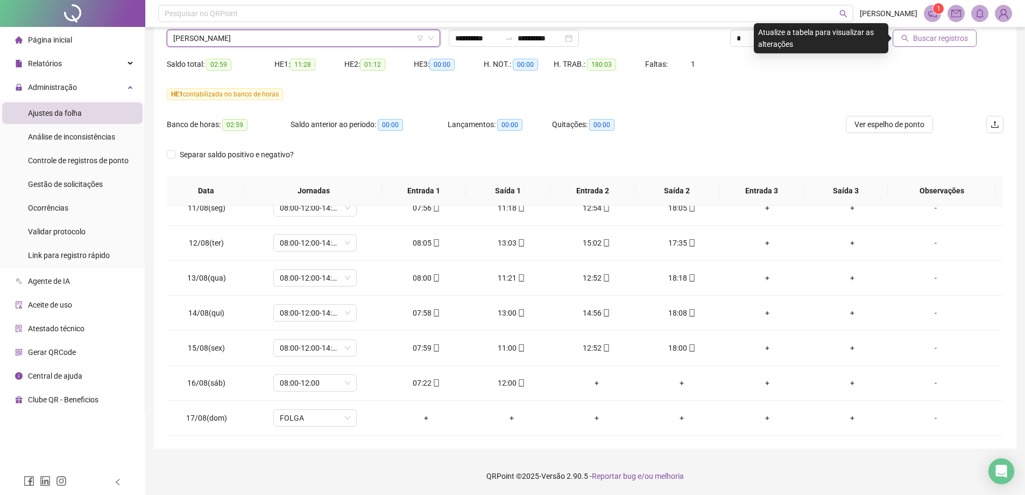
click at [946, 39] on span "Buscar registros" at bounding box center [940, 38] width 55 height 12
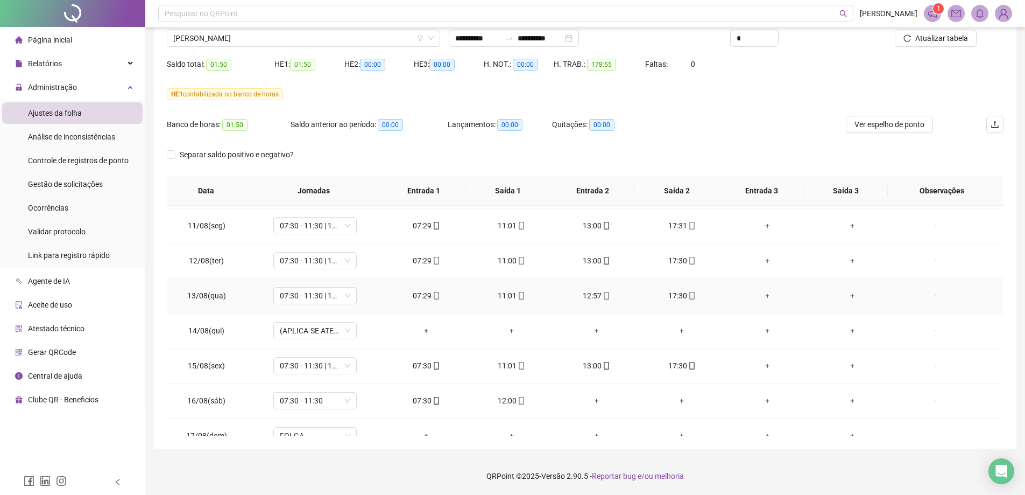
scroll to position [750, 0]
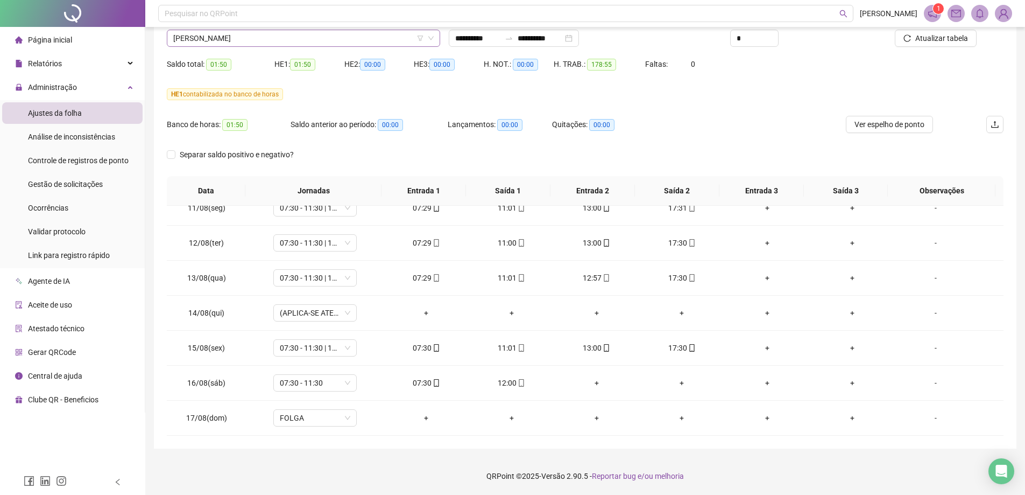
click at [272, 45] on span "[PERSON_NAME]" at bounding box center [303, 38] width 261 height 16
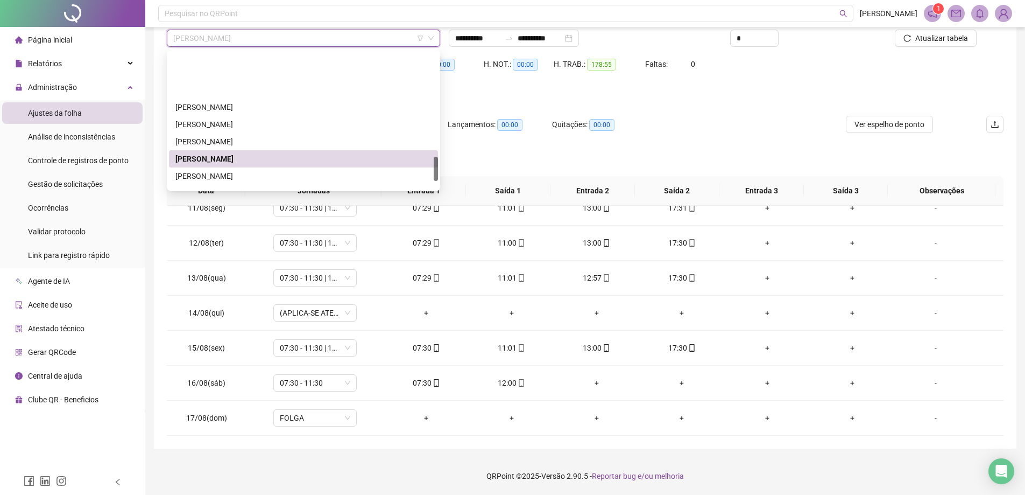
scroll to position [592, 0]
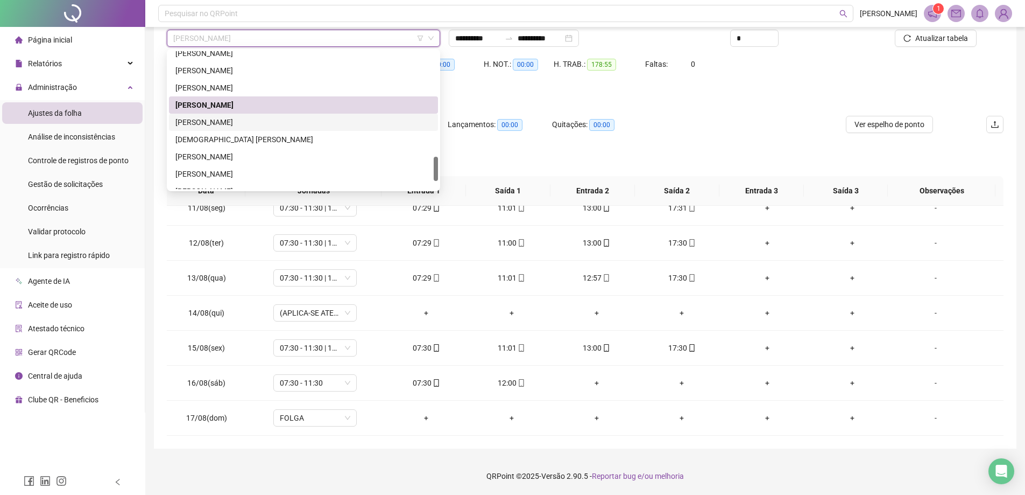
click at [225, 124] on div "[PERSON_NAME]" at bounding box center [303, 122] width 256 height 12
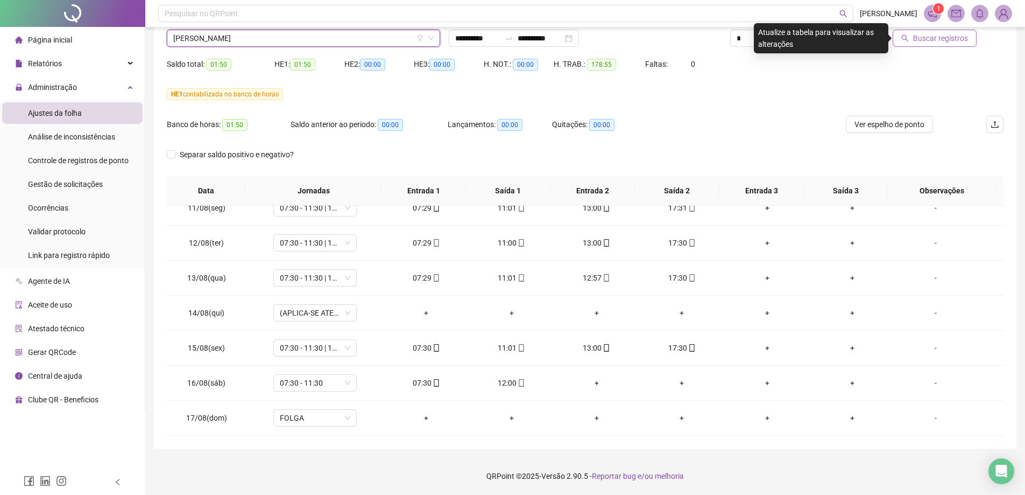
click at [926, 41] on span "Buscar registros" at bounding box center [940, 38] width 55 height 12
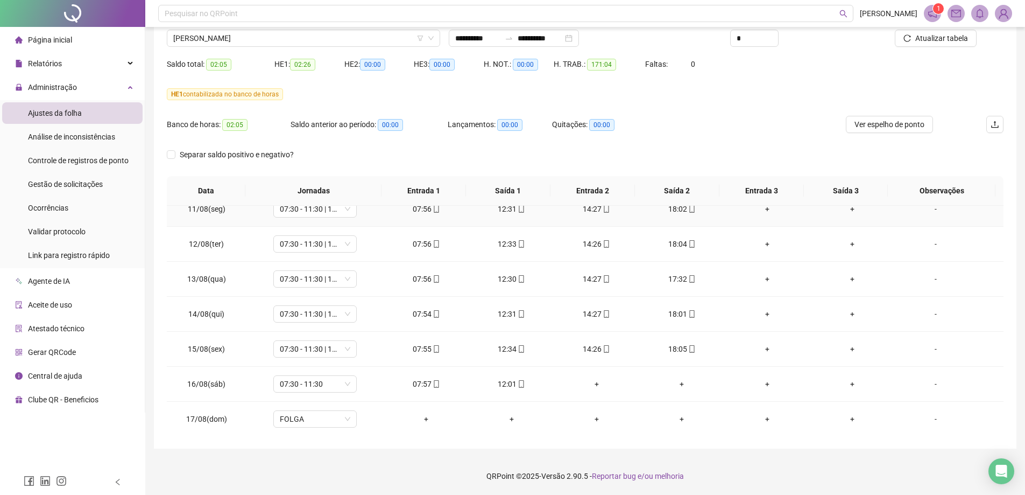
scroll to position [750, 0]
click at [258, 33] on span "[PERSON_NAME]" at bounding box center [303, 38] width 261 height 16
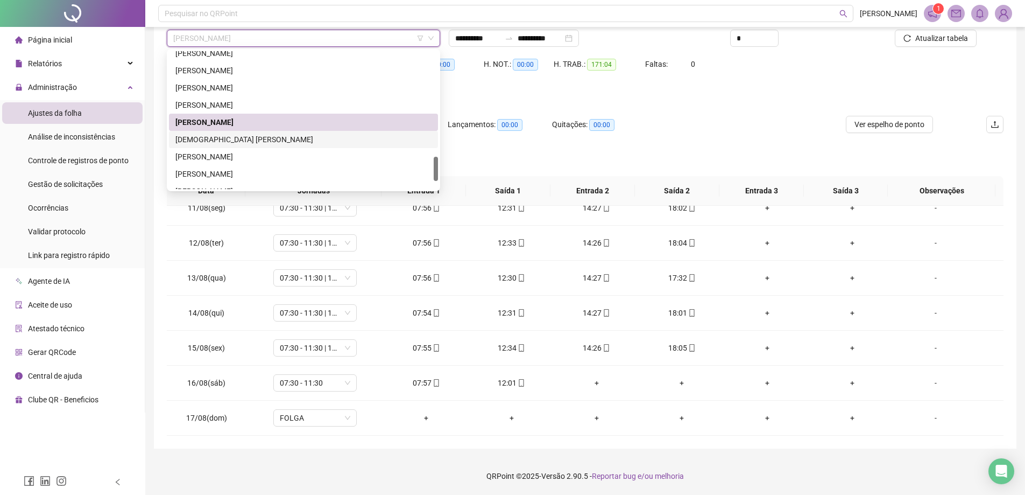
click at [236, 138] on div "[DEMOGRAPHIC_DATA] [PERSON_NAME]" at bounding box center [303, 139] width 256 height 12
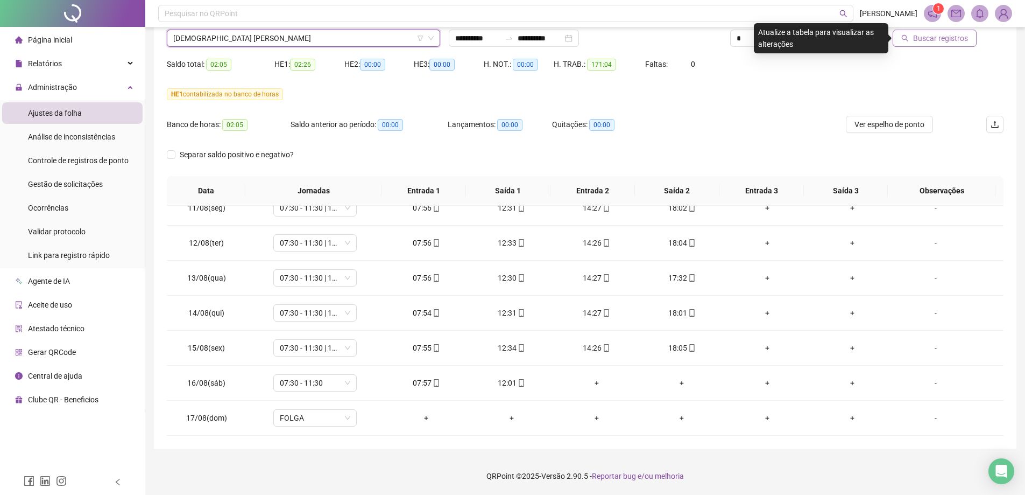
click at [928, 46] on button "Buscar registros" at bounding box center [935, 38] width 84 height 17
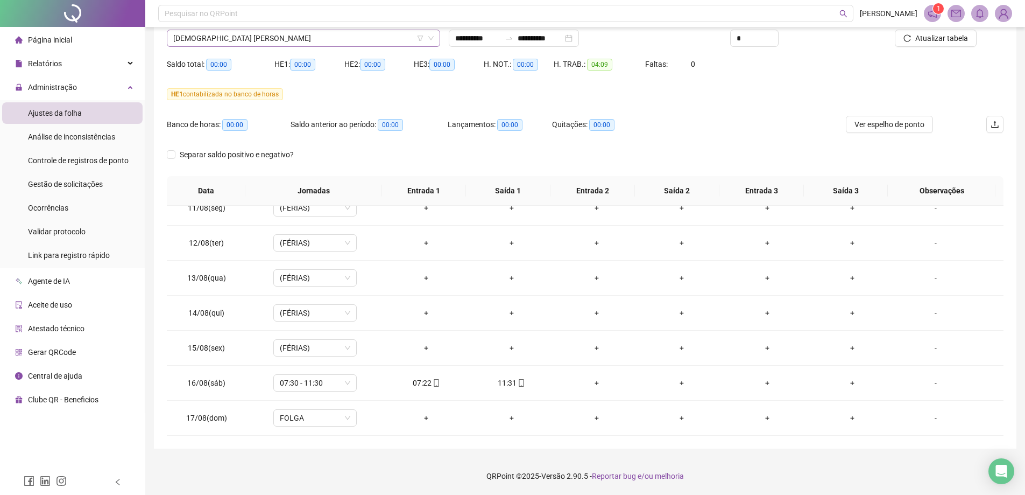
click at [243, 41] on span "[DEMOGRAPHIC_DATA] [PERSON_NAME]" at bounding box center [303, 38] width 261 height 16
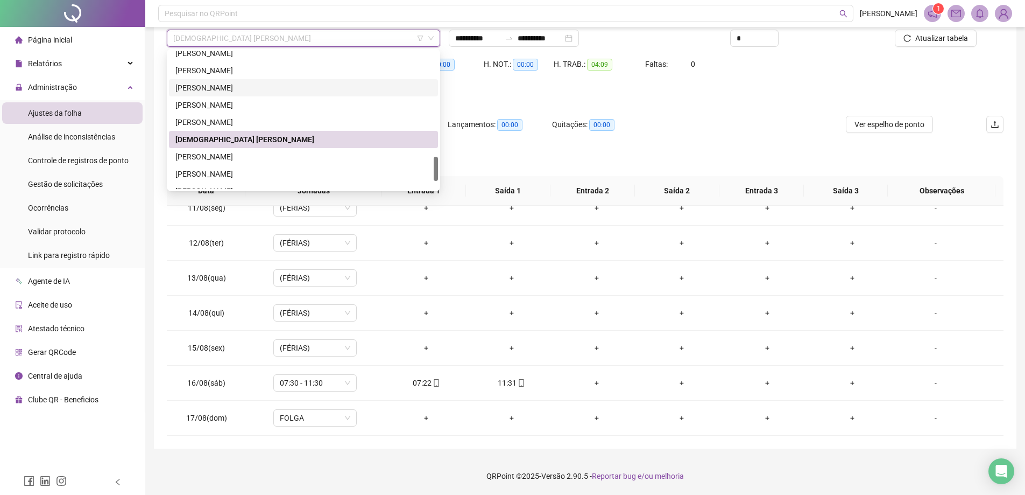
scroll to position [637, 0]
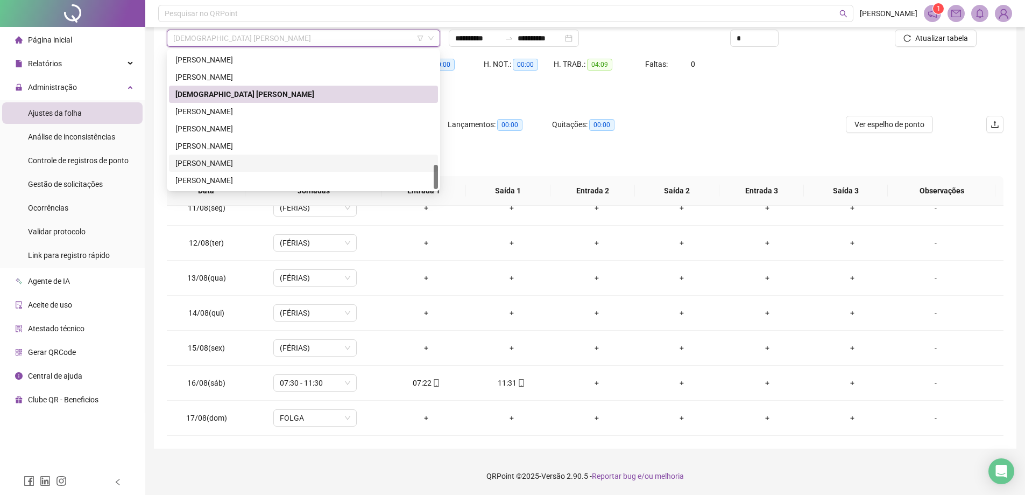
click at [227, 164] on div "[PERSON_NAME]" at bounding box center [303, 163] width 256 height 12
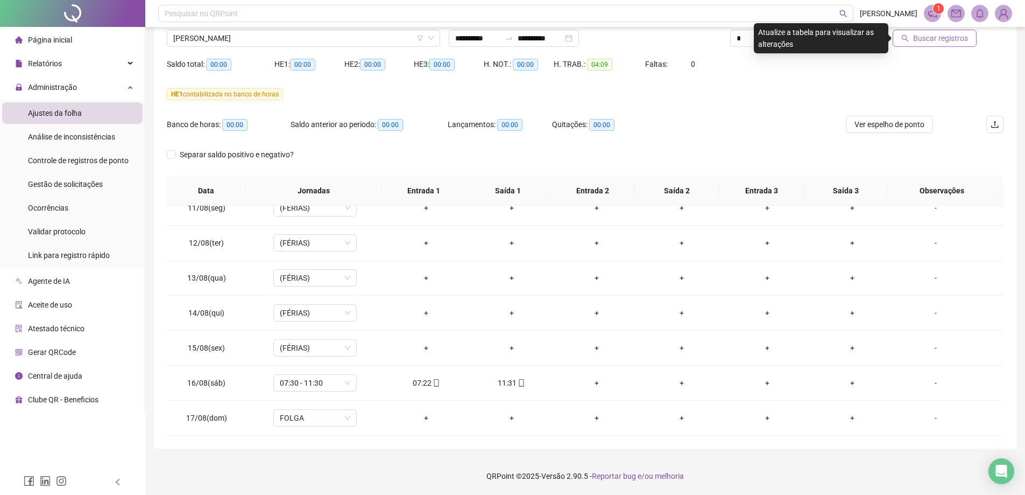
click at [923, 40] on span "Buscar registros" at bounding box center [940, 38] width 55 height 12
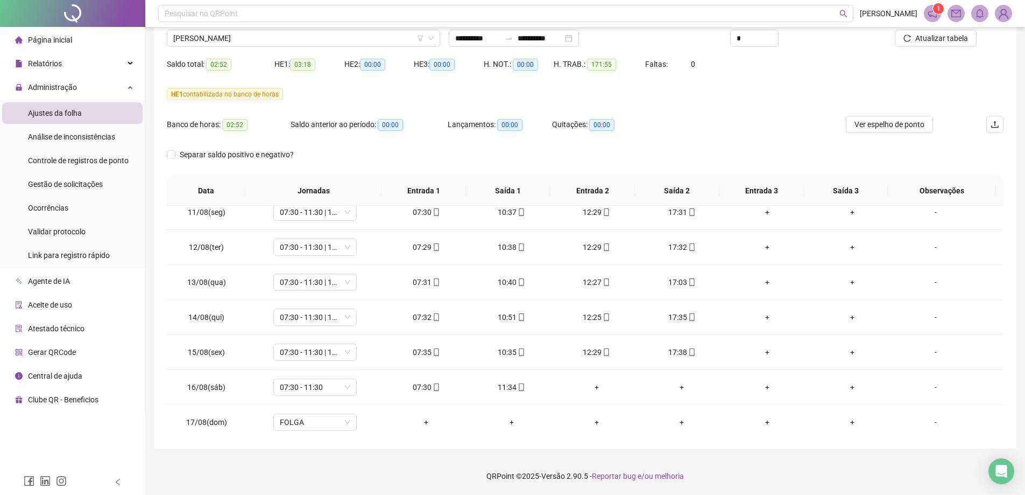
scroll to position [750, 0]
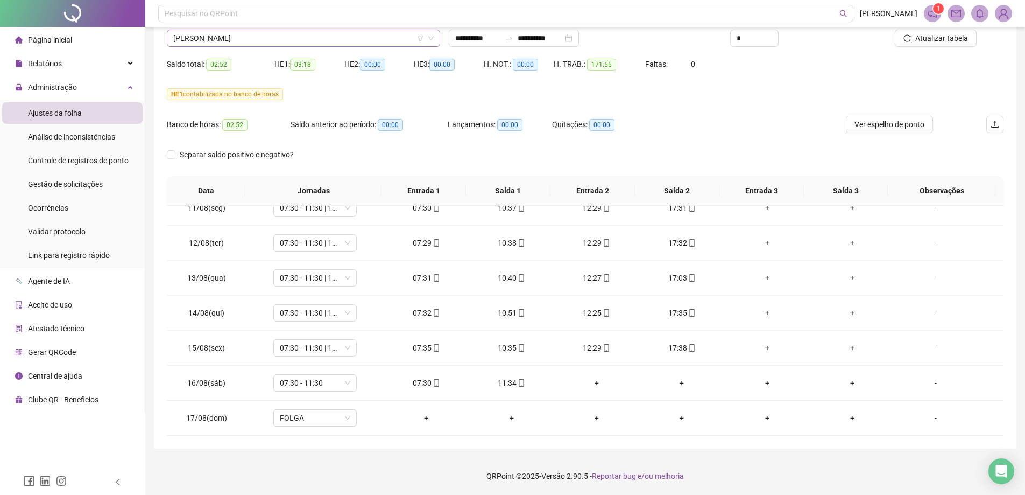
click at [269, 41] on span "[PERSON_NAME]" at bounding box center [303, 38] width 261 height 16
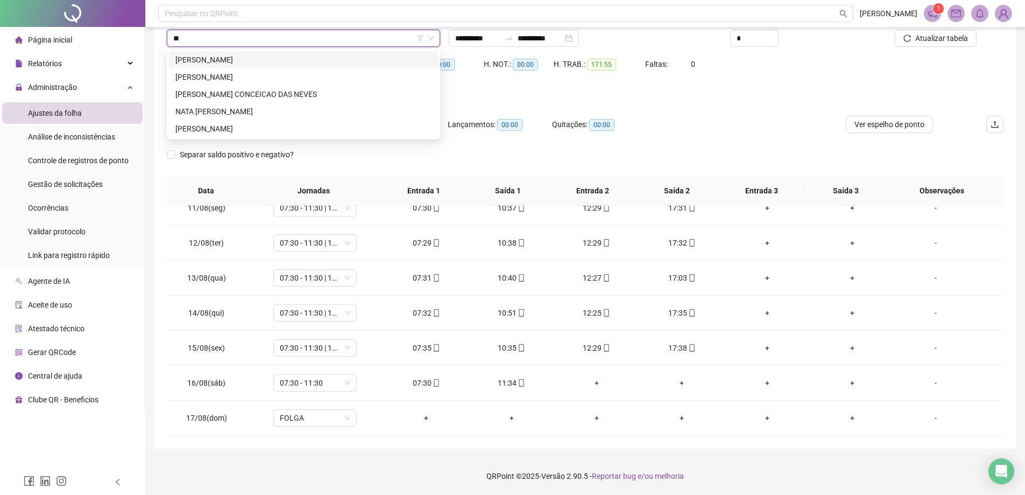
type input "***"
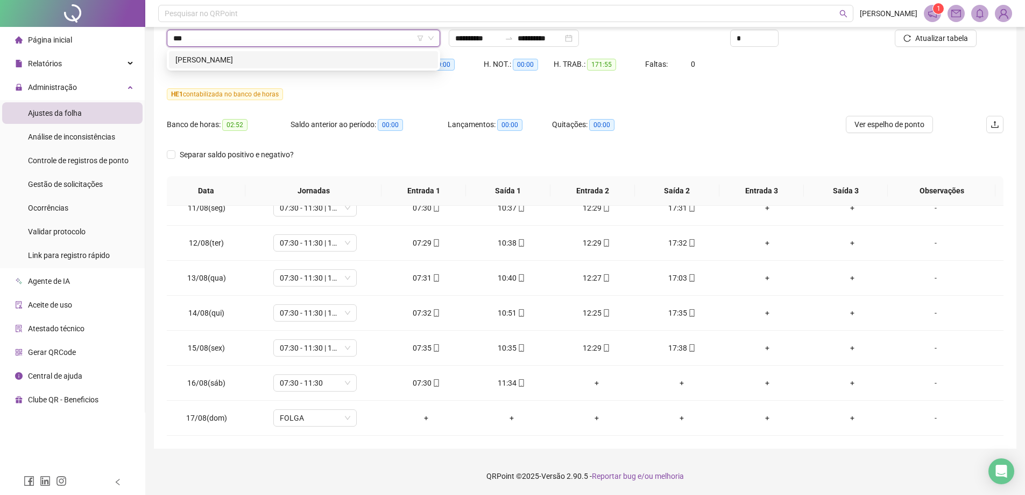
click at [261, 65] on div "[PERSON_NAME]" at bounding box center [303, 60] width 256 height 12
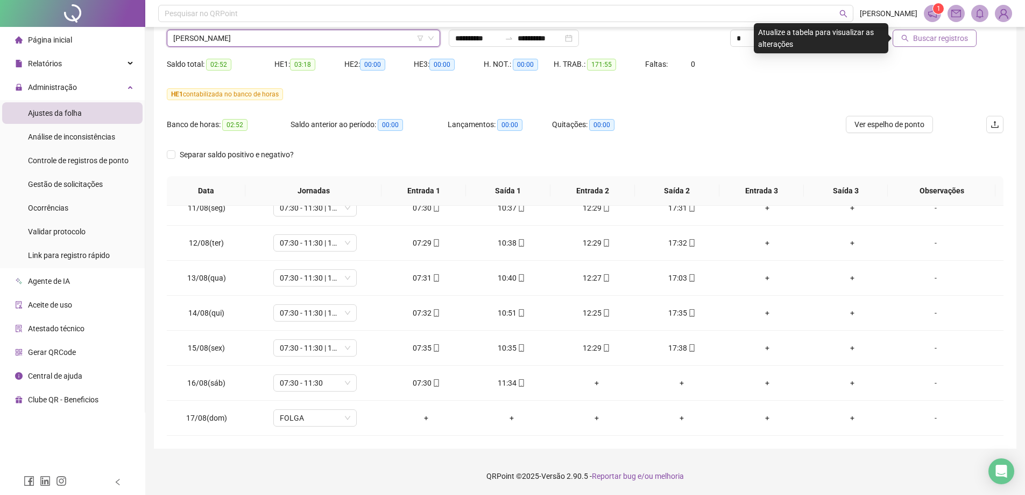
click at [955, 43] on span "Buscar registros" at bounding box center [940, 38] width 55 height 12
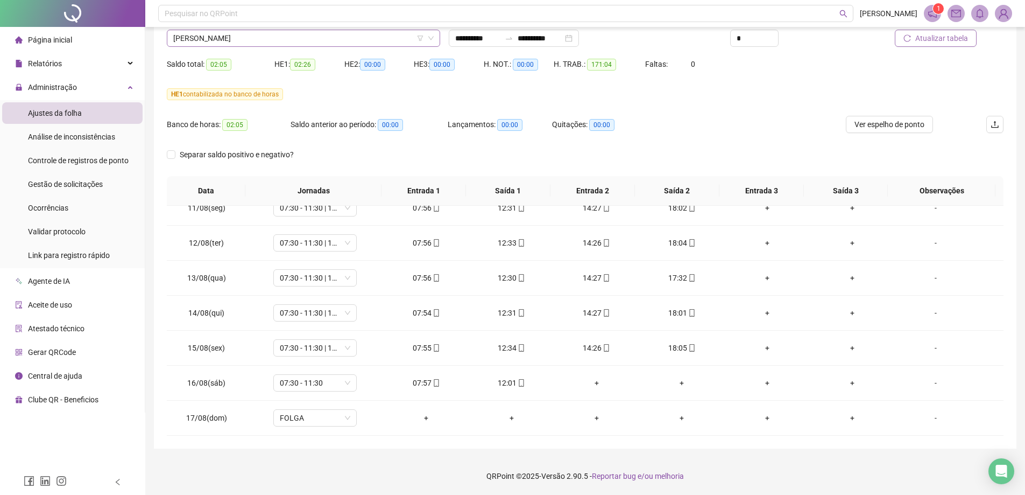
click at [236, 38] on span "[PERSON_NAME]" at bounding box center [303, 38] width 261 height 16
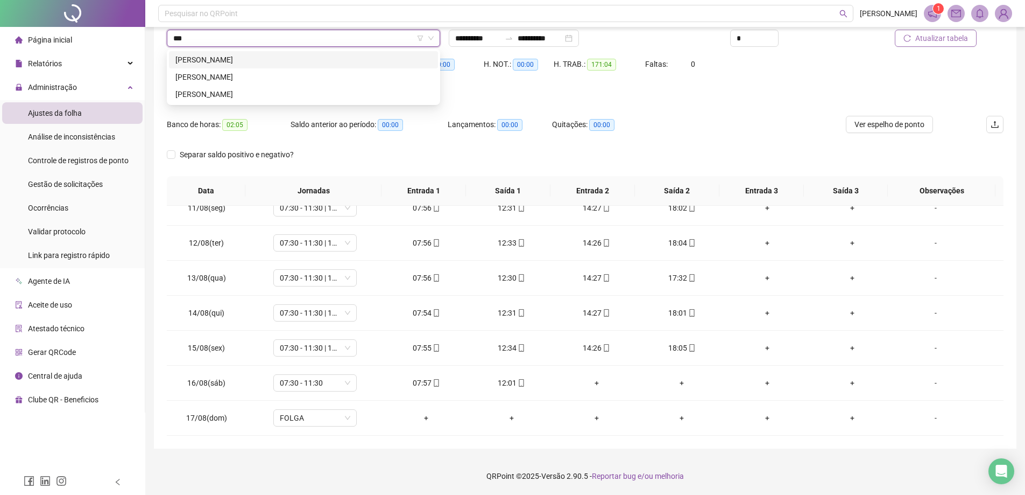
type input "****"
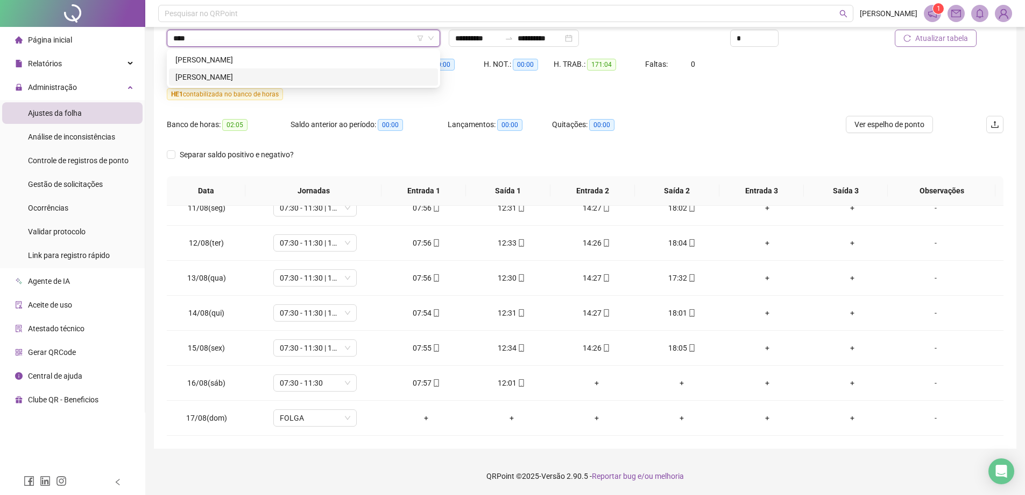
click at [248, 82] on div "[PERSON_NAME]" at bounding box center [303, 77] width 256 height 12
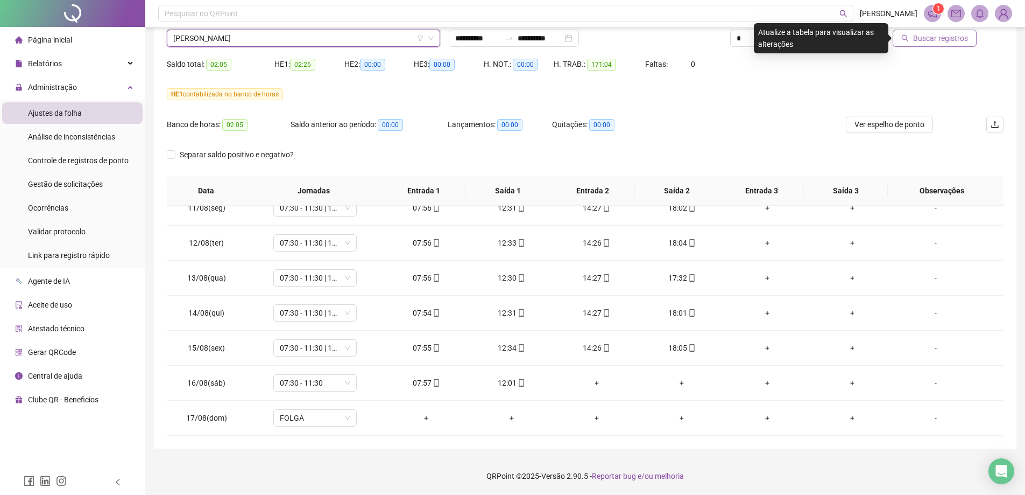
click at [933, 36] on span "Buscar registros" at bounding box center [940, 38] width 55 height 12
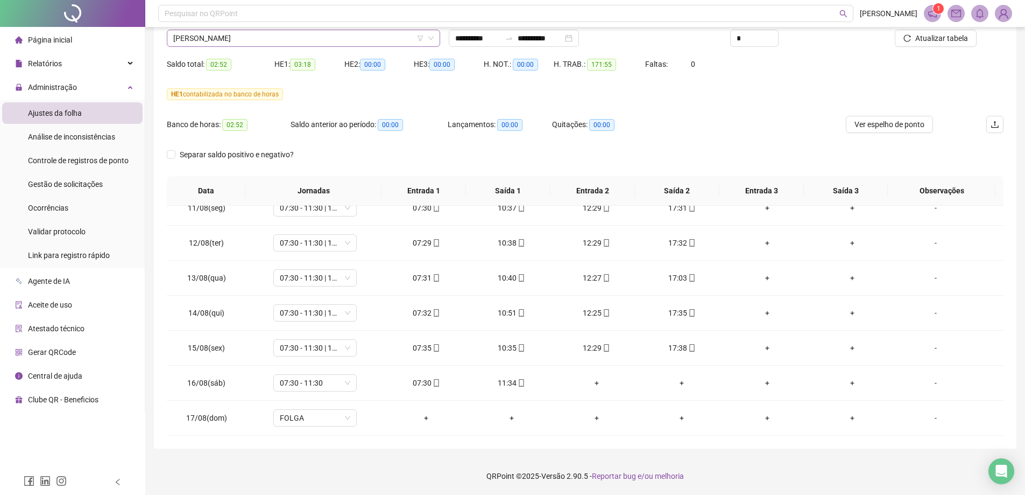
click at [259, 38] on span "[PERSON_NAME]" at bounding box center [303, 38] width 261 height 16
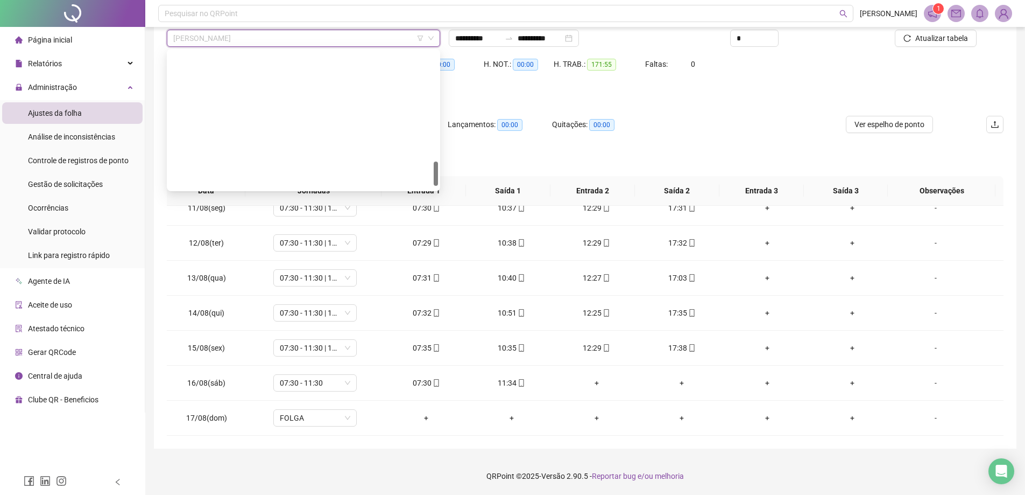
scroll to position [620, 0]
